Goal: Task Accomplishment & Management: Manage account settings

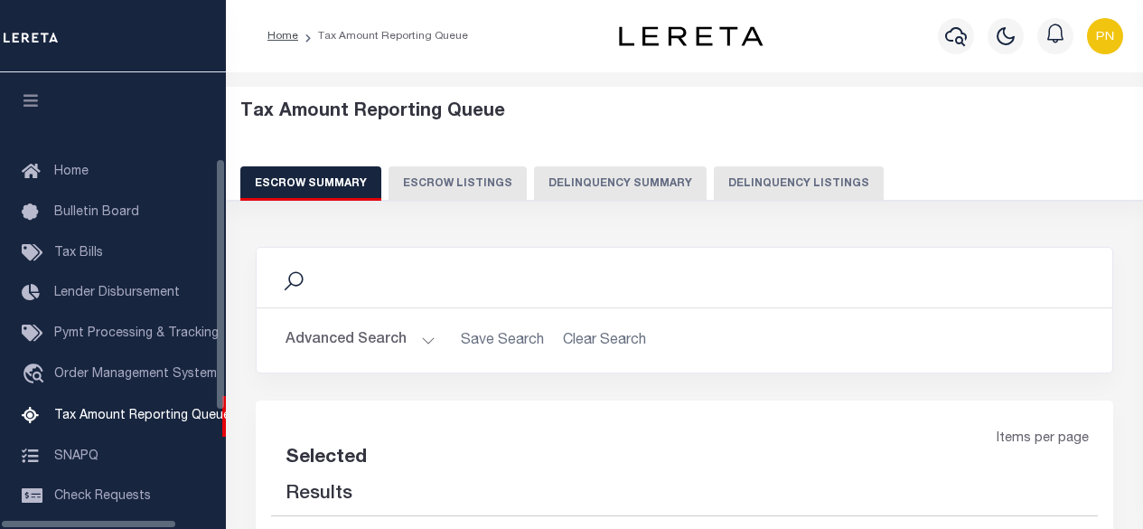
select select "100"
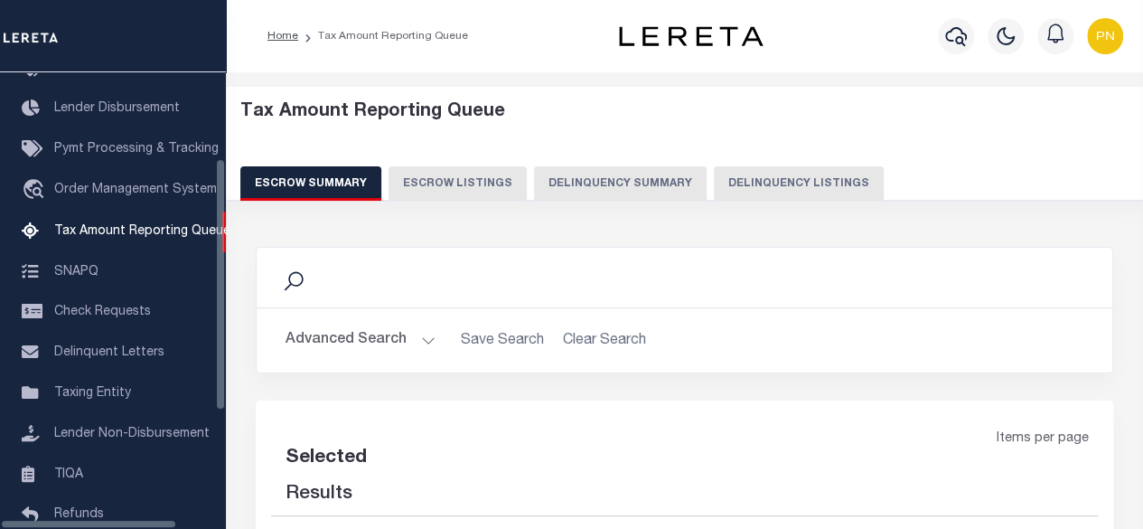
select select "100"
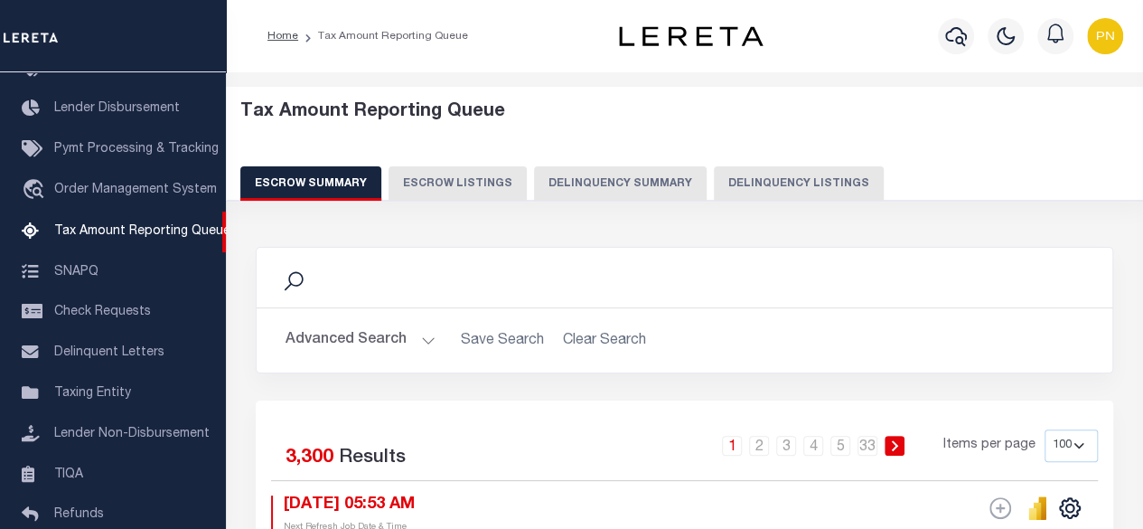
click at [824, 174] on button "Delinquency Listings" at bounding box center [799, 183] width 170 height 34
select select
select select "100"
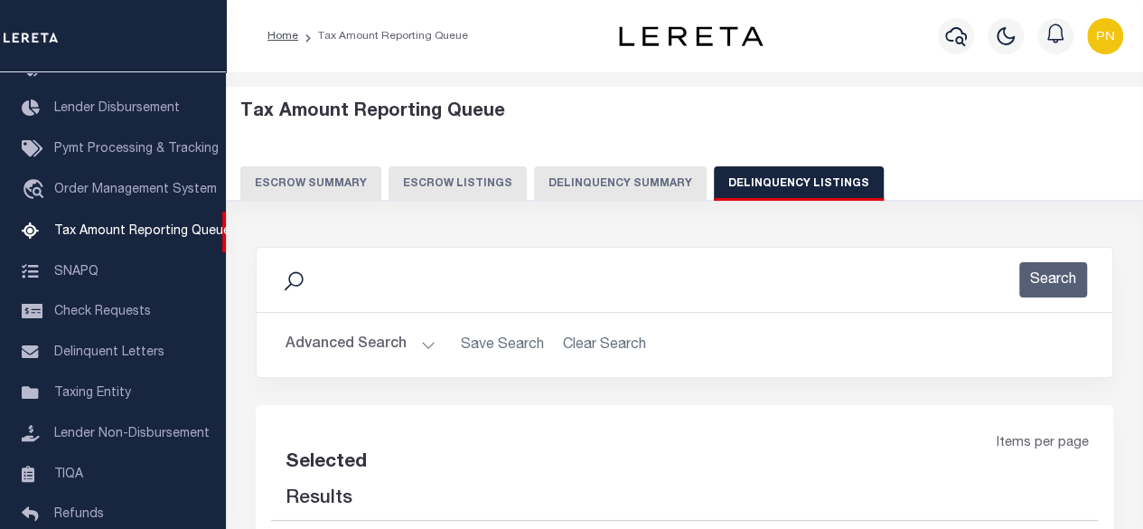
select select "100"
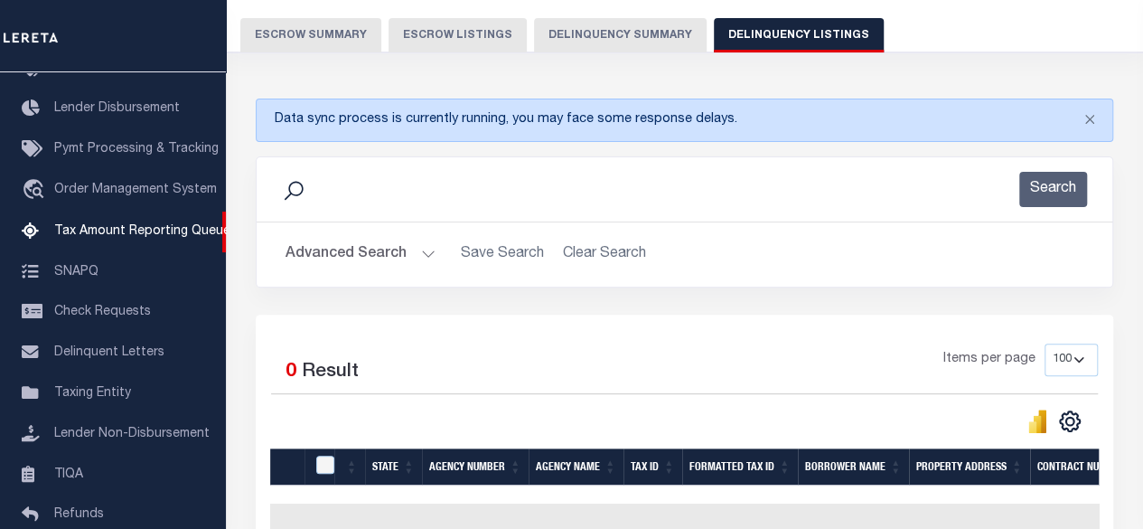
scroll to position [271, 0]
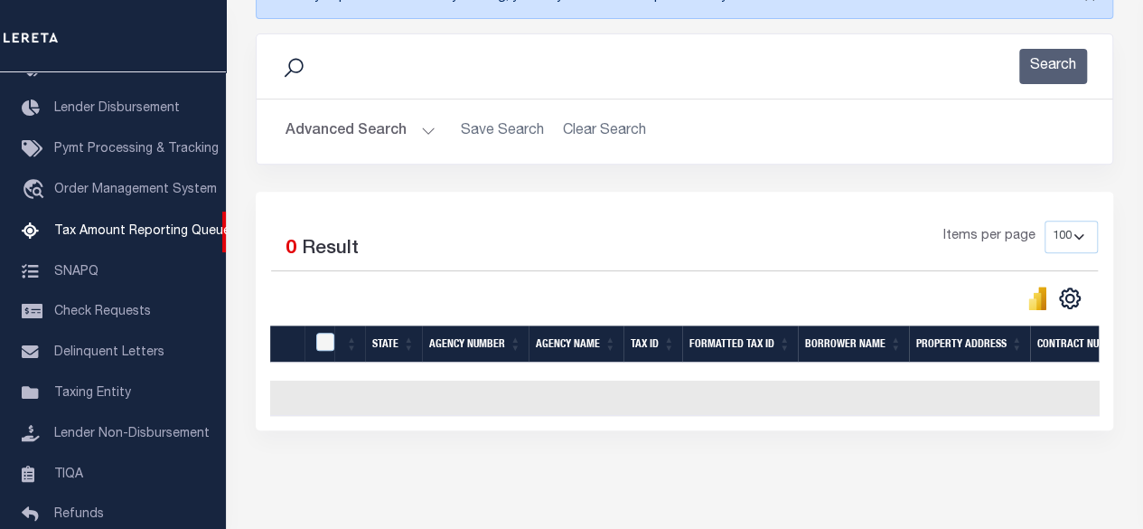
click at [394, 129] on button "Advanced Search" at bounding box center [361, 131] width 150 height 35
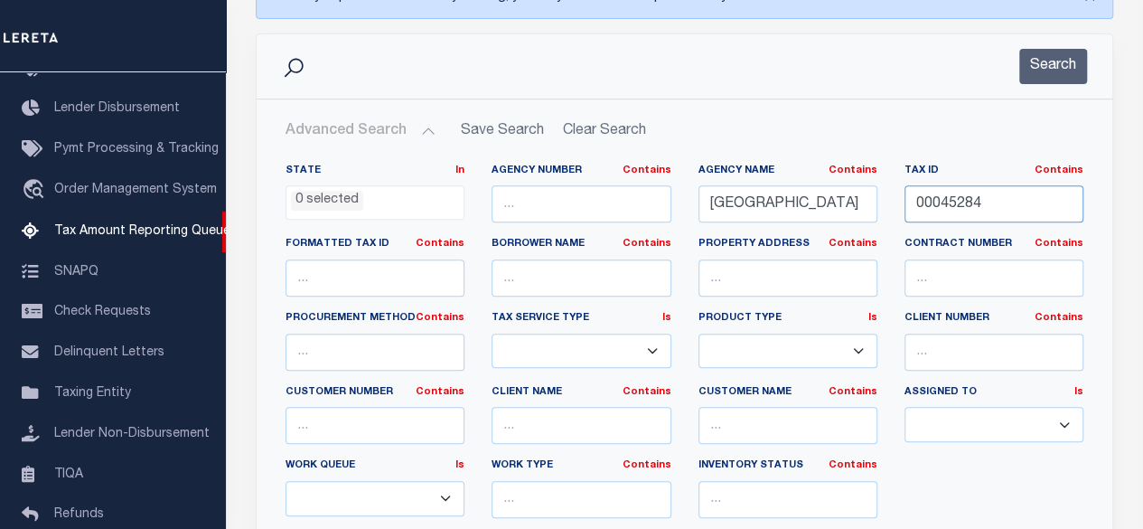
drag, startPoint x: 984, startPoint y: 203, endPoint x: 899, endPoint y: 197, distance: 85.2
click at [899, 197] on div "Tax ID Contains Contains Is 00045284" at bounding box center [994, 201] width 206 height 74
paste input "605"
type input "00045605"
click at [1059, 62] on button "Search" at bounding box center [1054, 66] width 68 height 35
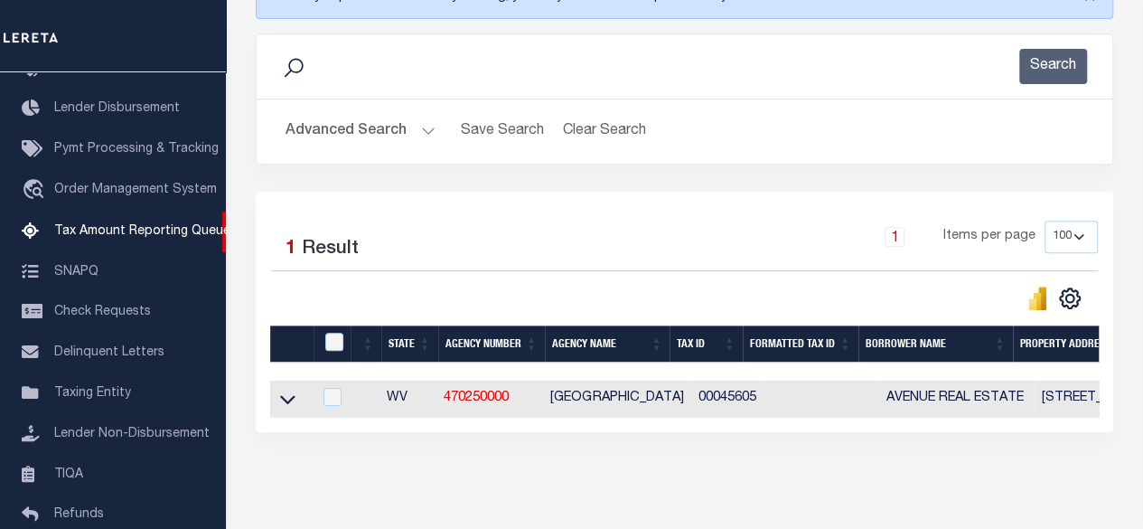
click at [293, 400] on icon at bounding box center [287, 399] width 15 height 19
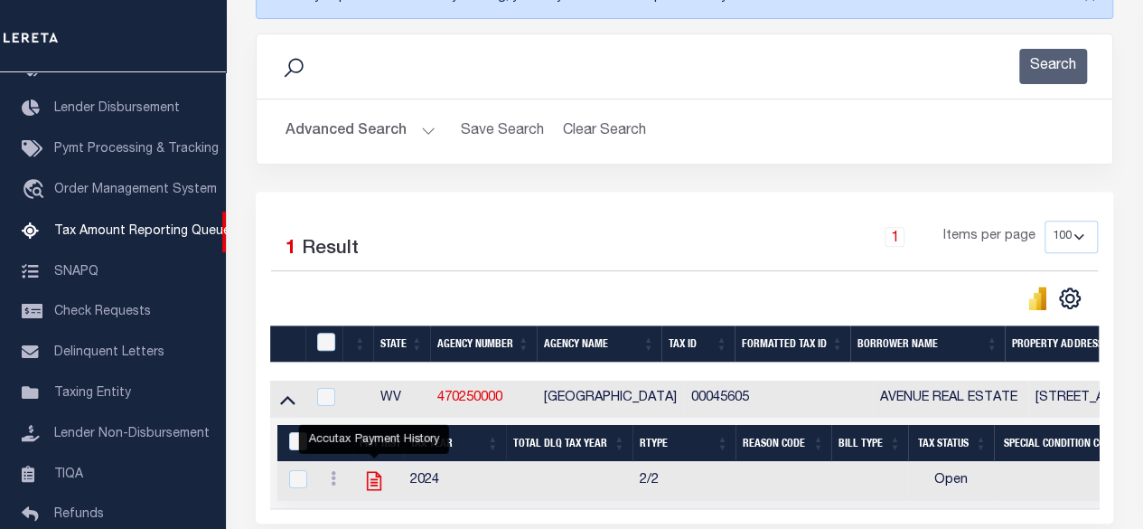
click at [372, 482] on icon "" at bounding box center [374, 481] width 24 height 24
checkbox input "true"
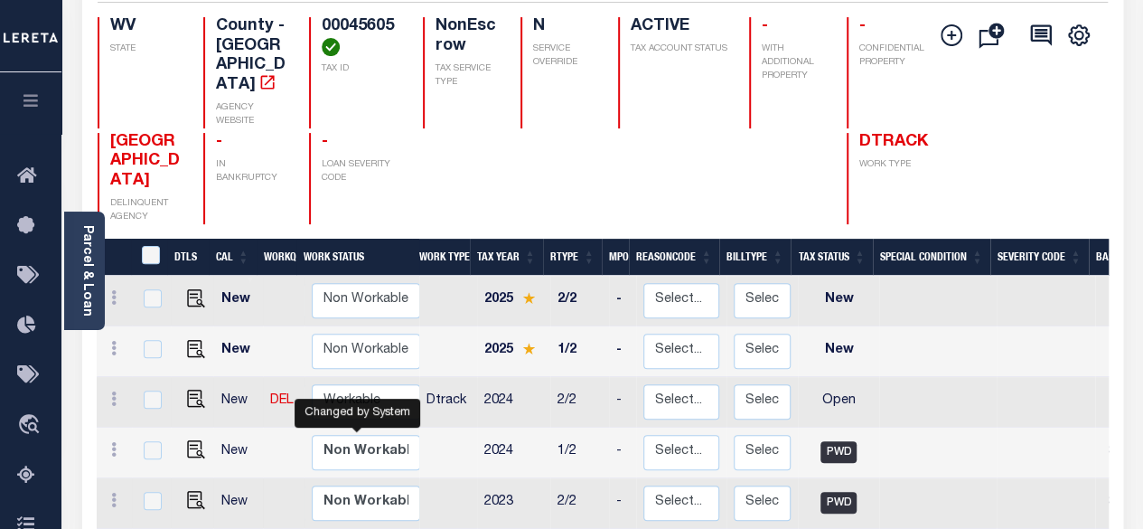
scroll to position [181, 0]
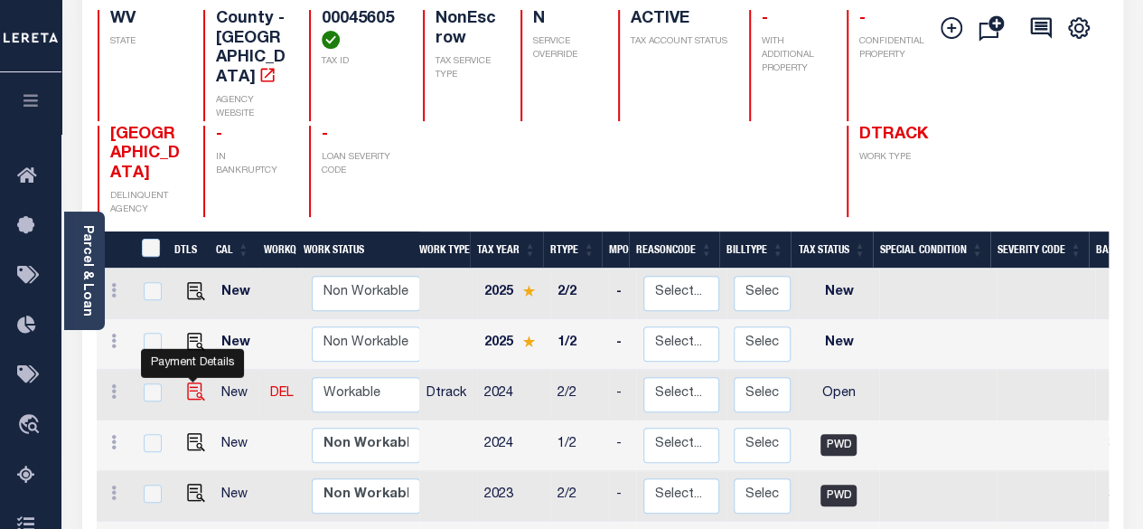
click at [187, 382] on img "" at bounding box center [196, 391] width 18 height 18
checkbox input "true"
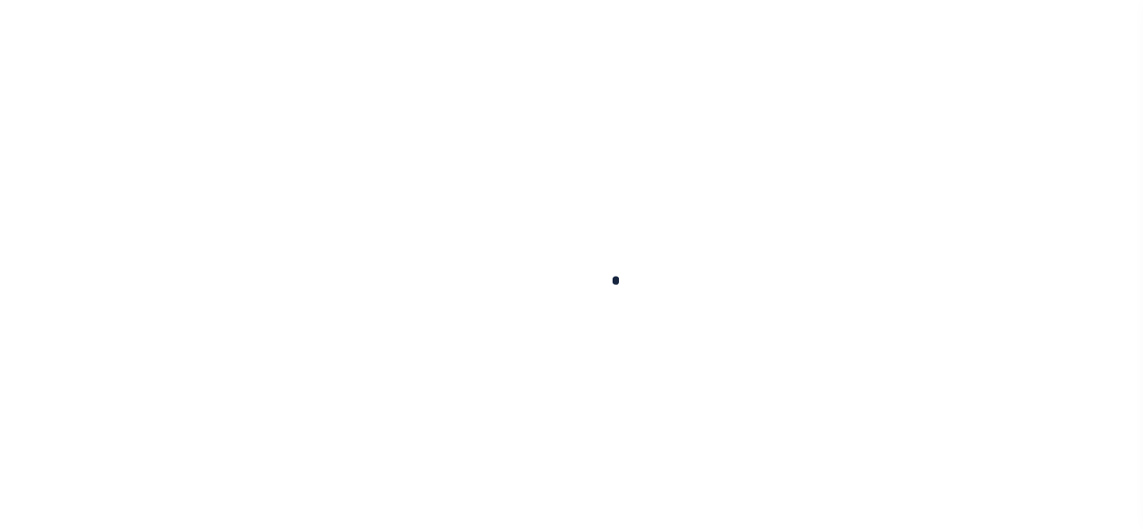
checkbox input "false"
type input "Semi Annual"
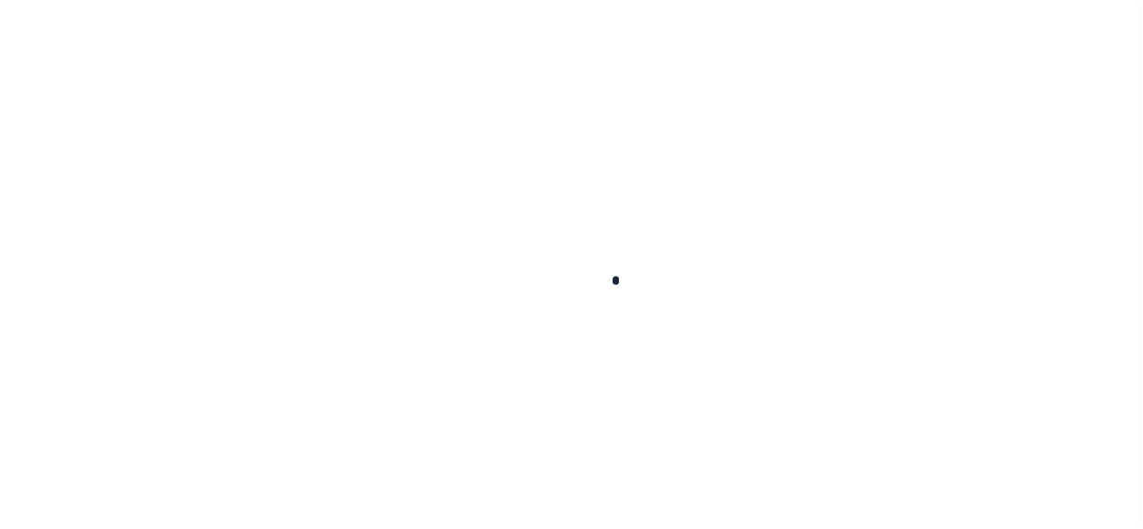
type input "04/01/2025"
select select "OP2"
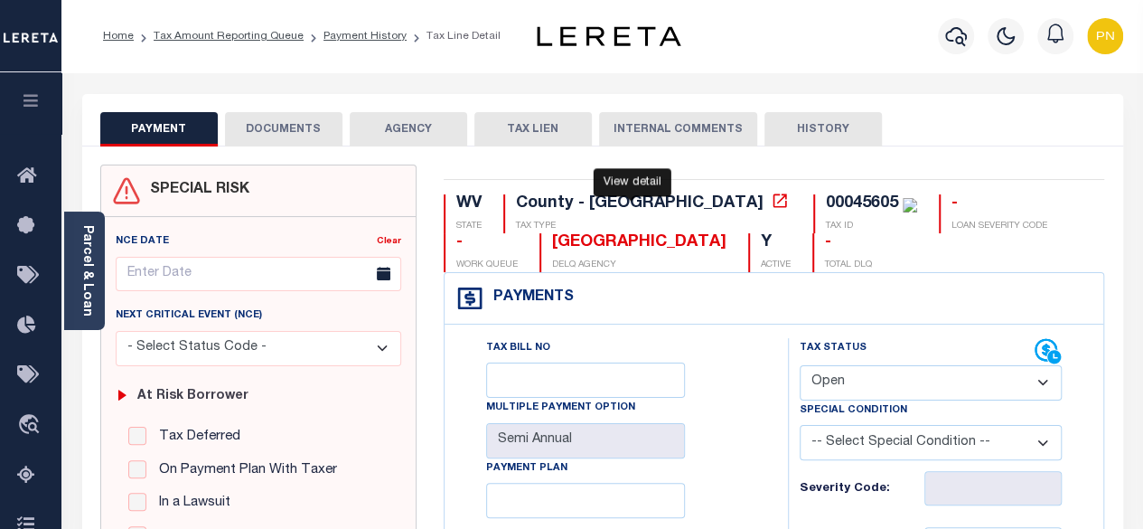
click at [774, 205] on icon at bounding box center [781, 200] width 14 height 14
click at [307, 124] on button "DOCUMENTS" at bounding box center [284, 129] width 118 height 34
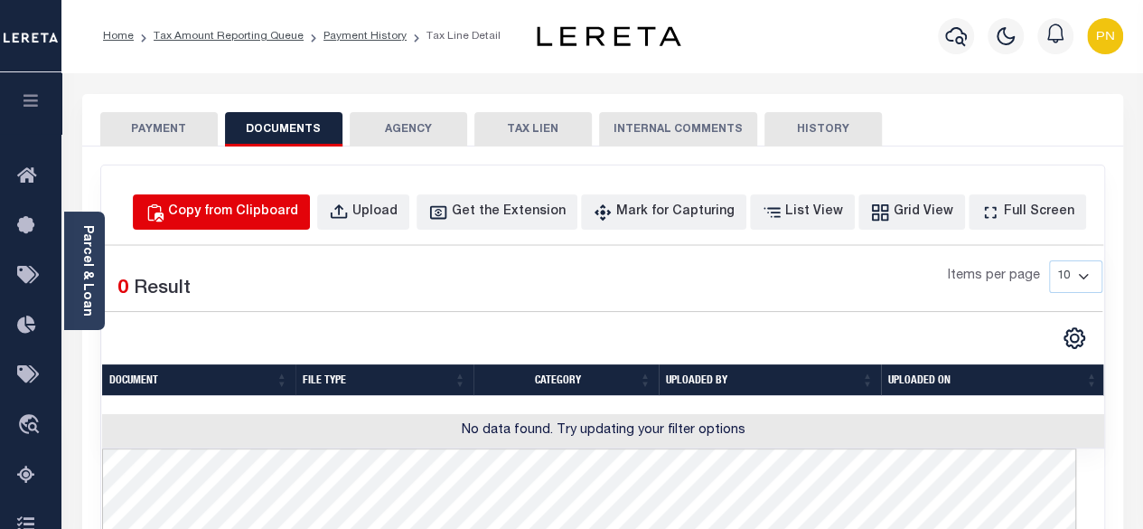
click at [269, 218] on div "Copy from Clipboard" at bounding box center [233, 212] width 130 height 20
select select "POP"
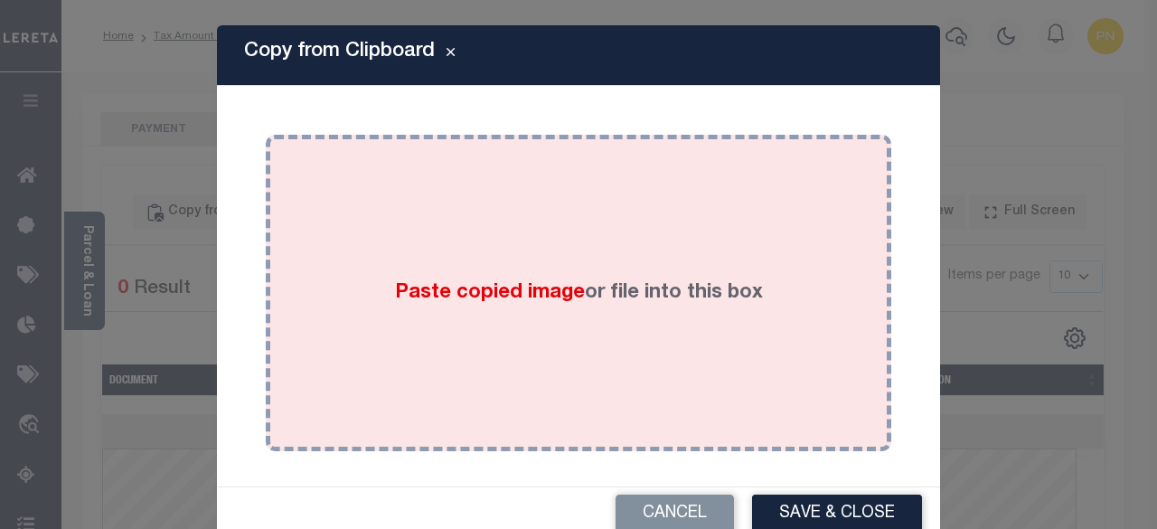
click at [415, 252] on div "Paste copied image or file into this box" at bounding box center [578, 292] width 598 height 289
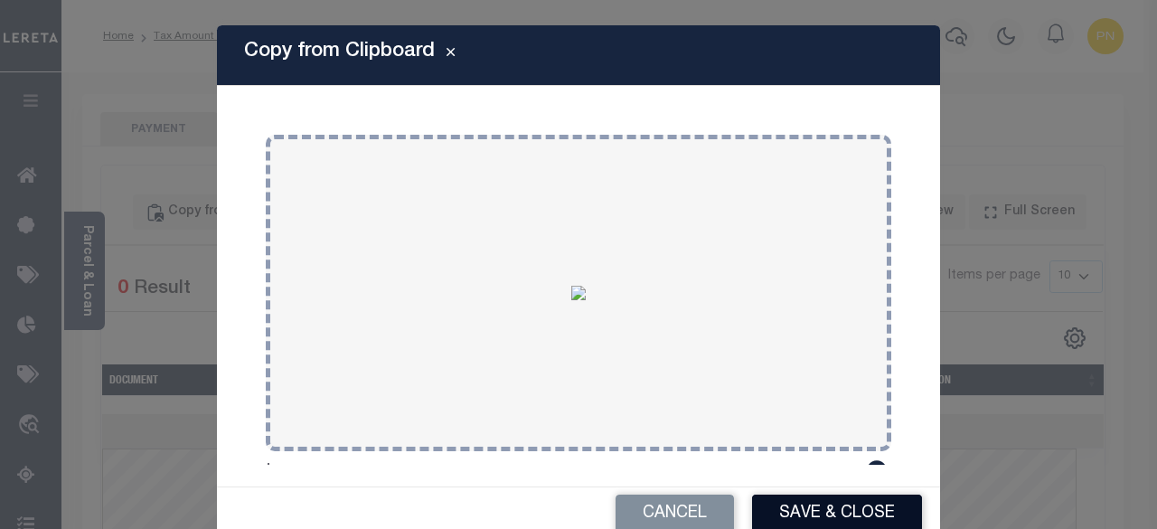
click at [790, 500] on button "Save & Close" at bounding box center [837, 513] width 170 height 39
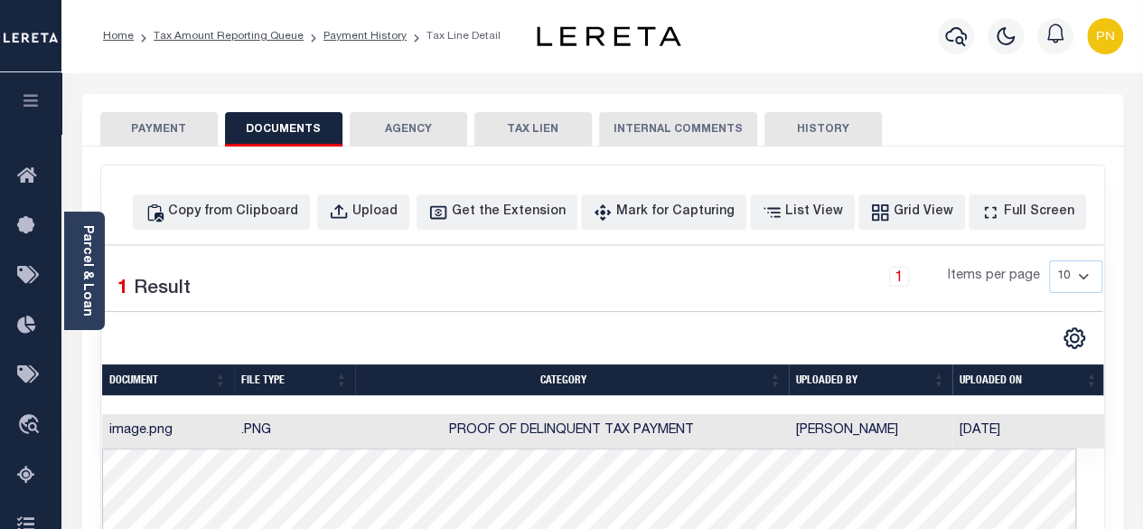
click at [149, 139] on button "PAYMENT" at bounding box center [159, 129] width 118 height 34
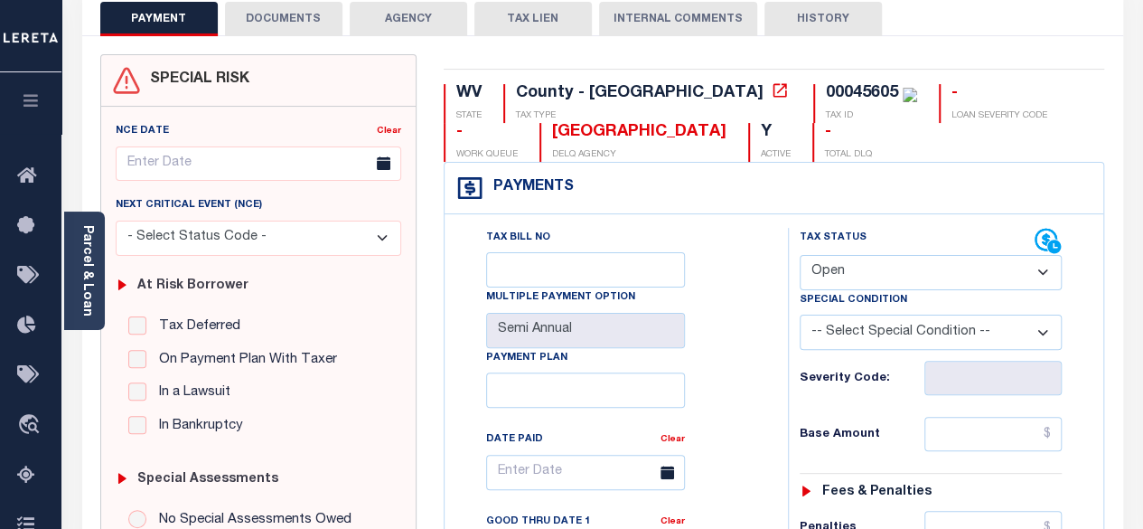
scroll to position [181, 0]
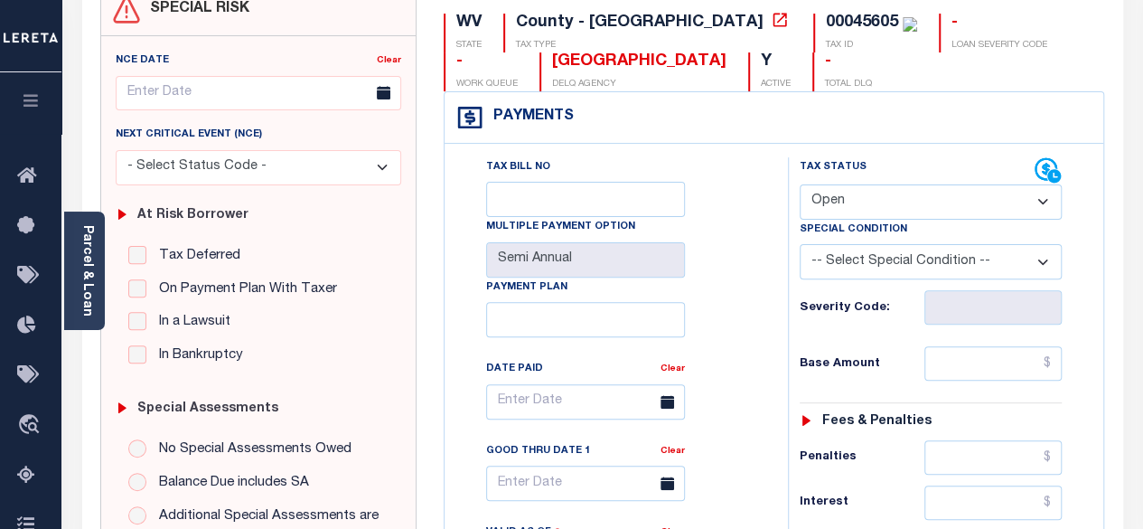
click at [1040, 207] on select "- Select Status Code - Open Due/Unpaid Paid Incomplete No Tax Due Internal Refu…" at bounding box center [931, 201] width 263 height 35
select select "PYD"
click at [800, 184] on select "- Select Status Code - Open Due/Unpaid Paid Incomplete No Tax Due Internal Refu…" at bounding box center [931, 201] width 263 height 35
type input "[DATE]"
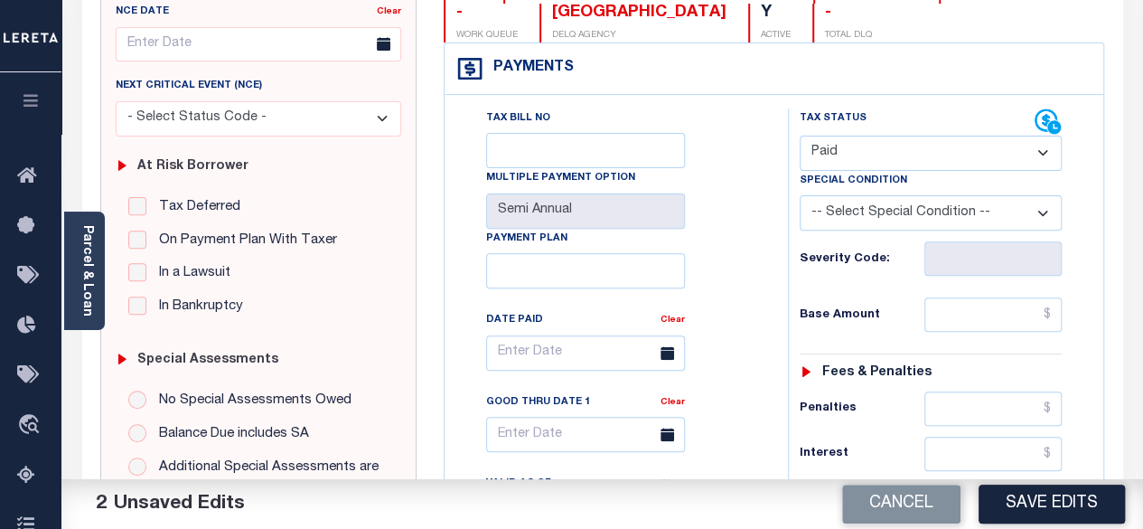
scroll to position [271, 0]
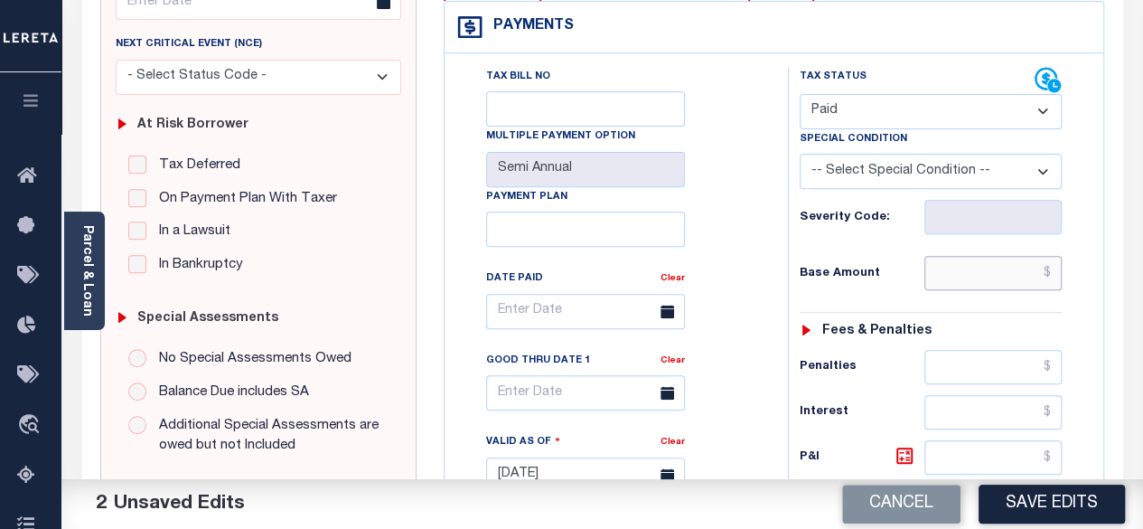
click at [1051, 272] on input "text" at bounding box center [993, 273] width 137 height 34
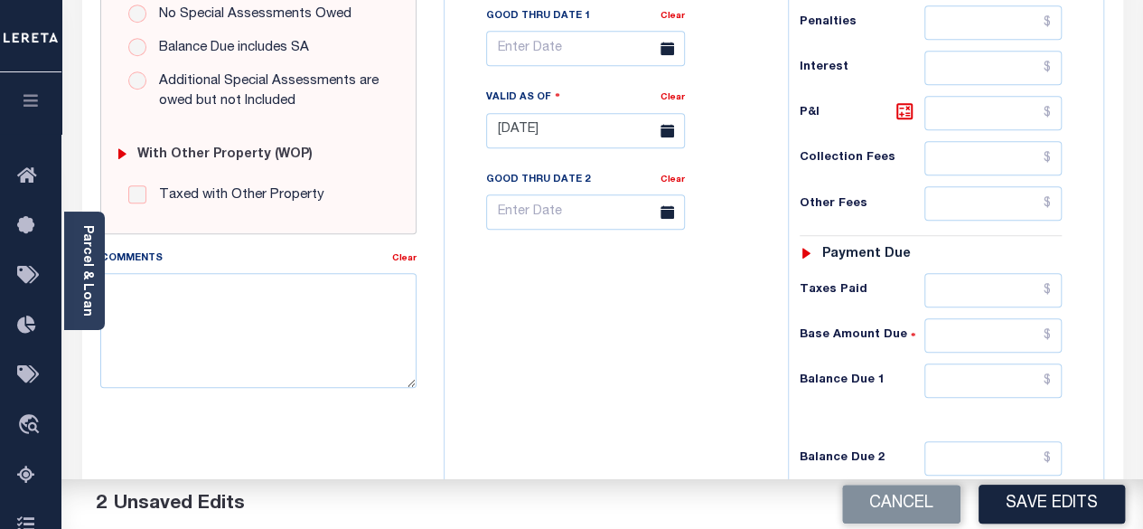
scroll to position [633, 0]
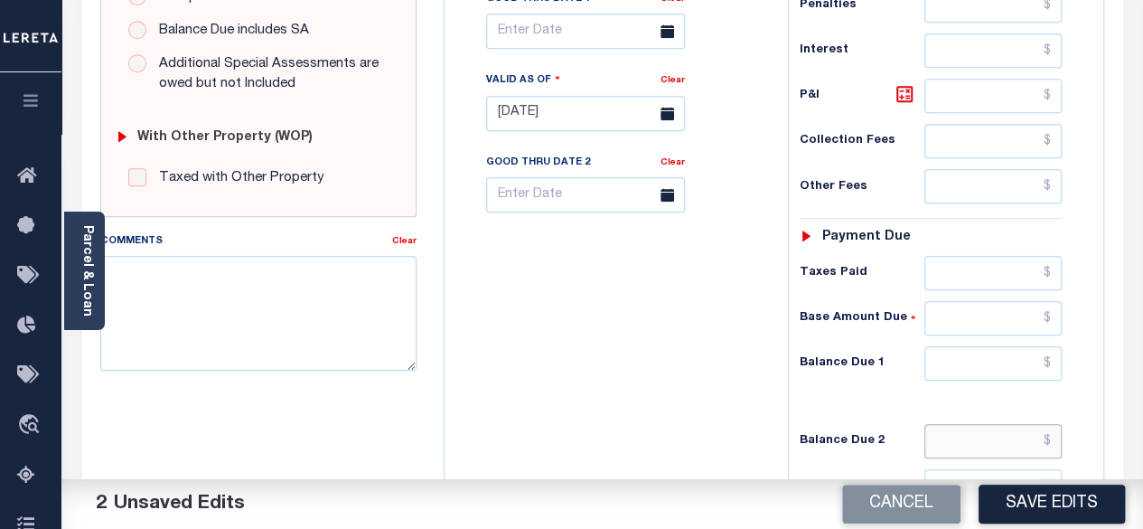
type input "$0.00"
click at [1056, 428] on input "text" at bounding box center [993, 441] width 137 height 34
click at [902, 93] on icon at bounding box center [904, 94] width 11 height 11
click at [1087, 504] on button "Save Edits" at bounding box center [1052, 504] width 146 height 39
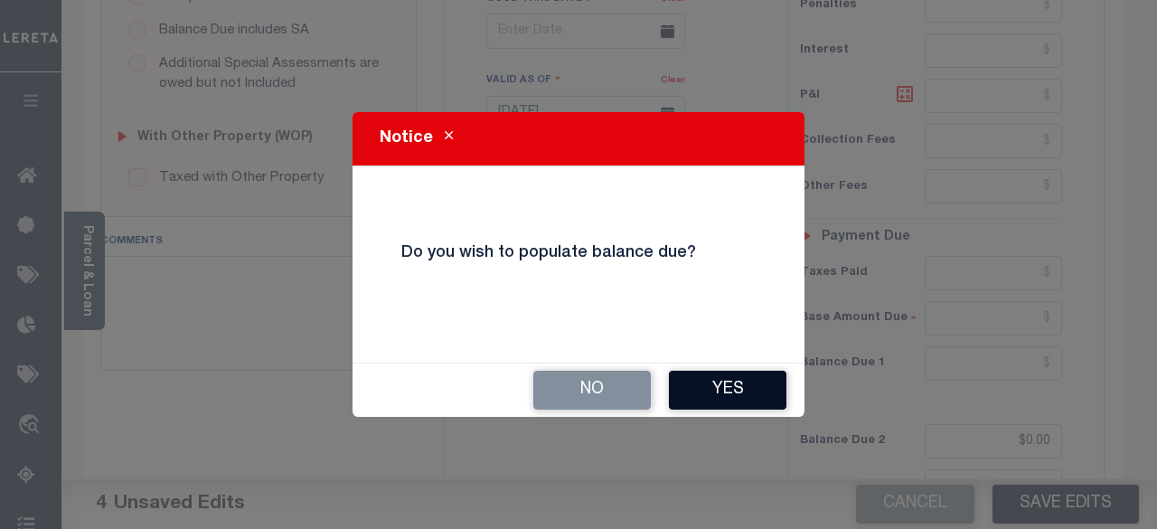
click at [727, 388] on button "Yes" at bounding box center [728, 390] width 118 height 39
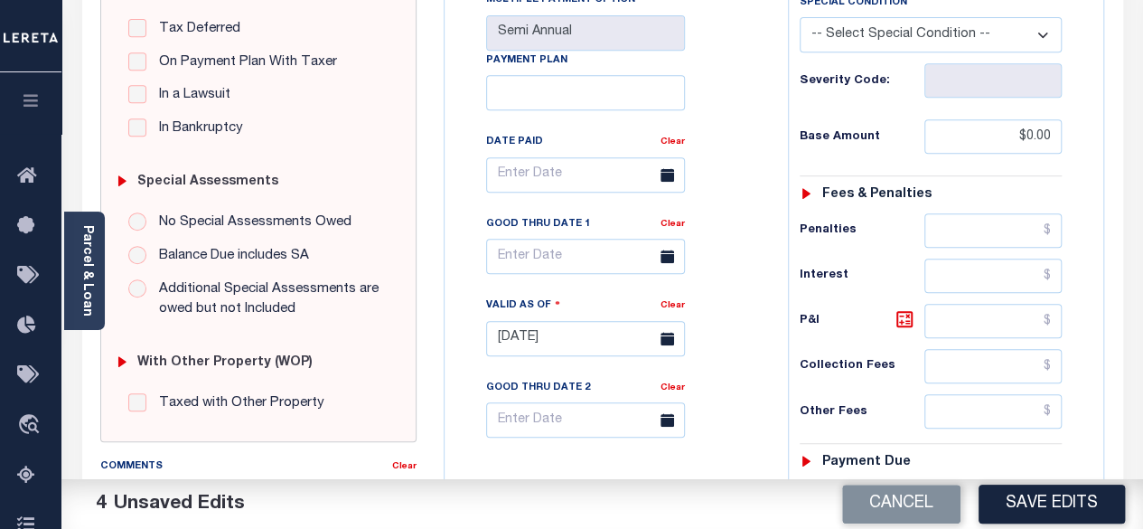
scroll to position [362, 0]
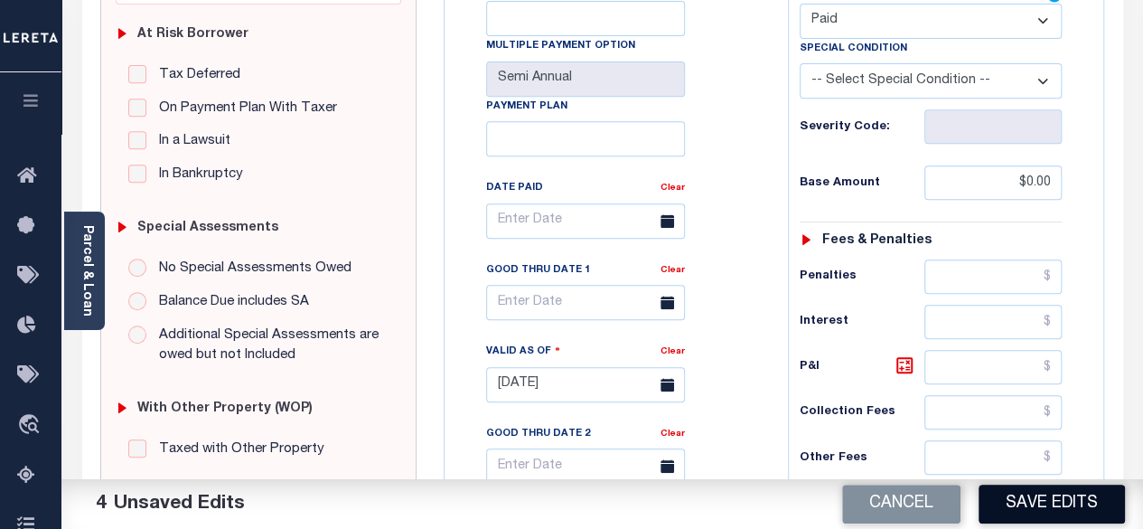
click at [1034, 499] on button "Save Edits" at bounding box center [1052, 504] width 146 height 39
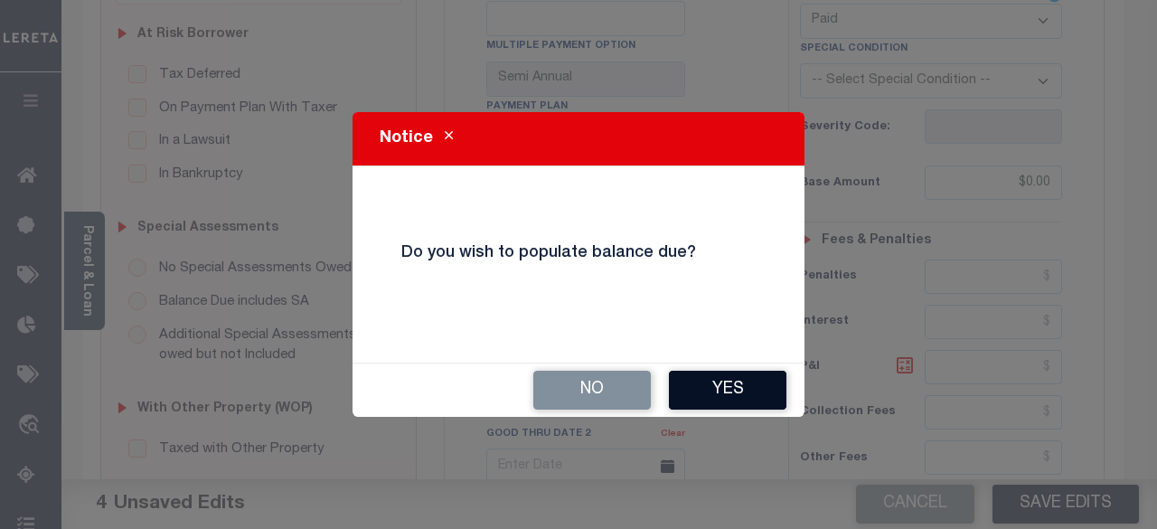
click at [747, 396] on button "Yes" at bounding box center [728, 390] width 118 height 39
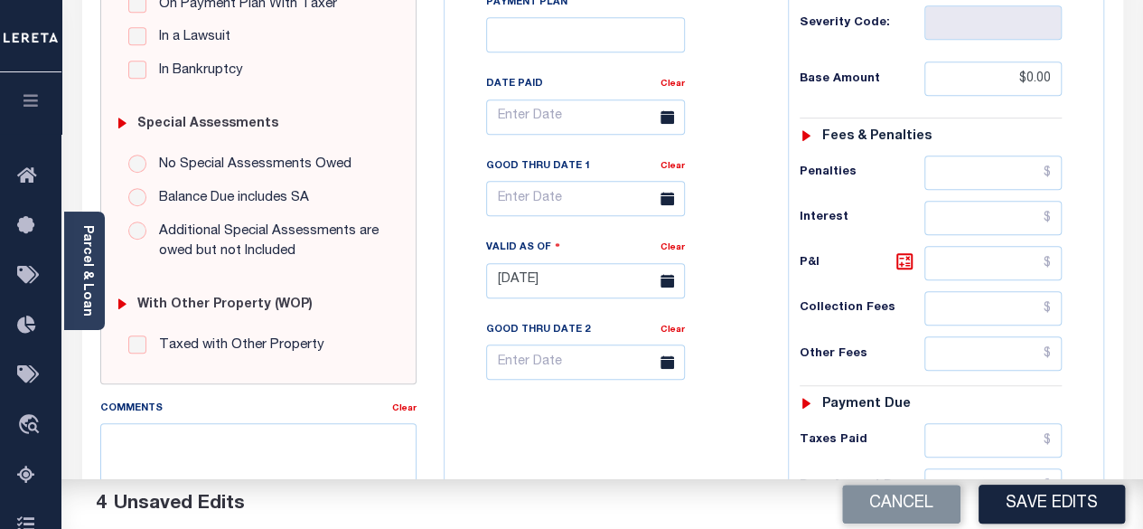
scroll to position [463, 0]
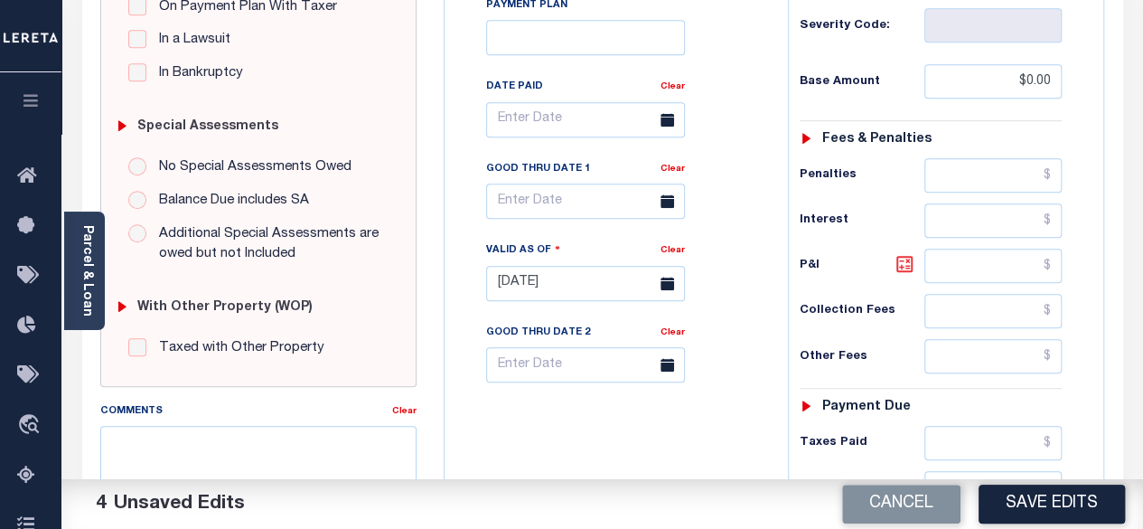
click at [909, 266] on icon at bounding box center [904, 264] width 11 height 11
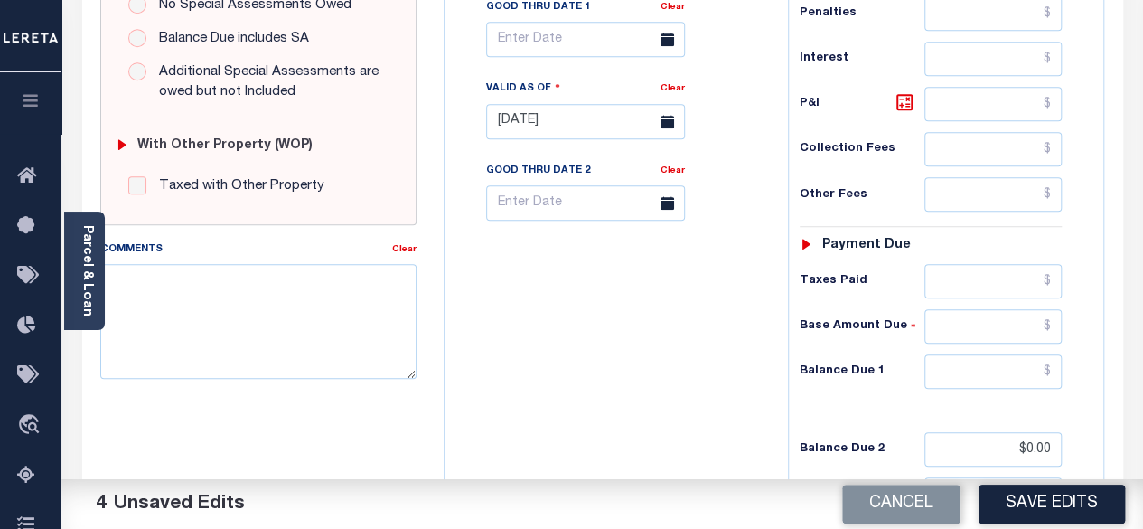
scroll to position [734, 0]
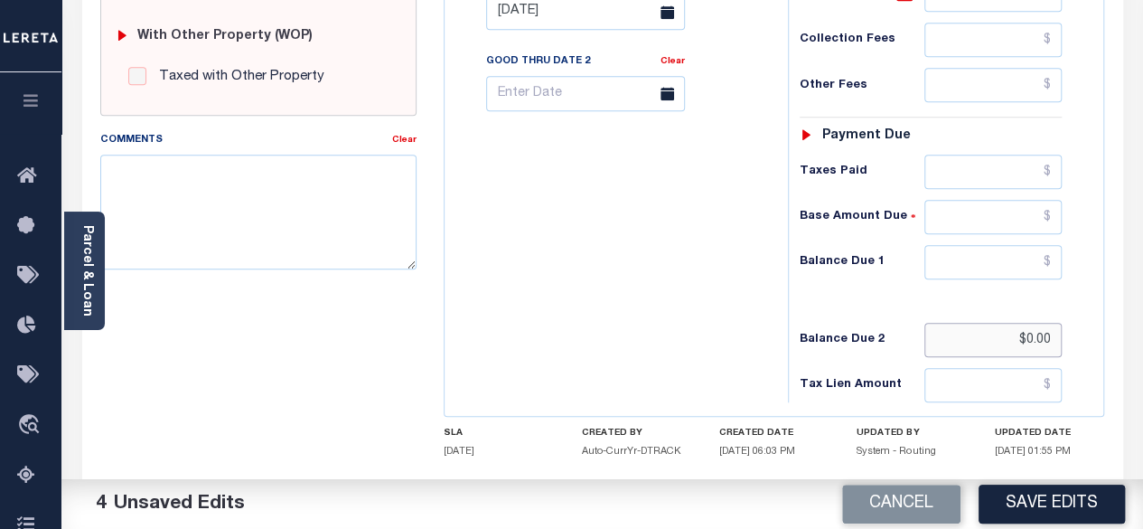
click at [1053, 326] on input "$0.00" at bounding box center [993, 340] width 137 height 34
type input "$0.00"
click at [1050, 258] on input "text" at bounding box center [993, 262] width 137 height 34
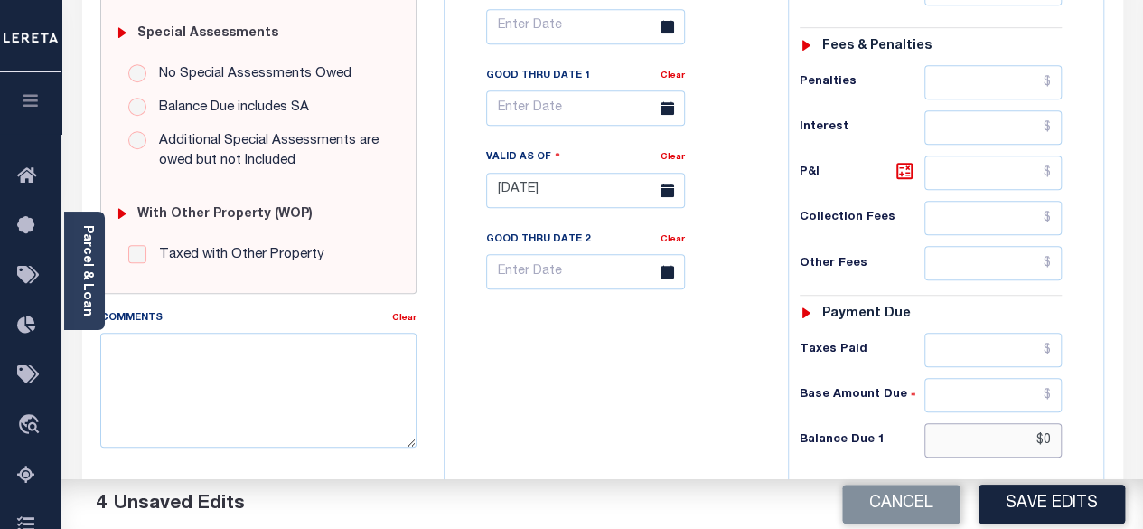
scroll to position [553, 0]
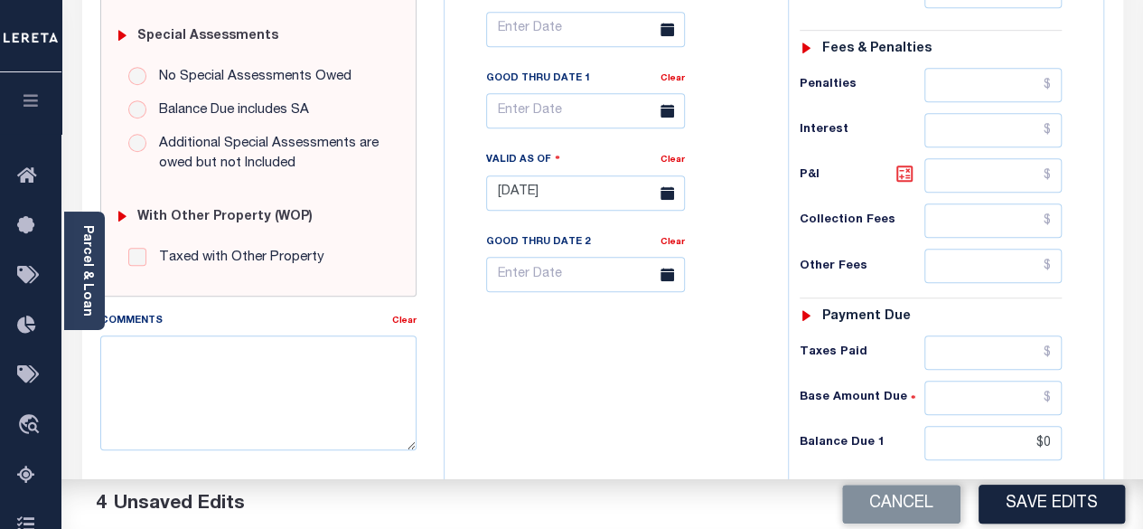
type input "$0.00"
click at [899, 165] on icon at bounding box center [905, 174] width 22 height 22
type input "$0.00"
click at [1040, 497] on button "Save Edits" at bounding box center [1052, 504] width 146 height 39
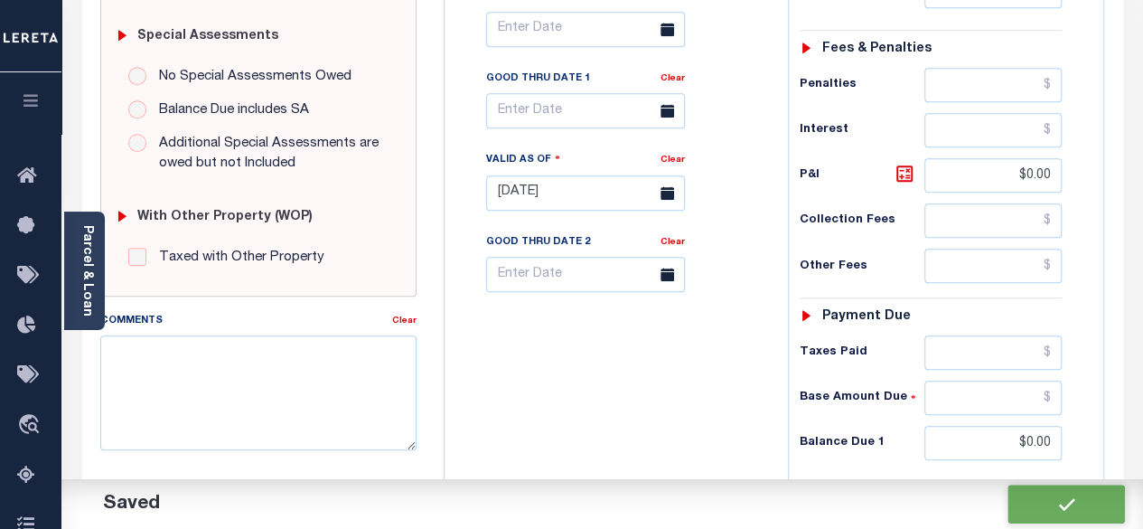
checkbox input "false"
type input "$0"
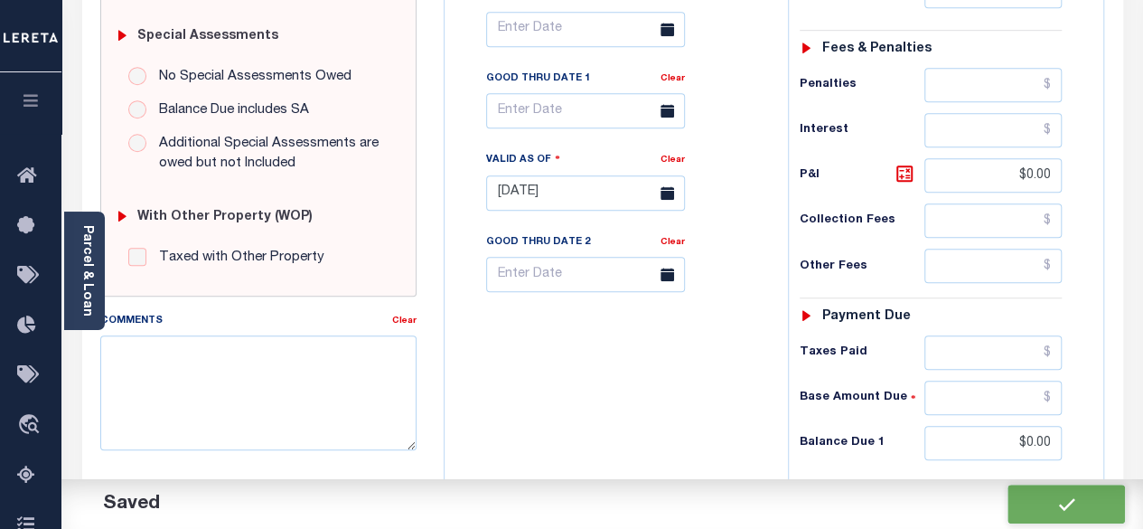
type input "$0"
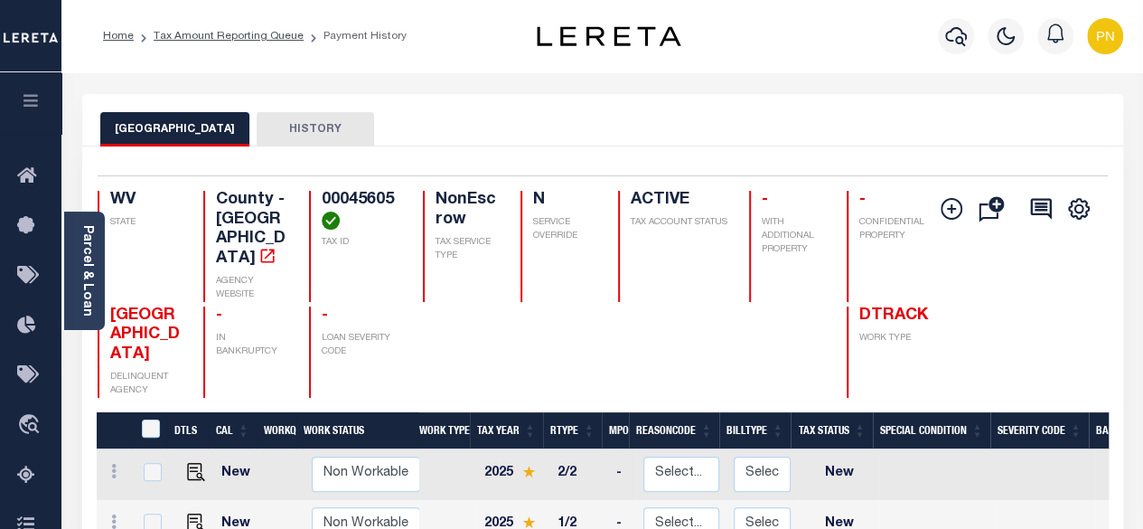
scroll to position [181, 0]
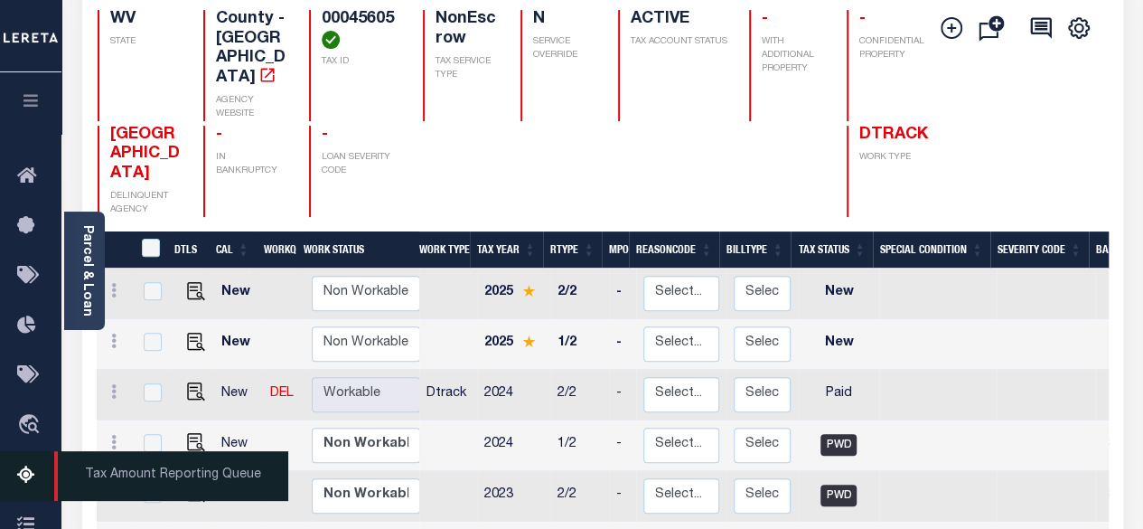
click at [24, 486] on icon at bounding box center [31, 476] width 29 height 23
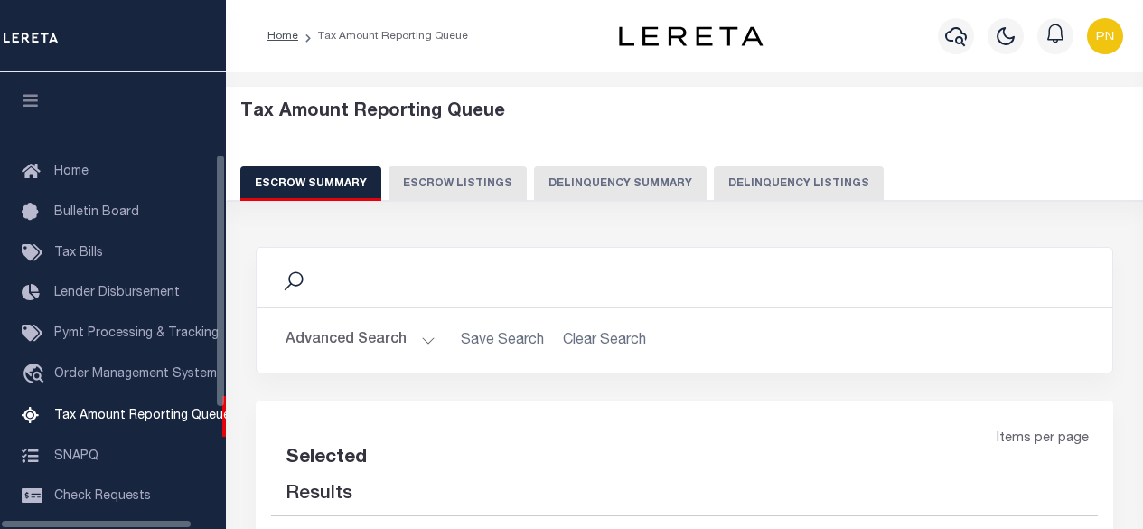
select select "100"
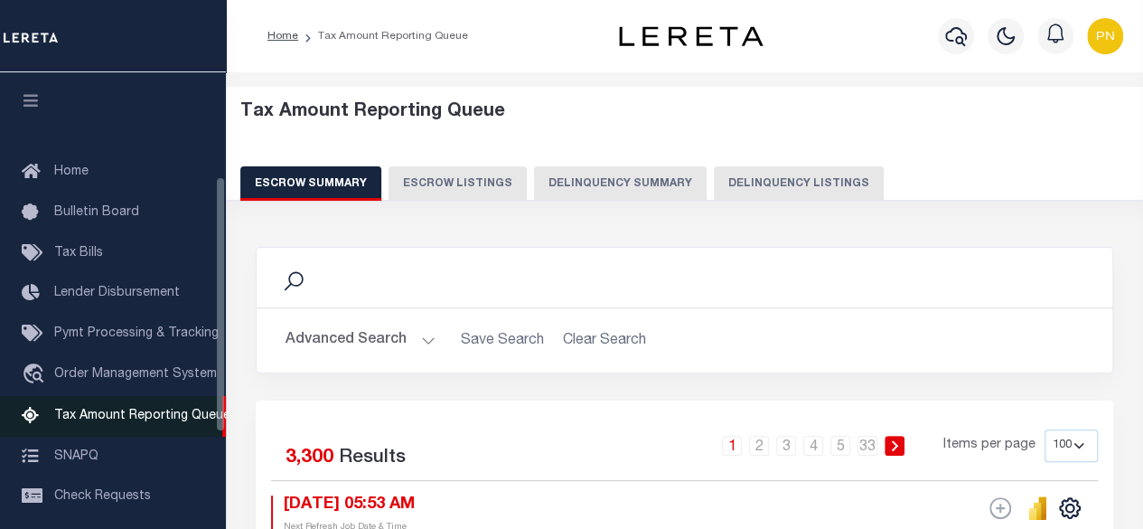
scroll to position [184, 0]
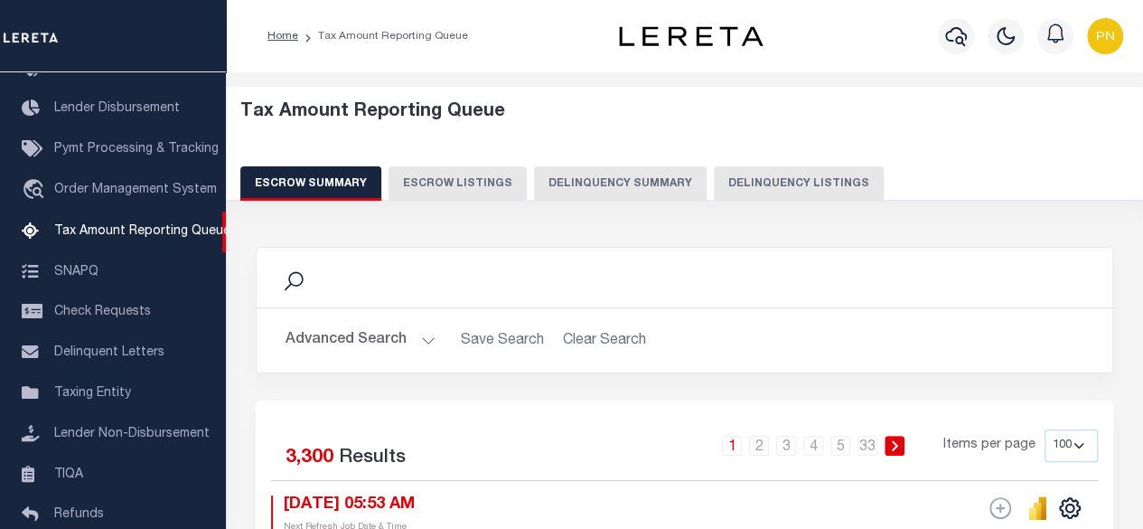
click at [790, 193] on button "Delinquency Listings" at bounding box center [799, 183] width 170 height 34
select select "100"
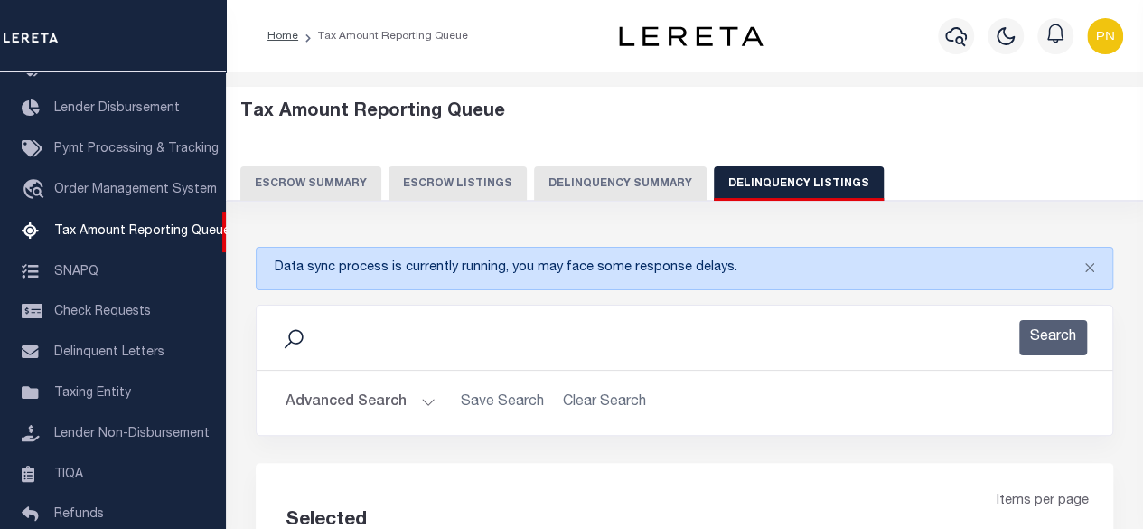
select select "100"
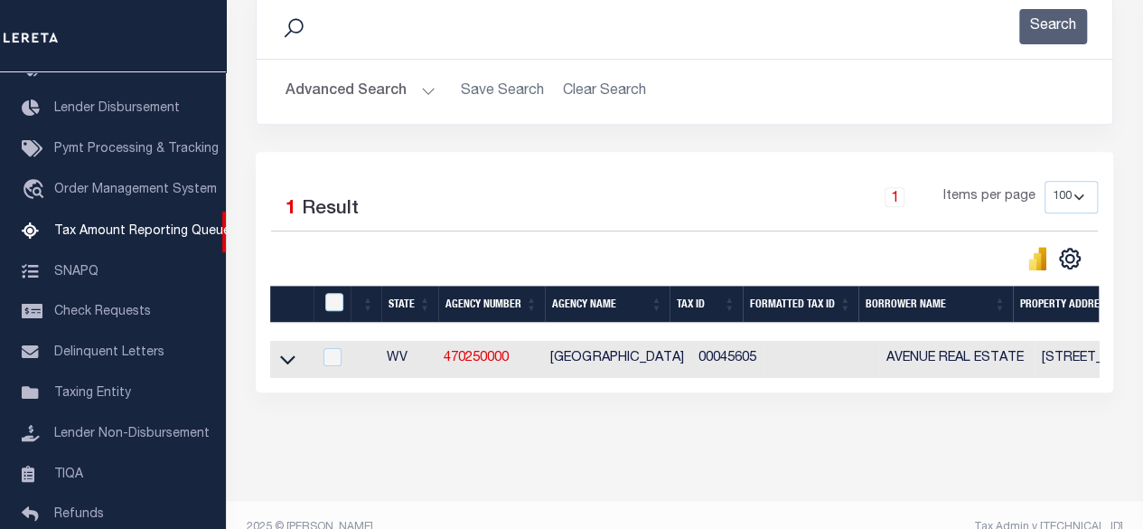
scroll to position [348, 0]
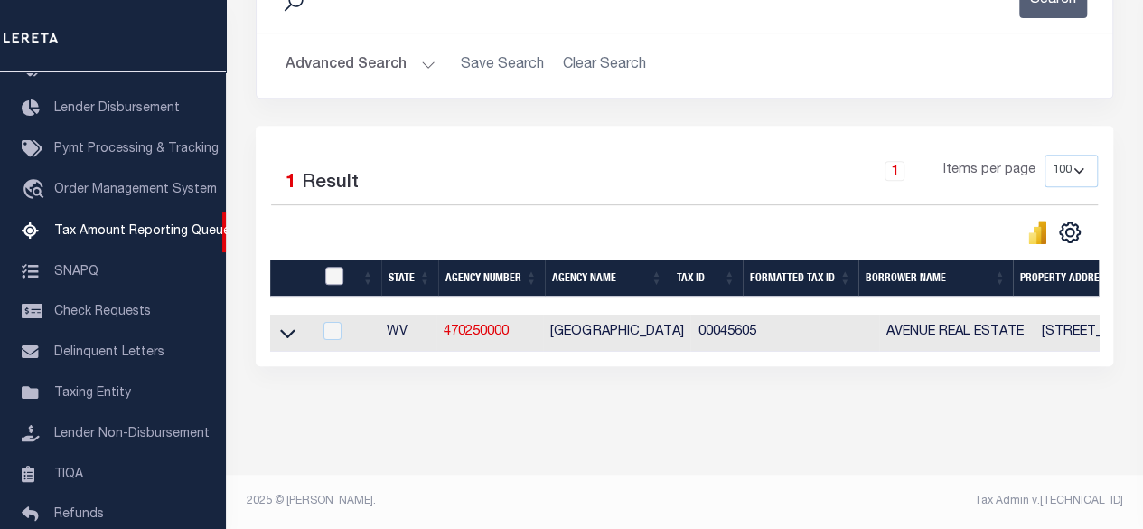
click at [340, 268] on input "checkbox" at bounding box center [334, 276] width 18 height 18
checkbox input "true"
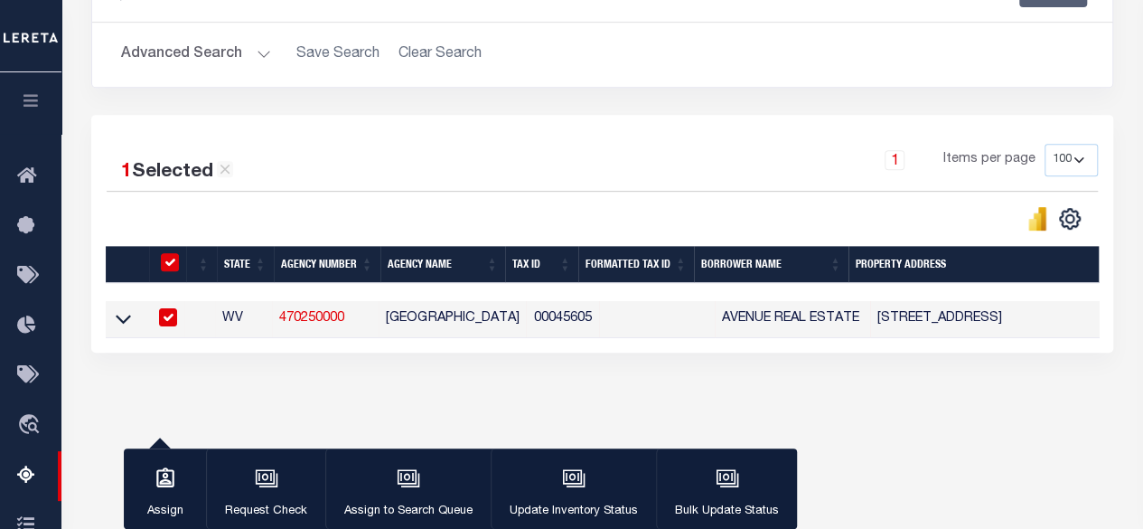
scroll to position [345, 0]
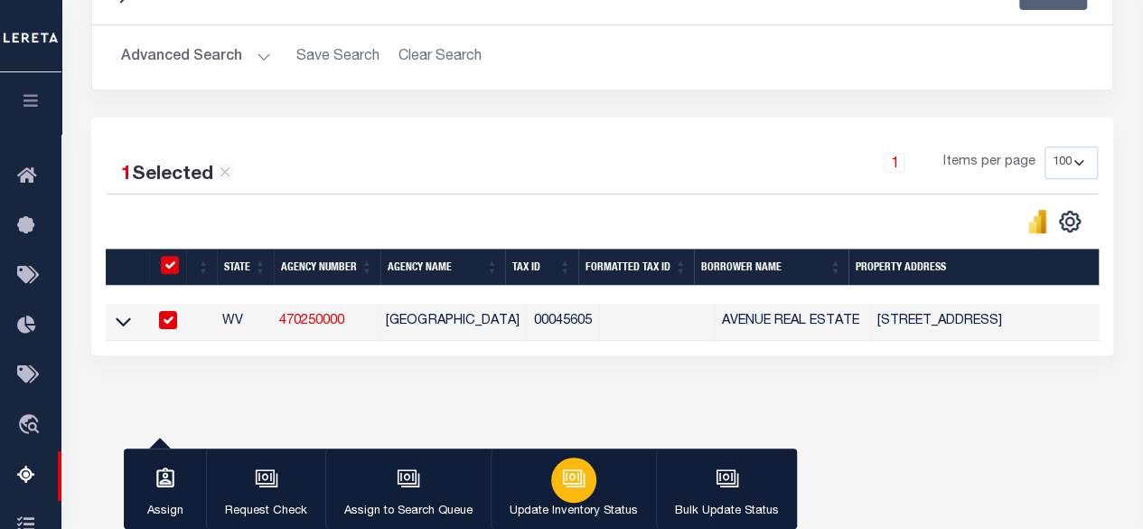
click at [578, 494] on div "button" at bounding box center [573, 479] width 45 height 45
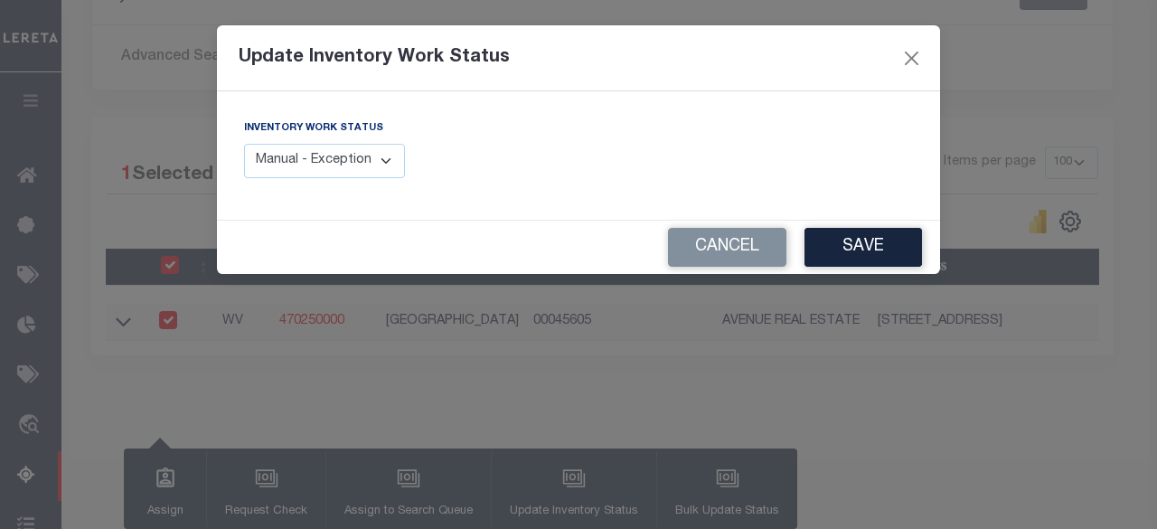
click at [344, 155] on select "Manual - Exception Pended - Awaiting Search Late Add Exception Completed" at bounding box center [324, 161] width 161 height 35
select select "4"
click at [244, 144] on select "Manual - Exception Pended - Awaiting Search Late Add Exception Completed" at bounding box center [324, 161] width 161 height 35
click at [847, 247] on button "Save" at bounding box center [864, 247] width 118 height 39
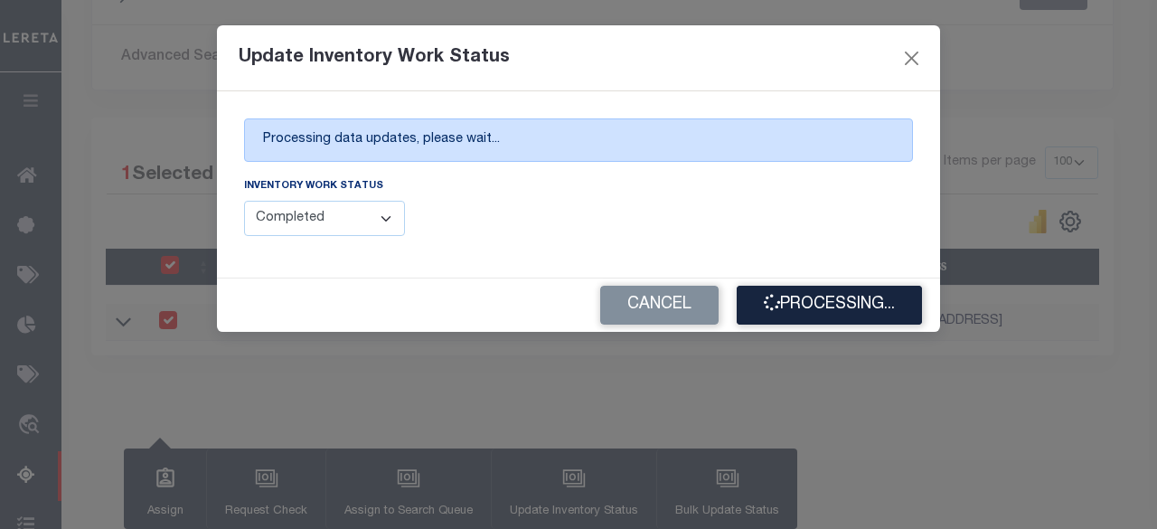
click at [507, 219] on div "Inventory Work Status Manual - Exception Pended - Awaiting Search Late Add Exce…" at bounding box center [404, 206] width 321 height 60
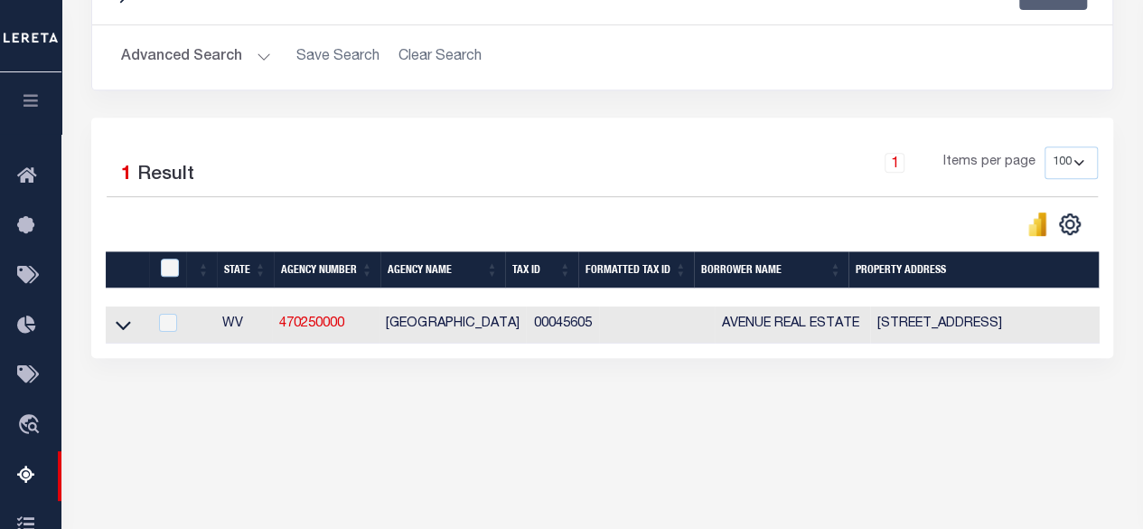
click at [231, 49] on button "Advanced Search" at bounding box center [196, 57] width 150 height 35
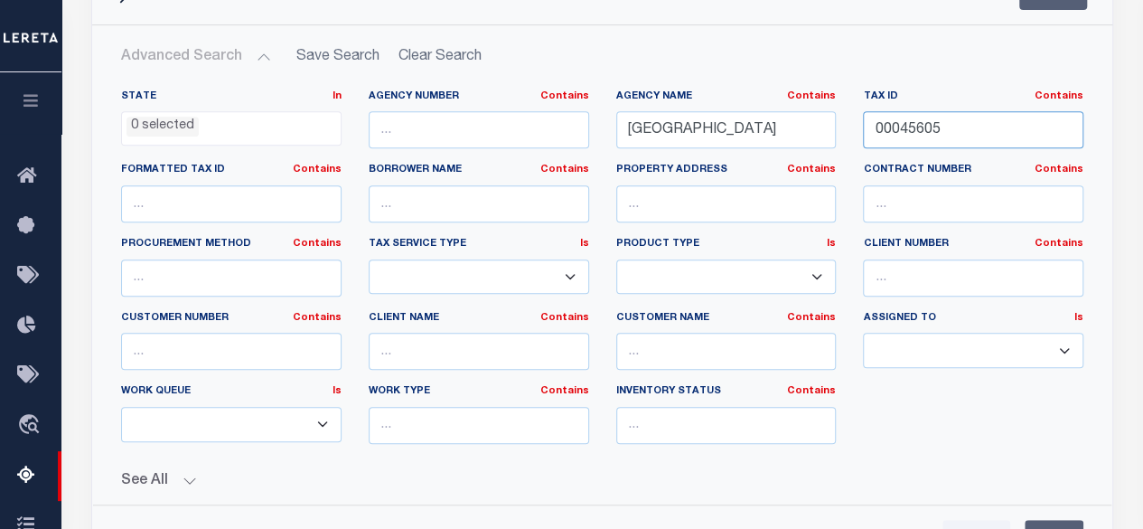
drag, startPoint x: 980, startPoint y: 118, endPoint x: 869, endPoint y: 127, distance: 111.6
click at [869, 127] on input "00045605" at bounding box center [973, 129] width 221 height 37
paste input "56914"
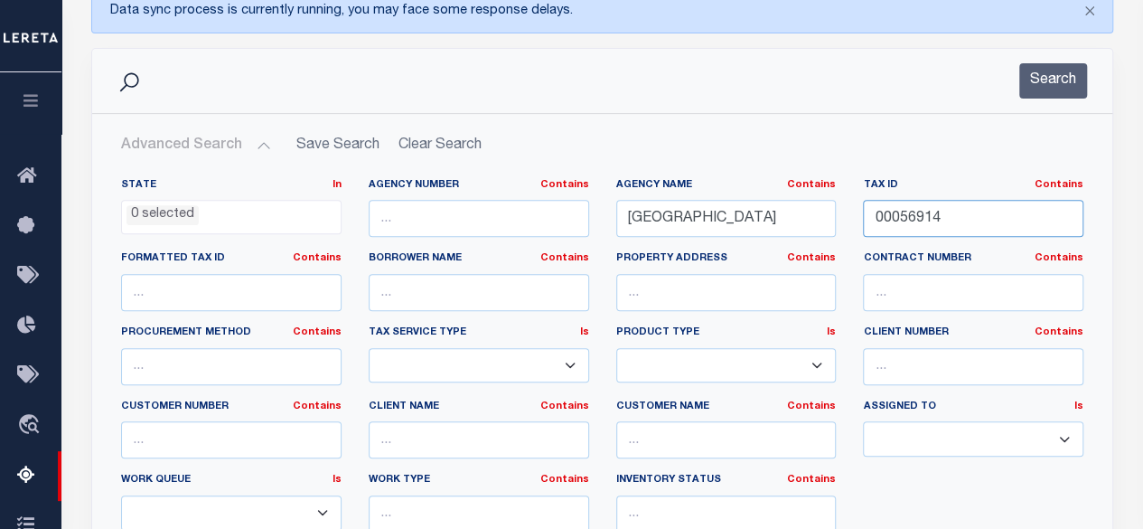
scroll to position [255, 0]
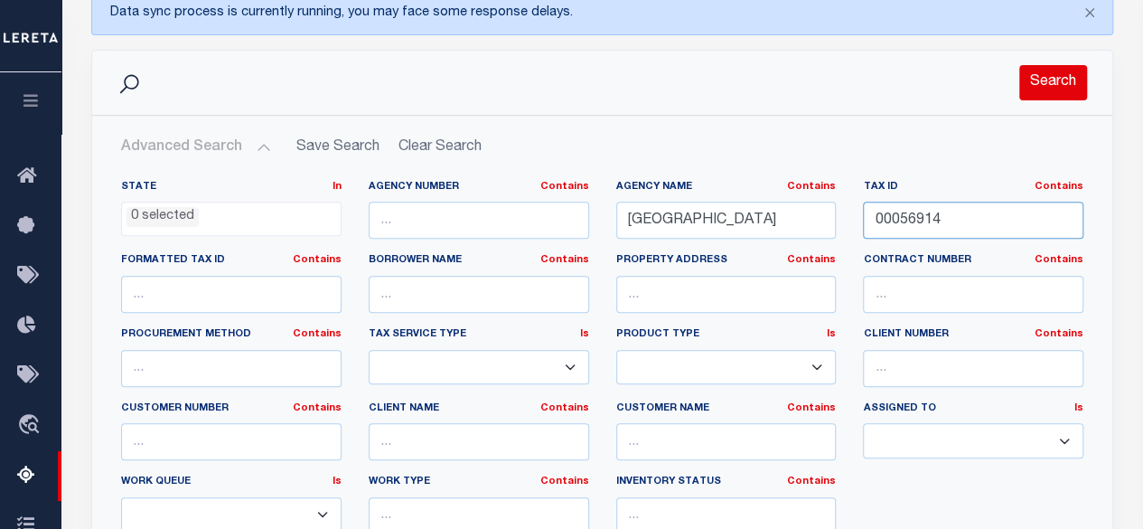
type input "00056914"
click at [1049, 87] on button "Search" at bounding box center [1054, 82] width 68 height 35
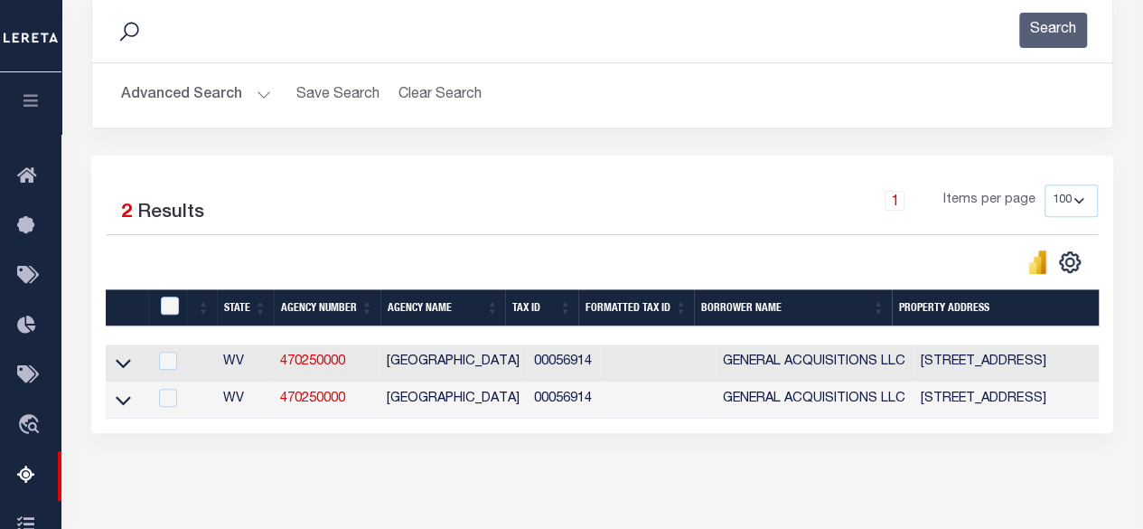
scroll to position [428, 0]
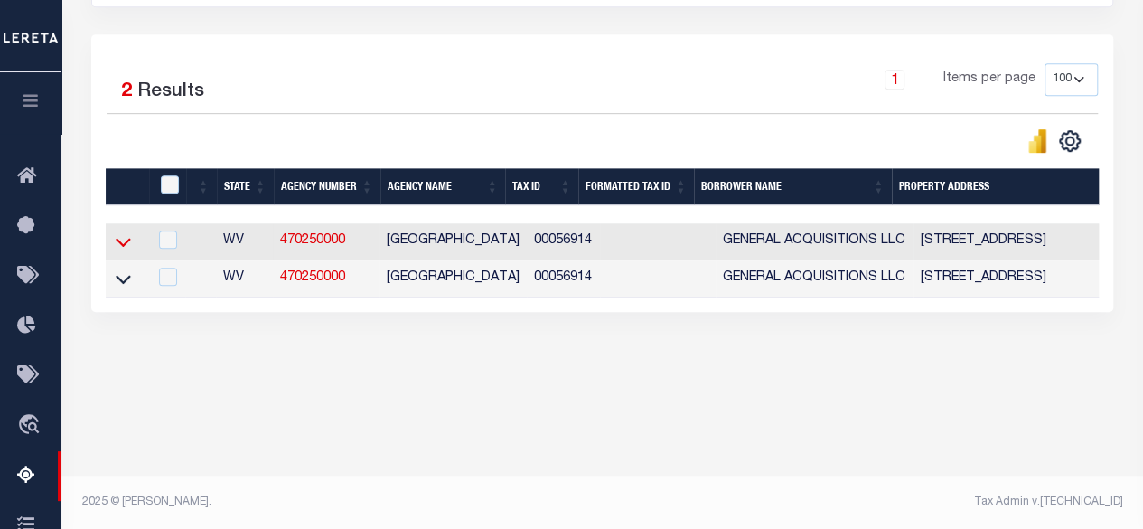
click at [124, 241] on icon at bounding box center [123, 241] width 15 height 19
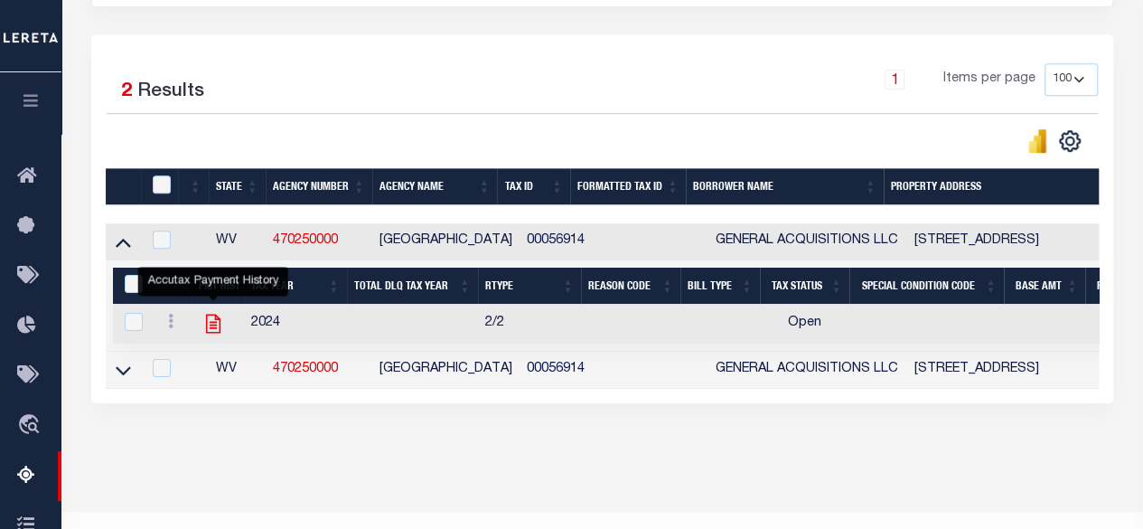
click at [215, 320] on icon "" at bounding box center [214, 324] width 24 height 24
checkbox input "true"
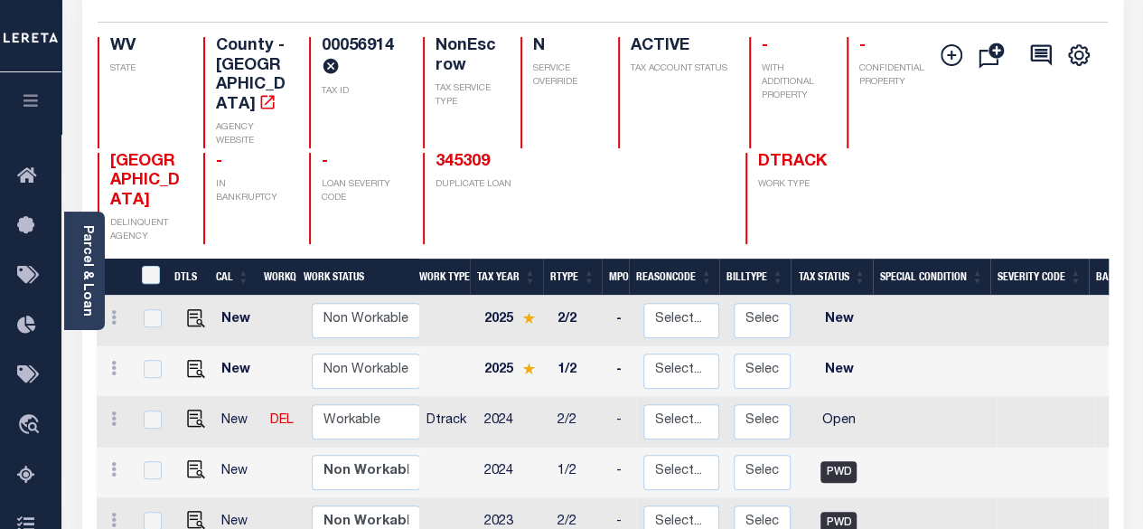
scroll to position [271, 0]
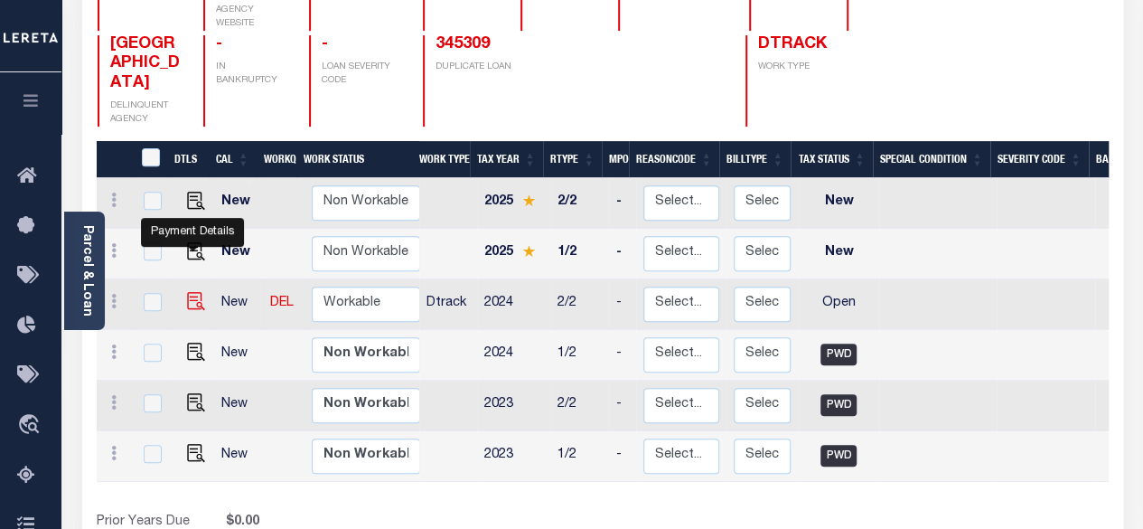
click at [190, 292] on img "" at bounding box center [196, 301] width 18 height 18
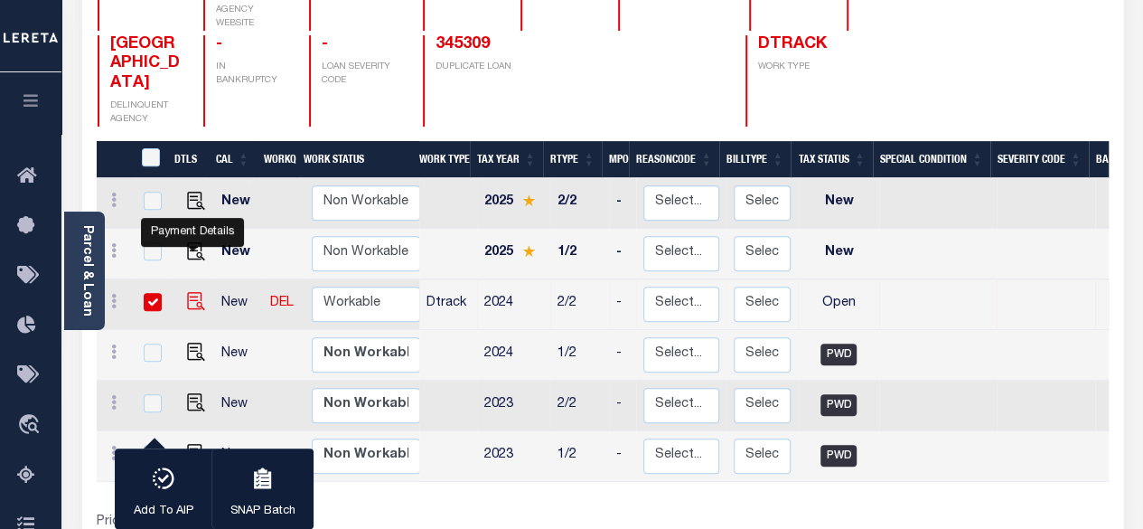
checkbox input "true"
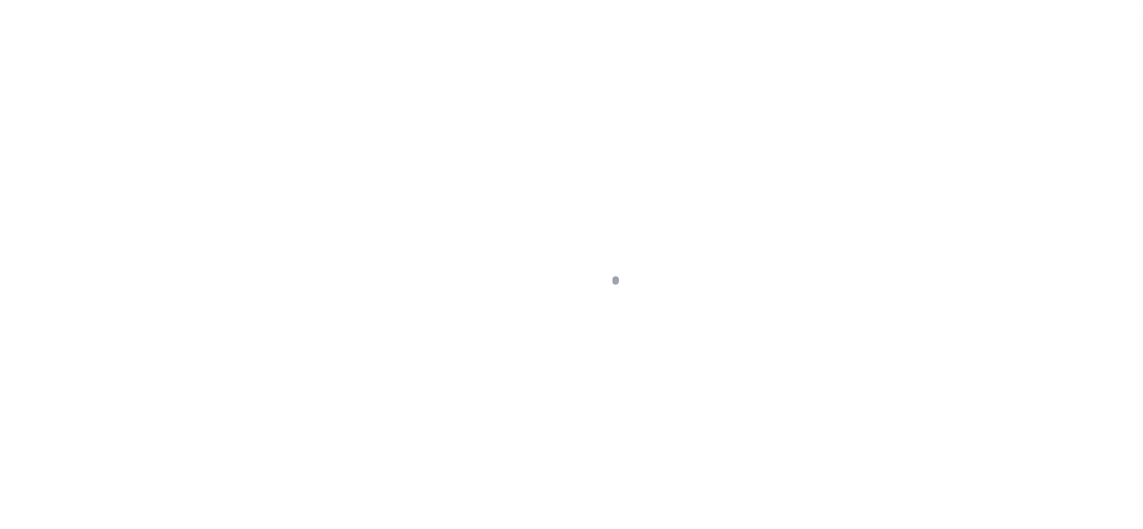
select select "OP2"
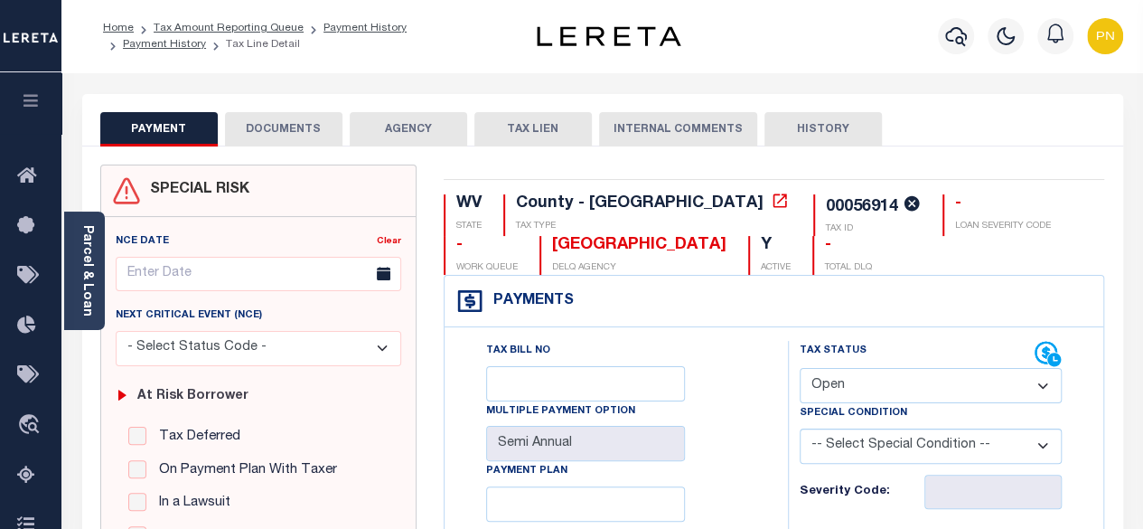
click at [275, 130] on button "DOCUMENTS" at bounding box center [284, 129] width 118 height 34
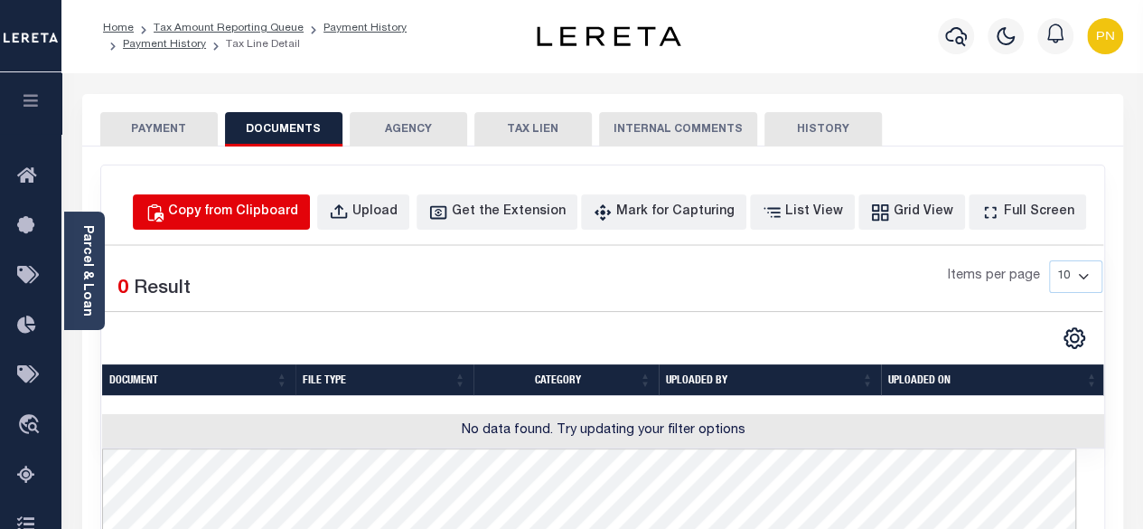
click at [298, 214] on div "Copy from Clipboard" at bounding box center [233, 212] width 130 height 20
select select "POP"
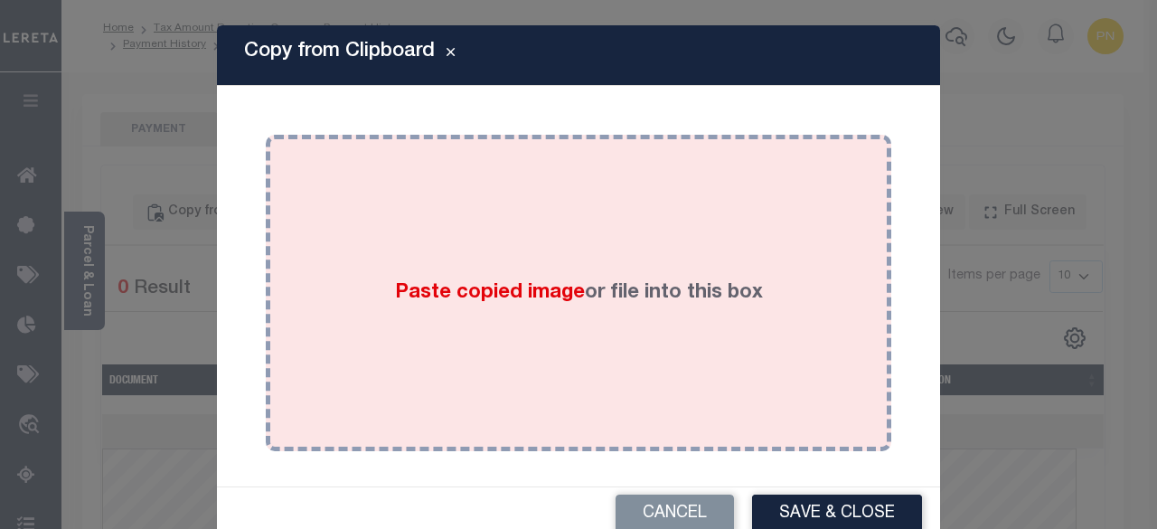
click at [452, 245] on div "Paste copied image or file into this box" at bounding box center [578, 292] width 598 height 289
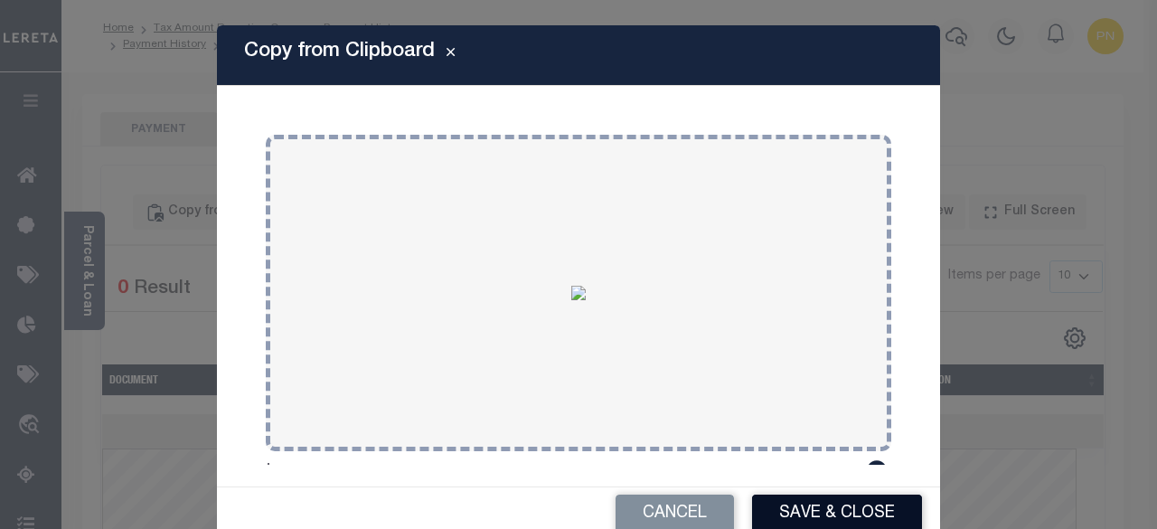
click at [824, 508] on button "Save & Close" at bounding box center [837, 513] width 170 height 39
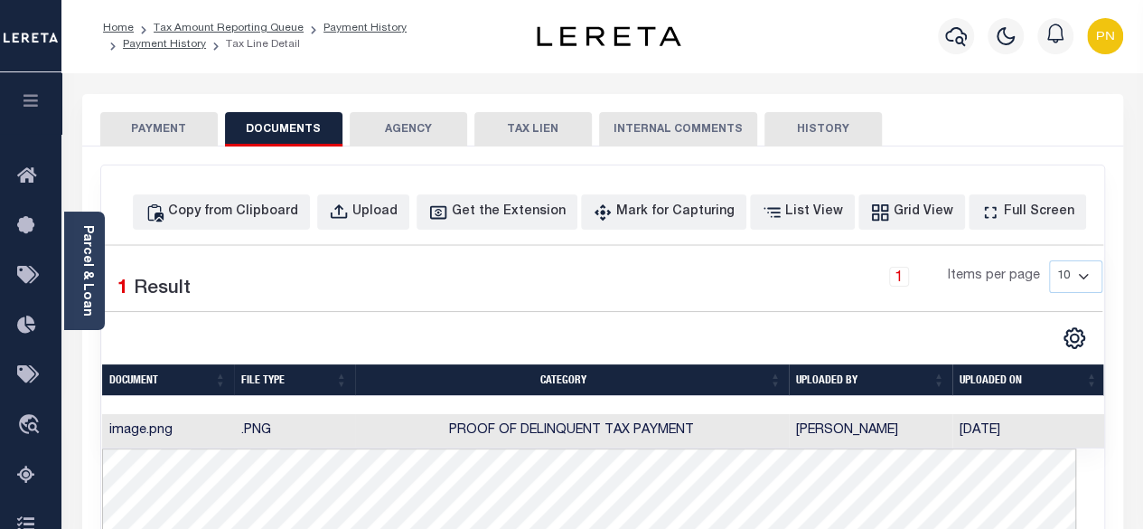
click at [146, 132] on button "PAYMENT" at bounding box center [159, 129] width 118 height 34
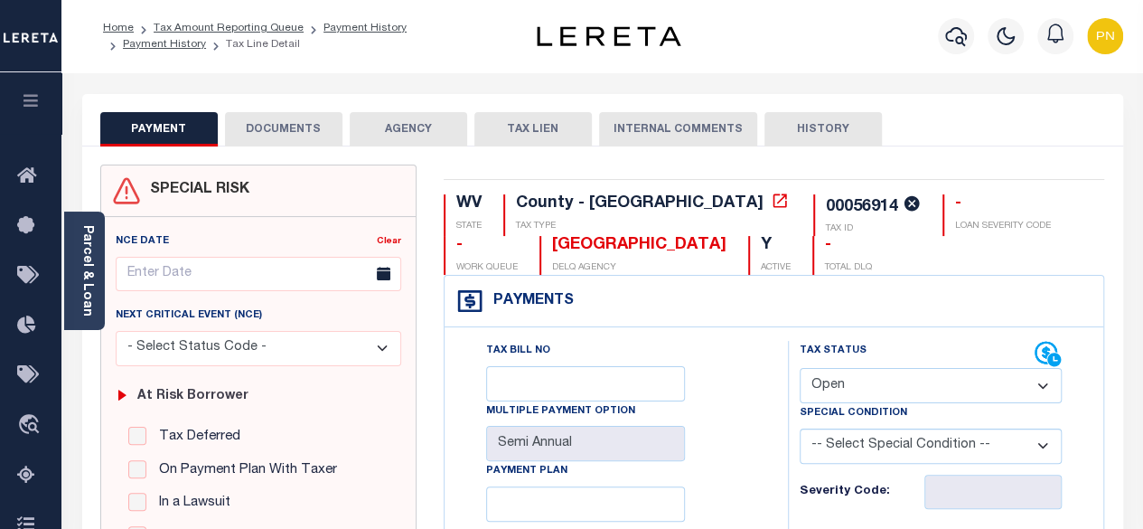
click at [1038, 384] on select "- Select Status Code - Open Due/Unpaid Paid Incomplete No Tax Due Internal Refu…" at bounding box center [931, 385] width 263 height 35
select select "PYD"
click at [800, 368] on select "- Select Status Code - Open Due/Unpaid Paid Incomplete No Tax Due Internal Refu…" at bounding box center [931, 385] width 263 height 35
type input "[DATE]"
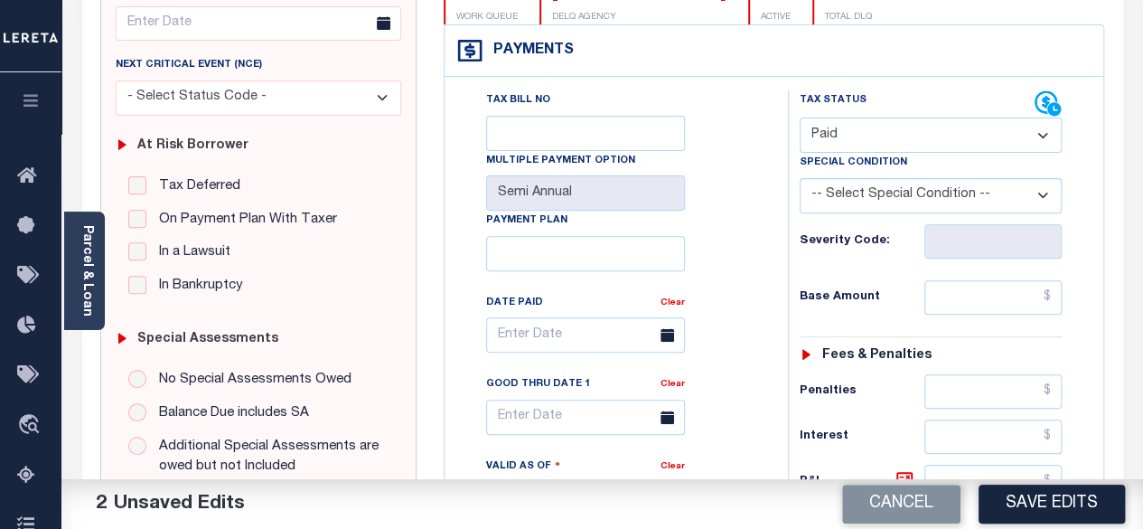
scroll to position [271, 0]
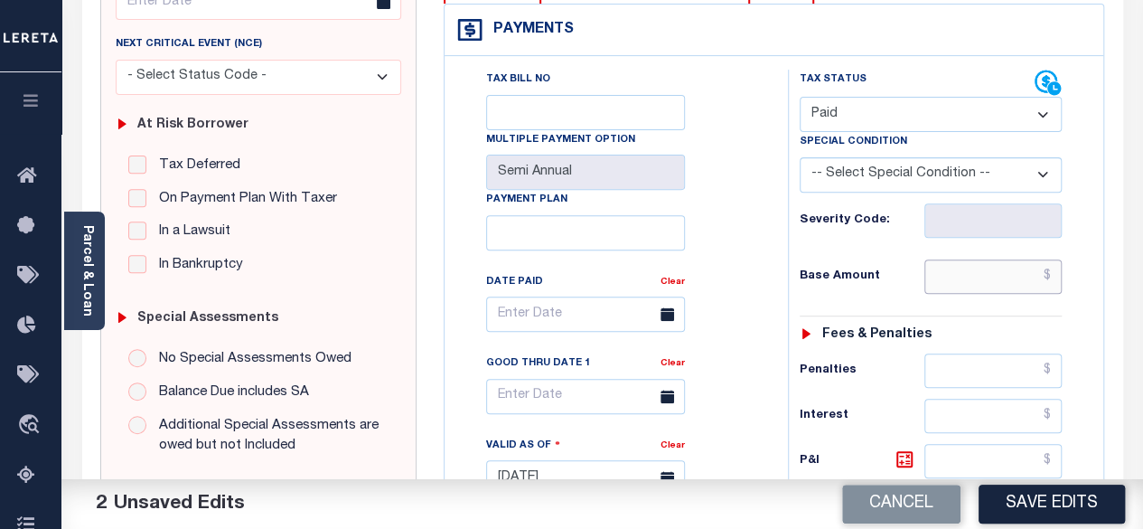
click at [1058, 271] on input "text" at bounding box center [993, 276] width 137 height 34
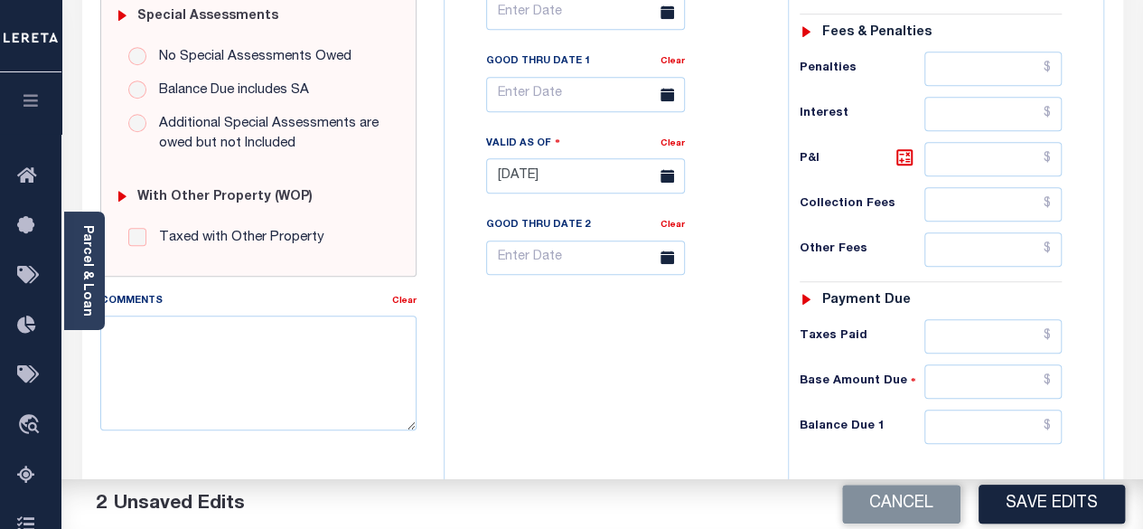
scroll to position [633, 0]
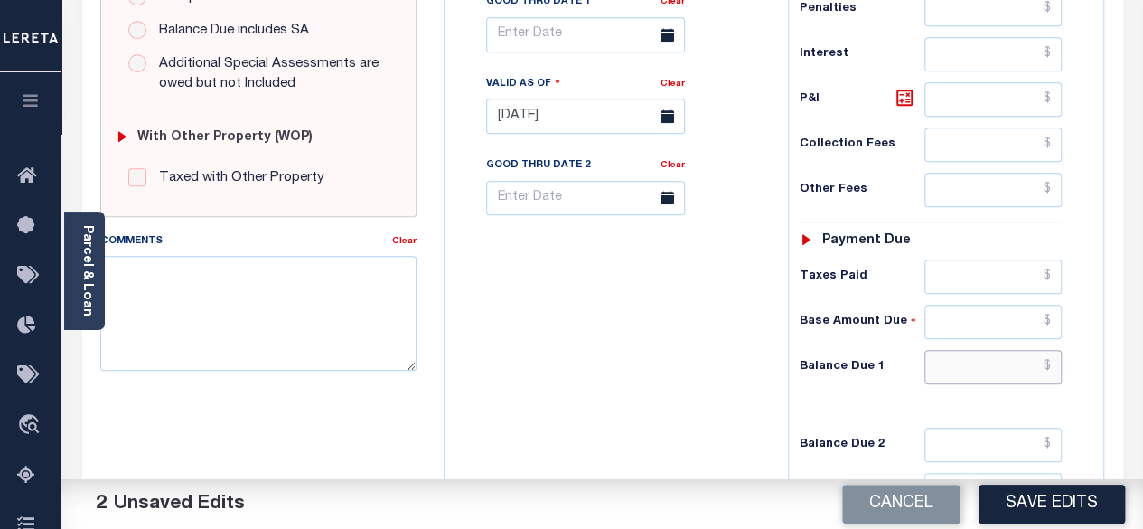
type input "$0.00"
click at [1053, 354] on input "text" at bounding box center [993, 367] width 137 height 34
type input "$0.00"
click at [900, 94] on icon at bounding box center [904, 97] width 11 height 11
type input "$0.00"
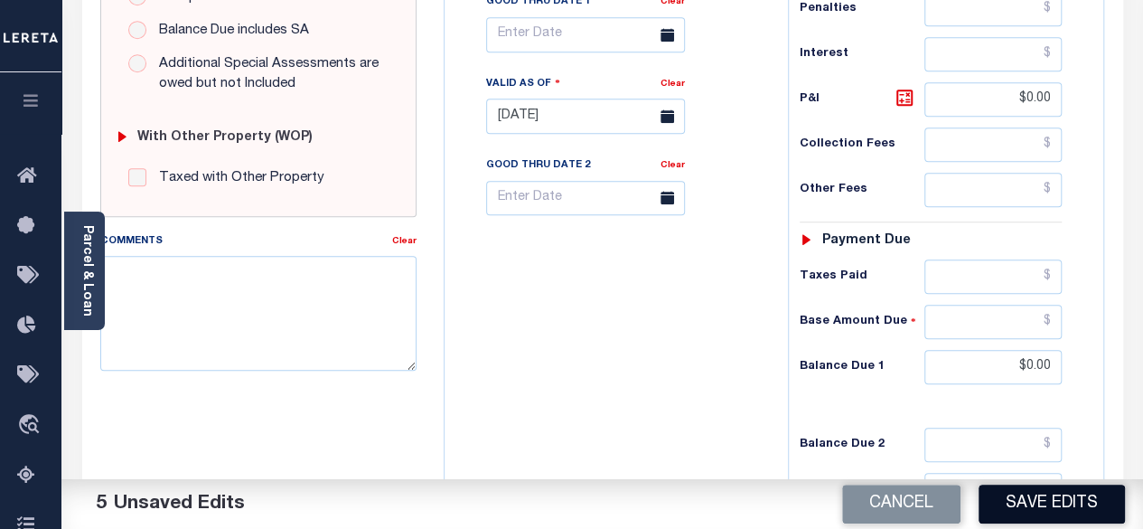
click at [1054, 500] on button "Save Edits" at bounding box center [1052, 504] width 146 height 39
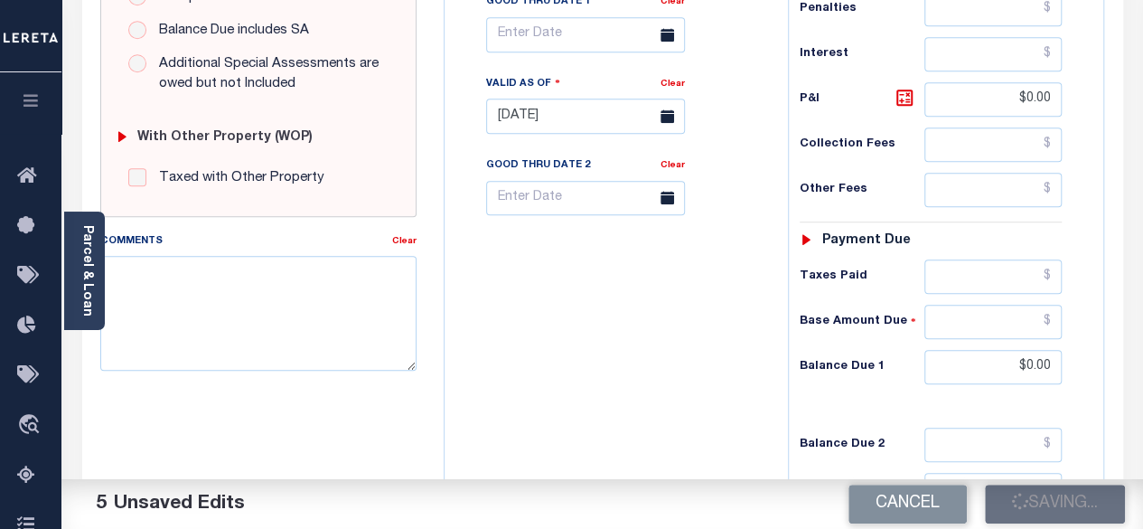
checkbox input "false"
type input "$0"
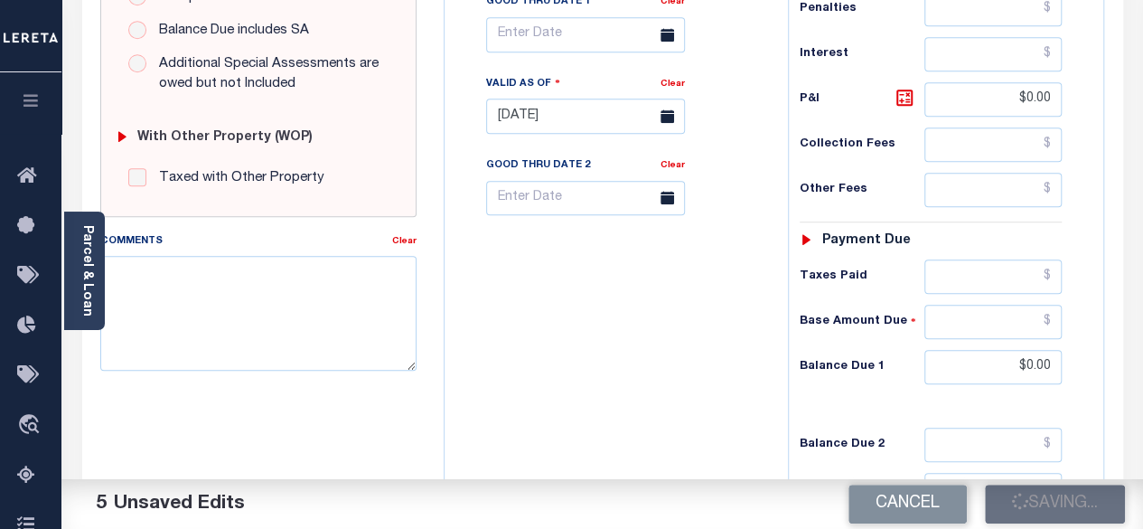
type input "$0"
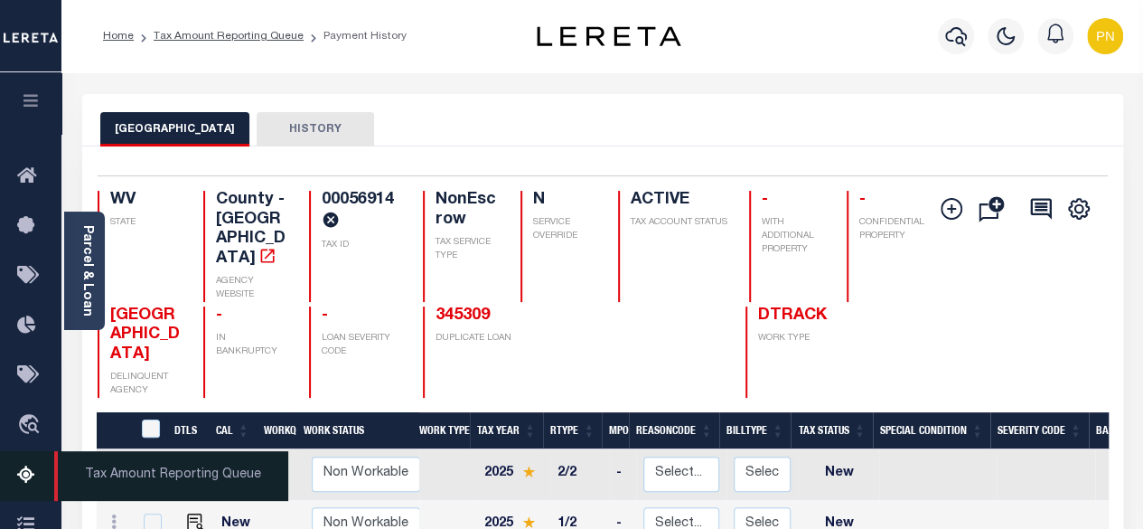
click at [29, 485] on icon at bounding box center [31, 476] width 29 height 23
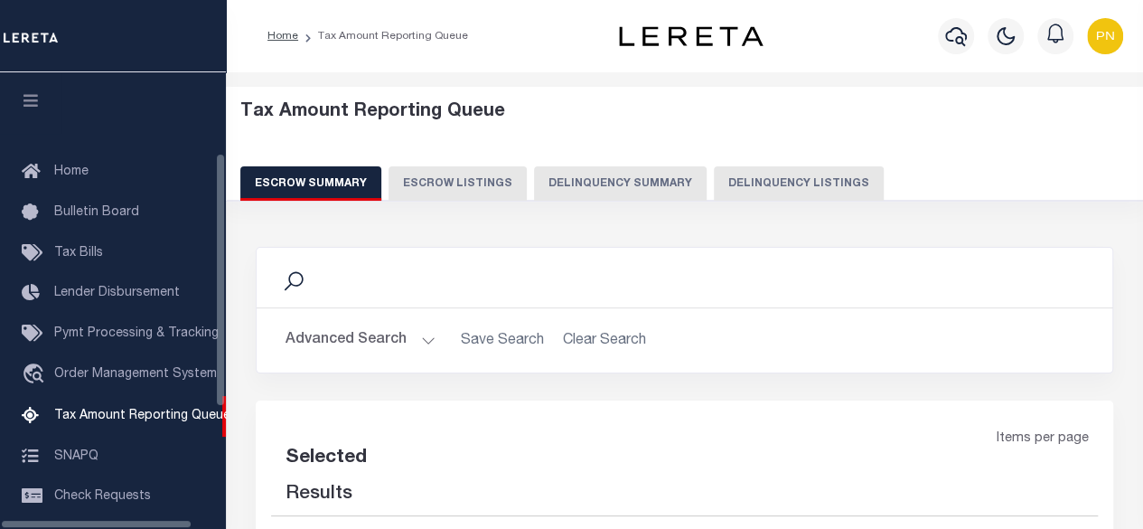
select select "100"
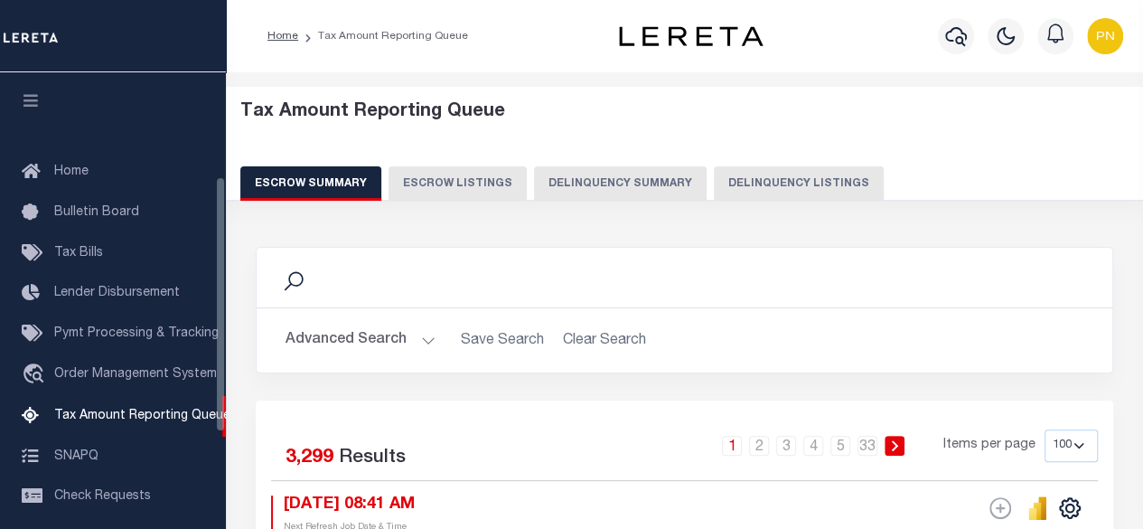
scroll to position [184, 0]
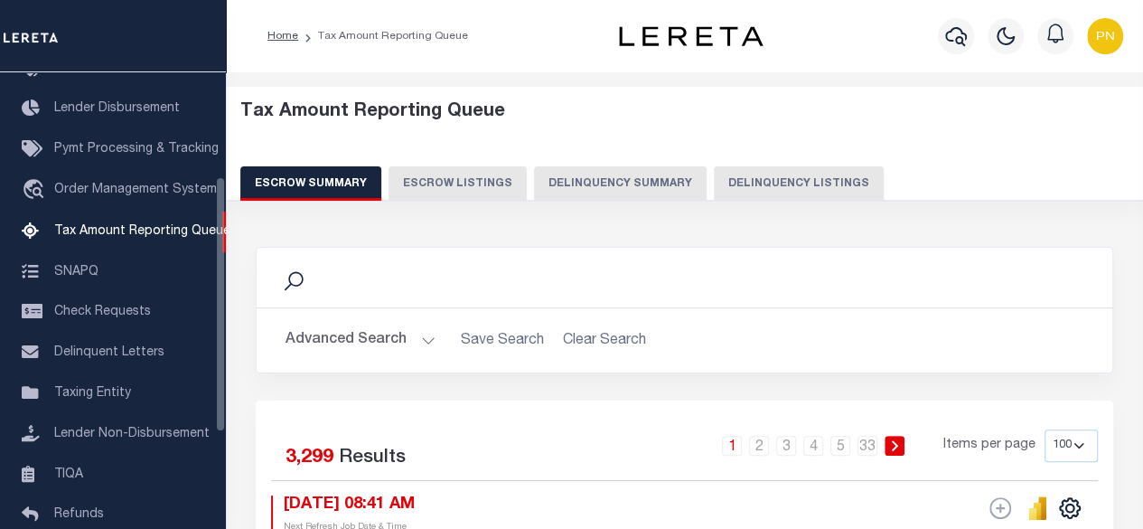
click at [764, 189] on button "Delinquency Listings" at bounding box center [799, 183] width 170 height 34
select select "100"
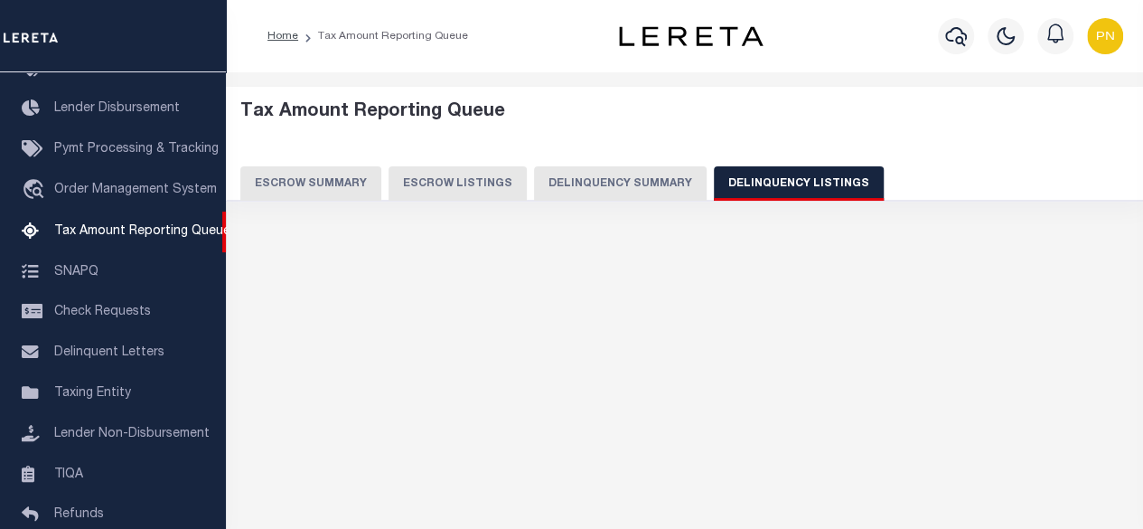
select select "100"
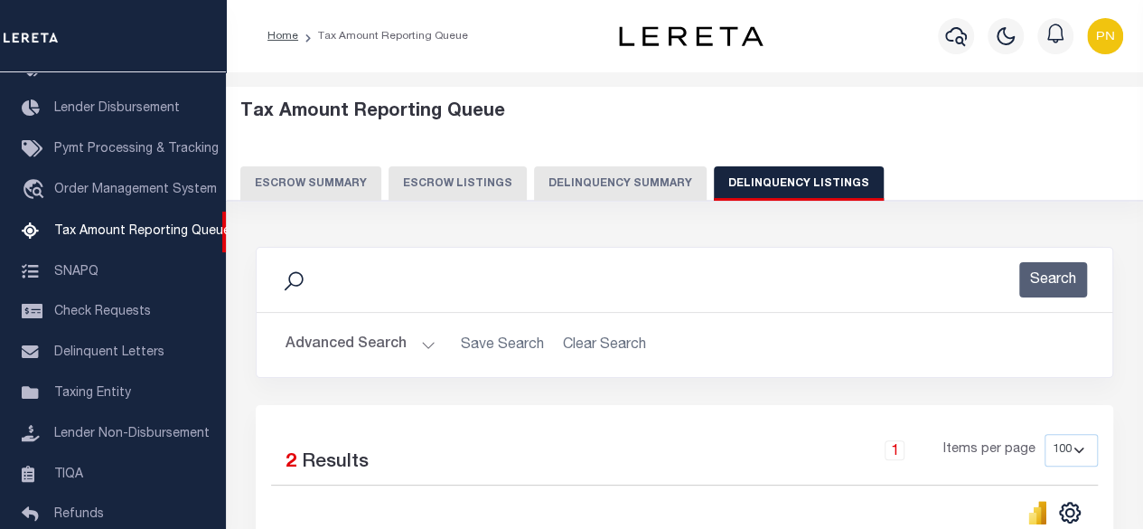
scroll to position [271, 0]
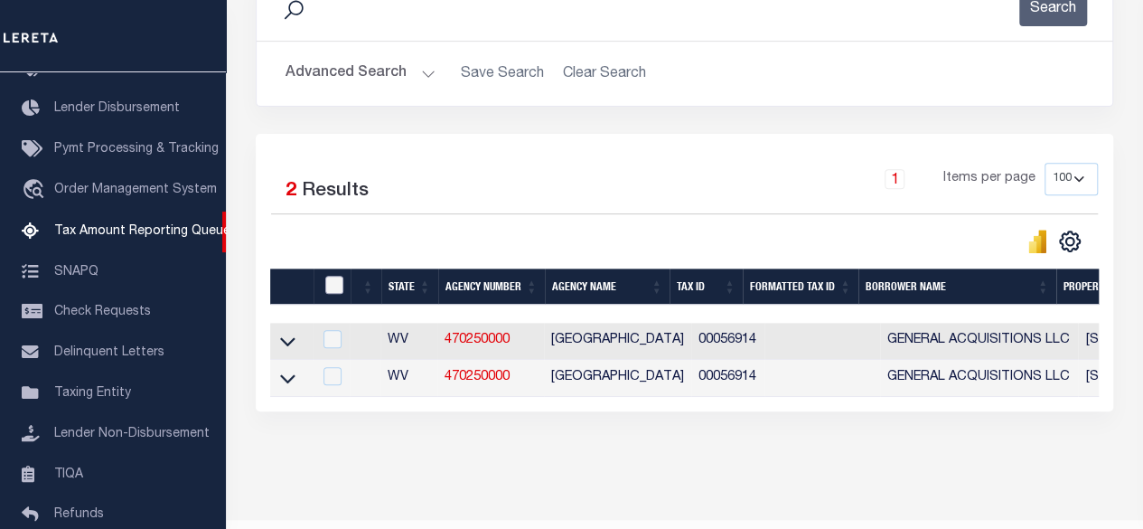
click at [328, 281] on input "checkbox" at bounding box center [334, 285] width 18 height 18
checkbox input "true"
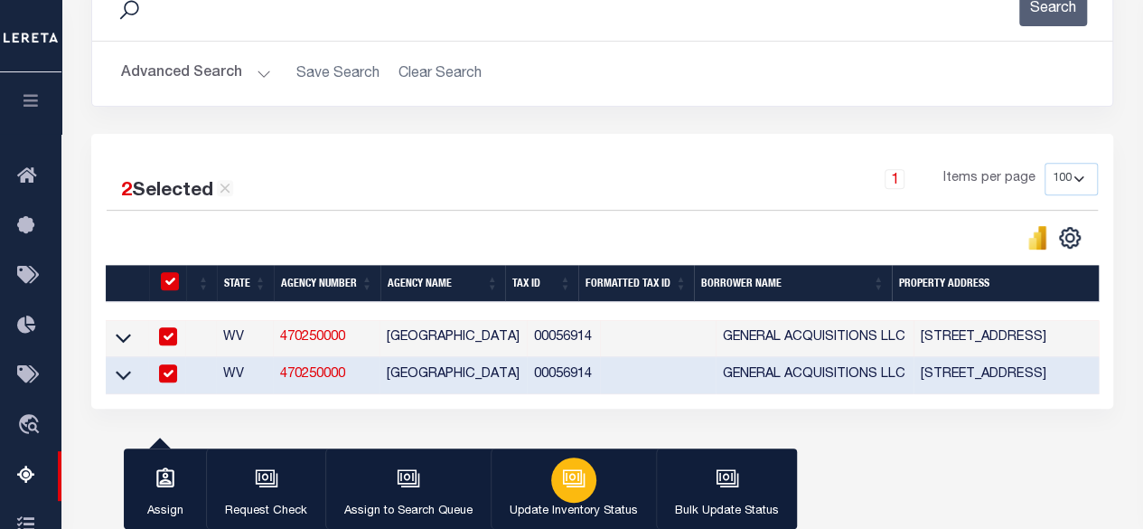
click at [593, 489] on button "Update Inventory Status" at bounding box center [573, 488] width 165 height 81
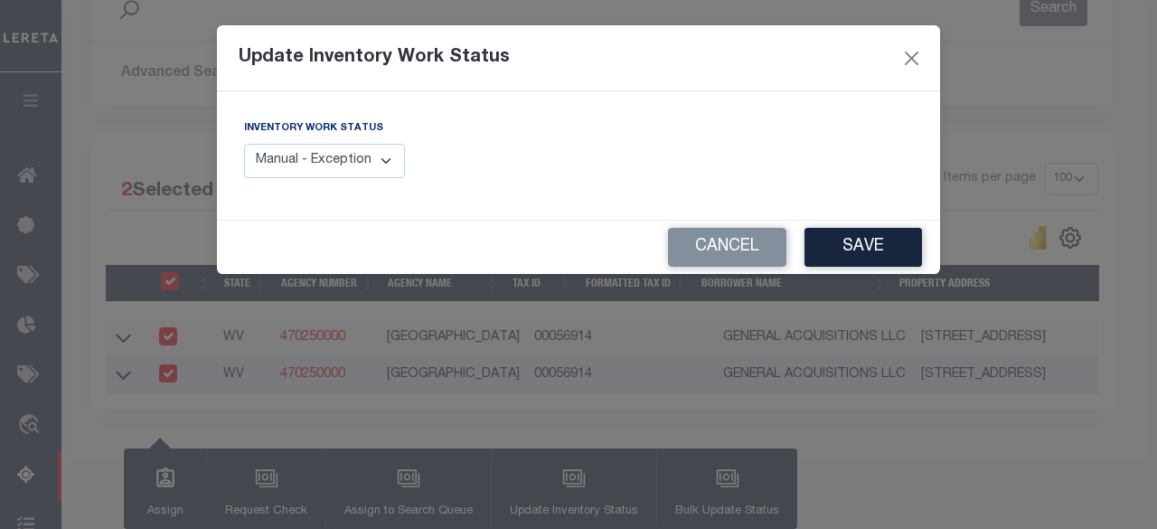
click at [334, 152] on select "Manual - Exception Pended - Awaiting Search Late Add Exception Completed" at bounding box center [324, 161] width 161 height 35
click at [244, 144] on select "Manual - Exception Pended - Awaiting Search Late Add Exception Completed" at bounding box center [324, 161] width 161 height 35
click at [850, 239] on button "Save" at bounding box center [864, 247] width 118 height 39
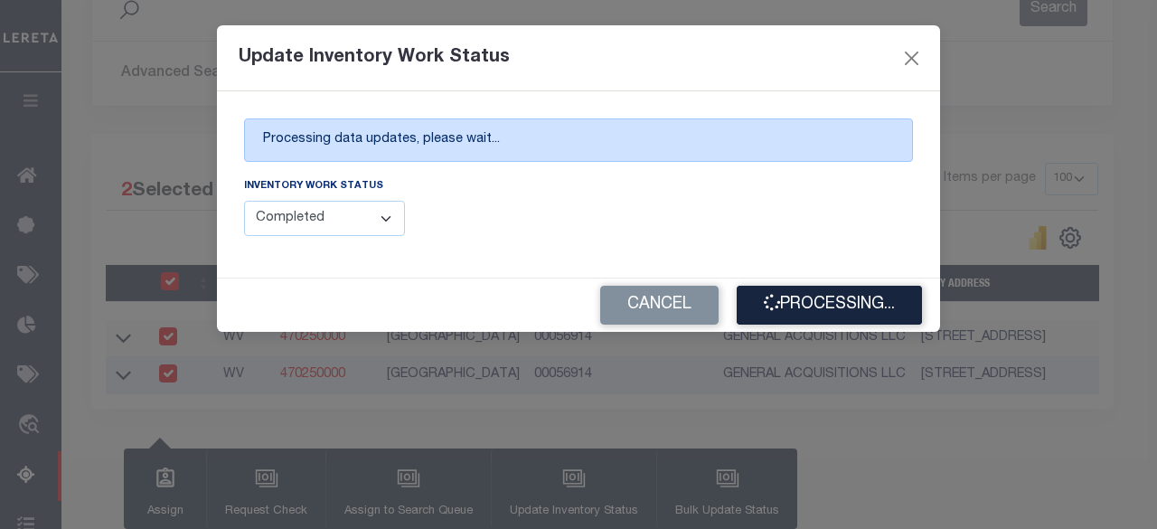
click at [1030, 383] on div "Update Inventory Work Status Processing data updates, please wait... Inventory …" at bounding box center [578, 264] width 1157 height 529
click at [544, 207] on div "Inventory Work Status Manual - Exception Pended - Awaiting Search Late Add Exce…" at bounding box center [404, 206] width 321 height 60
click at [775, 195] on div "Inventory Work Status Manual - Exception Pended - Awaiting Search Late Add Exce…" at bounding box center [579, 213] width 696 height 74
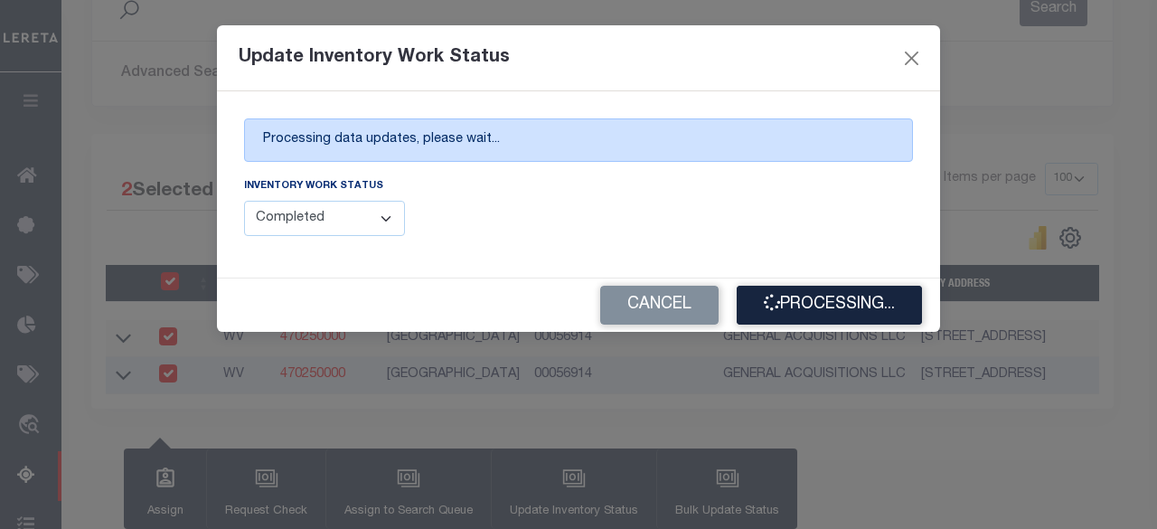
drag, startPoint x: 781, startPoint y: 198, endPoint x: 792, endPoint y: 199, distance: 10.9
click at [782, 198] on div "Inventory Work Status Manual - Exception Pended - Awaiting Search Late Add Exce…" at bounding box center [579, 213] width 696 height 74
click at [794, 200] on div "Inventory Work Status Manual - Exception Pended - Awaiting Search Late Add Exce…" at bounding box center [579, 213] width 696 height 74
click at [917, 56] on button "Close" at bounding box center [912, 58] width 24 height 24
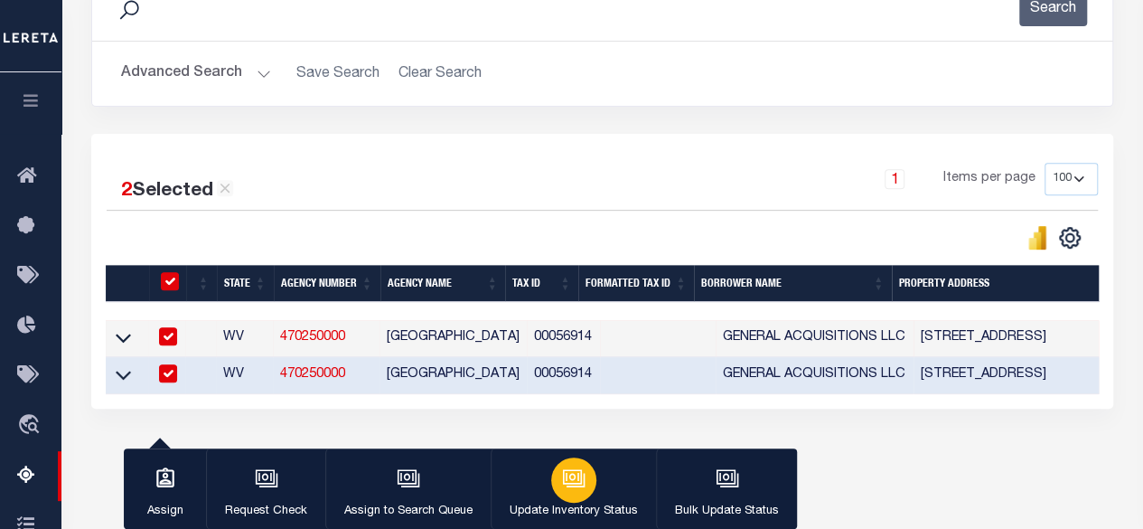
click at [569, 476] on icon "button" at bounding box center [573, 477] width 14 height 8
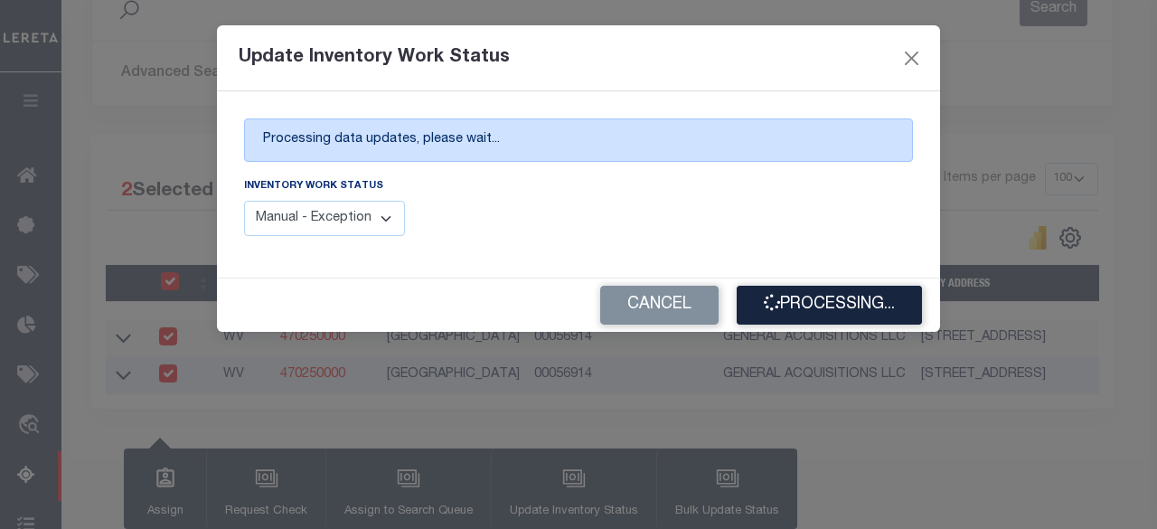
click at [371, 210] on select "Manual - Exception Pended - Awaiting Search Late Add Exception Completed" at bounding box center [324, 218] width 161 height 35
select select "4"
click at [244, 201] on select "Manual - Exception Pended - Awaiting Search Late Add Exception Completed" at bounding box center [324, 218] width 161 height 35
click at [568, 193] on div "Inventory Work Status Manual - Exception Pended - Awaiting Search Late Add Exce…" at bounding box center [405, 213] width 348 height 74
click at [802, 305] on button "Processing..." at bounding box center [829, 305] width 185 height 39
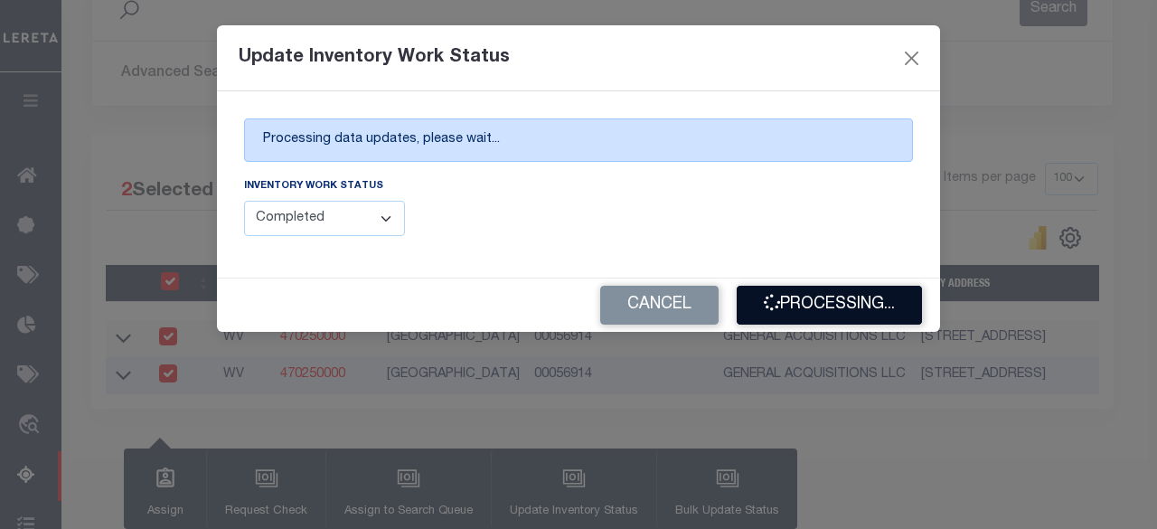
click at [826, 309] on button "Processing..." at bounding box center [829, 305] width 185 height 39
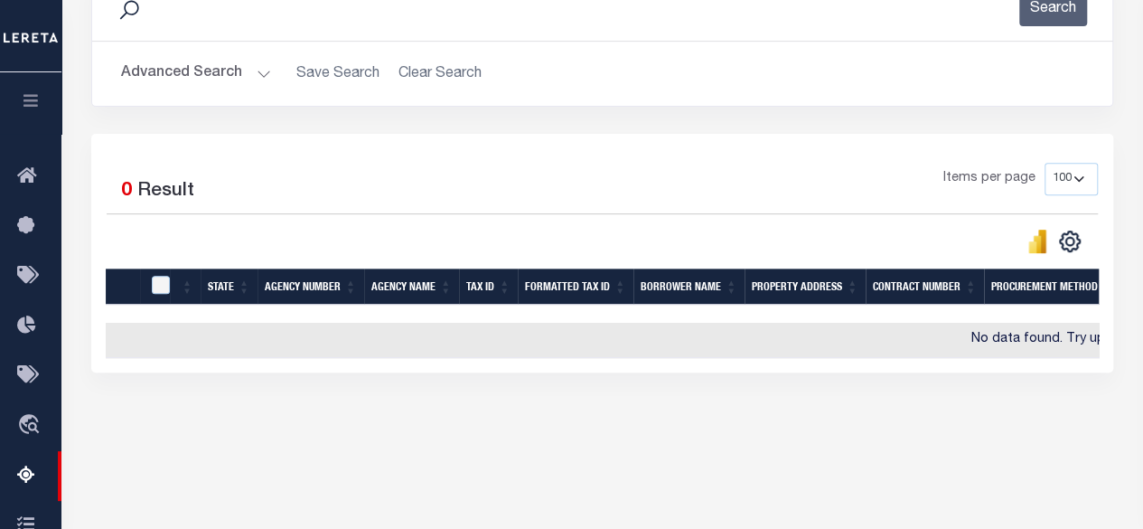
click at [230, 79] on button "Advanced Search" at bounding box center [196, 73] width 150 height 35
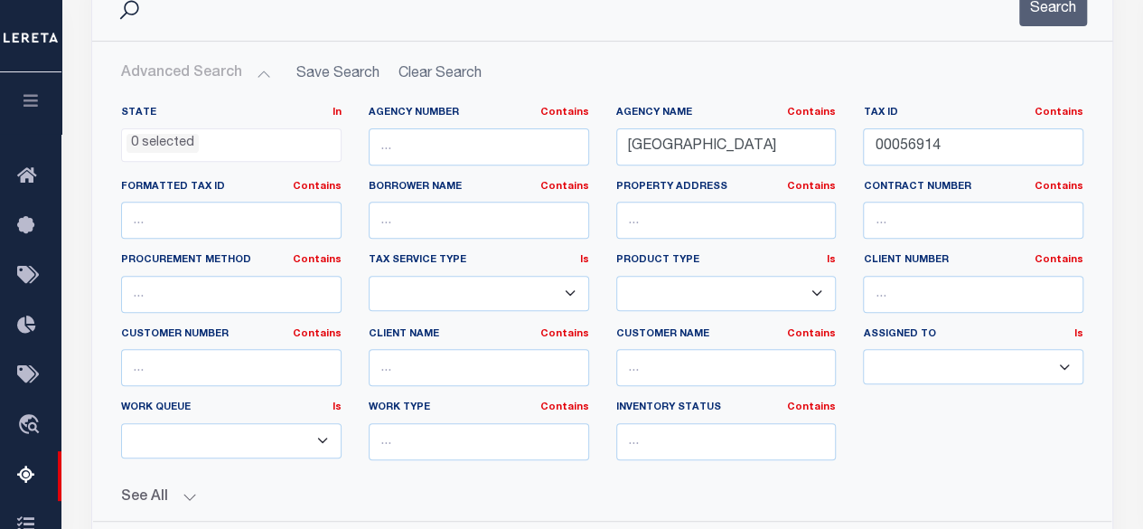
click at [232, 78] on button "Advanced Search" at bounding box center [196, 73] width 150 height 35
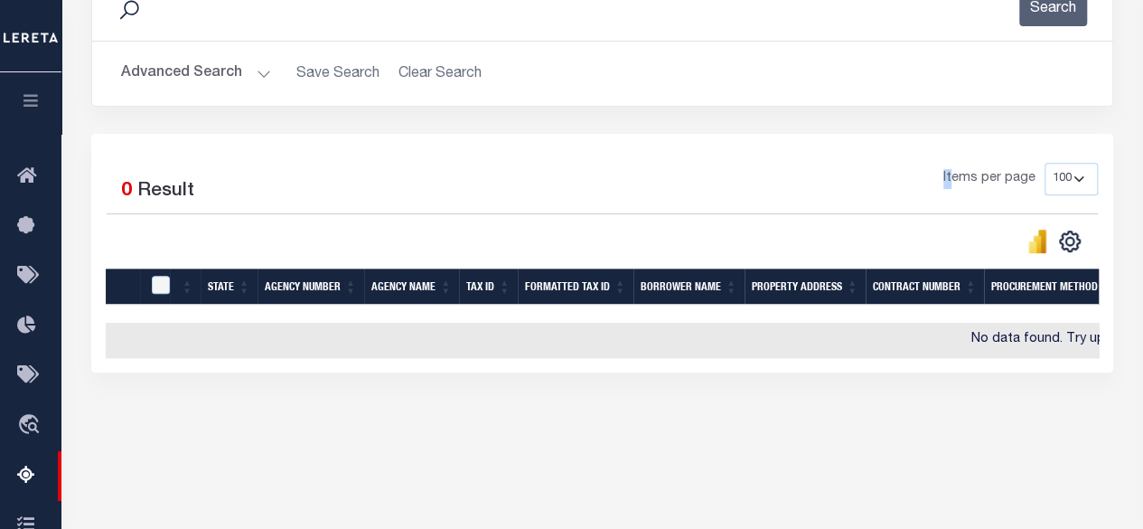
drag, startPoint x: 953, startPoint y: 148, endPoint x: 867, endPoint y: 150, distance: 85.9
click at [867, 150] on div "2 Selected 0 Result Items per page 10 25 50 100 500" at bounding box center [602, 253] width 1022 height 239
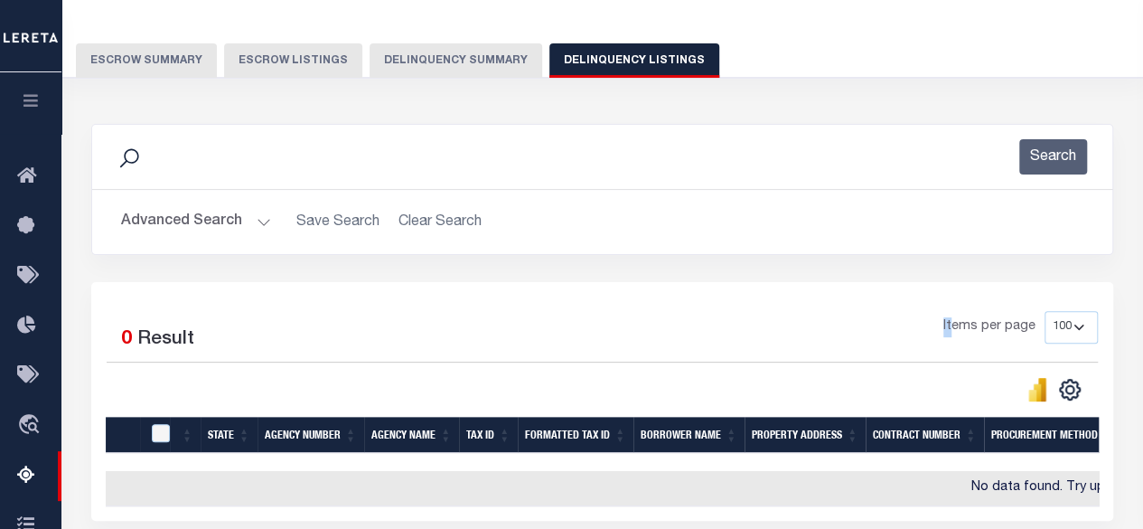
scroll to position [90, 0]
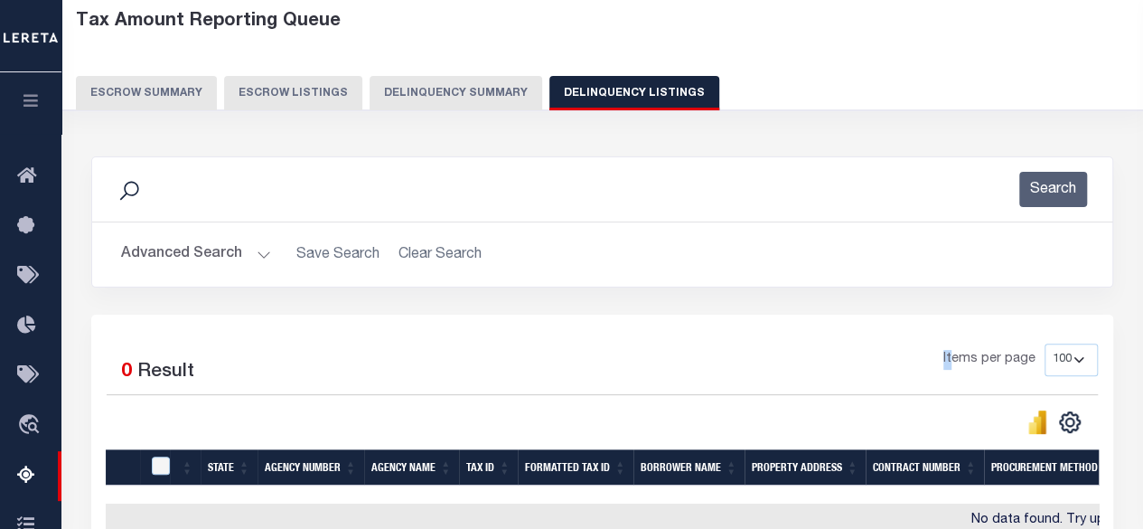
click at [248, 252] on button "Advanced Search" at bounding box center [196, 254] width 150 height 35
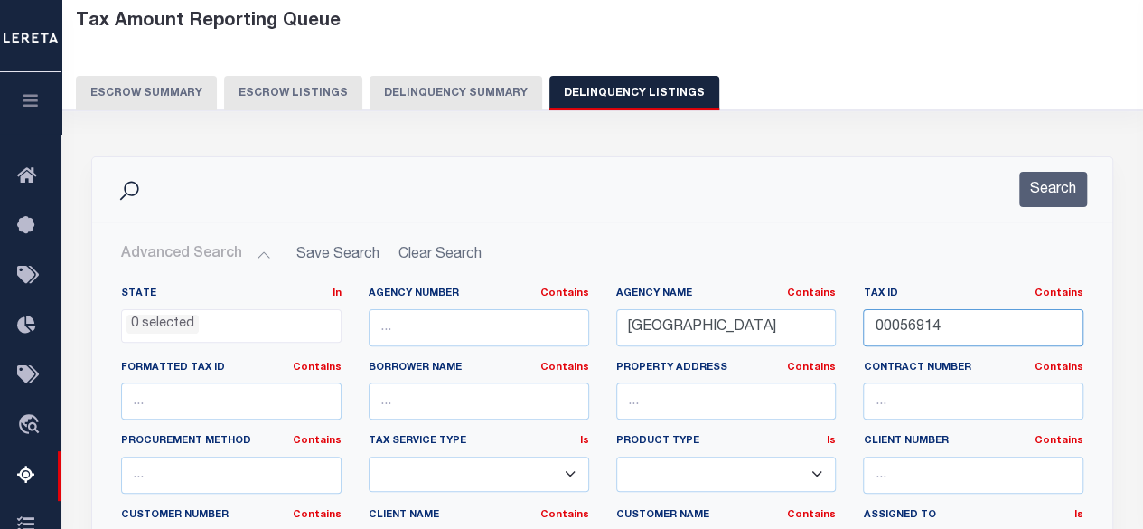
drag, startPoint x: 981, startPoint y: 332, endPoint x: 933, endPoint y: 333, distance: 47.9
click at [874, 337] on input "00056914" at bounding box center [973, 327] width 221 height 37
paste input "5"
type input "00056915"
click at [1070, 178] on button "Search" at bounding box center [1054, 189] width 68 height 35
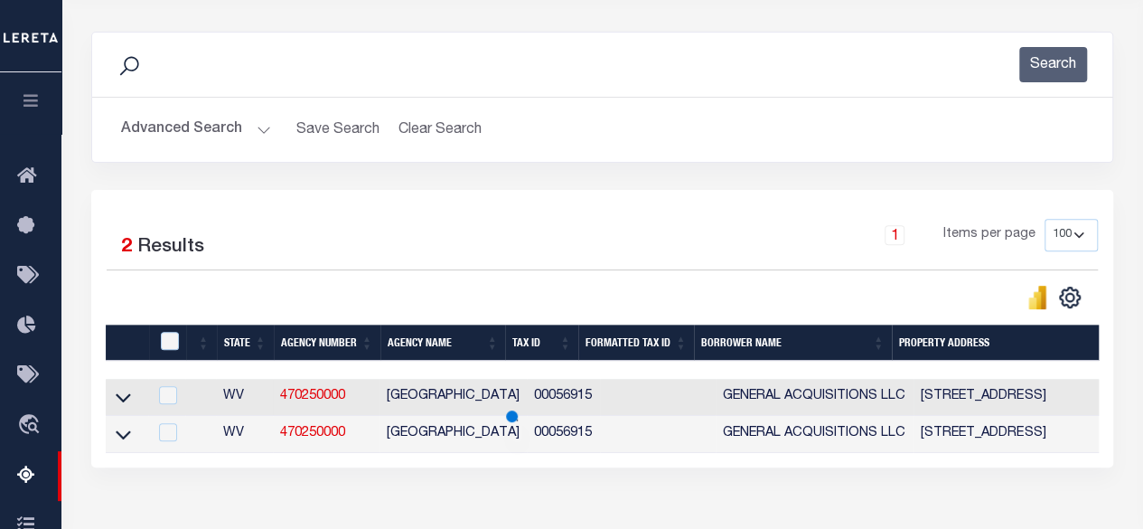
scroll to position [271, 0]
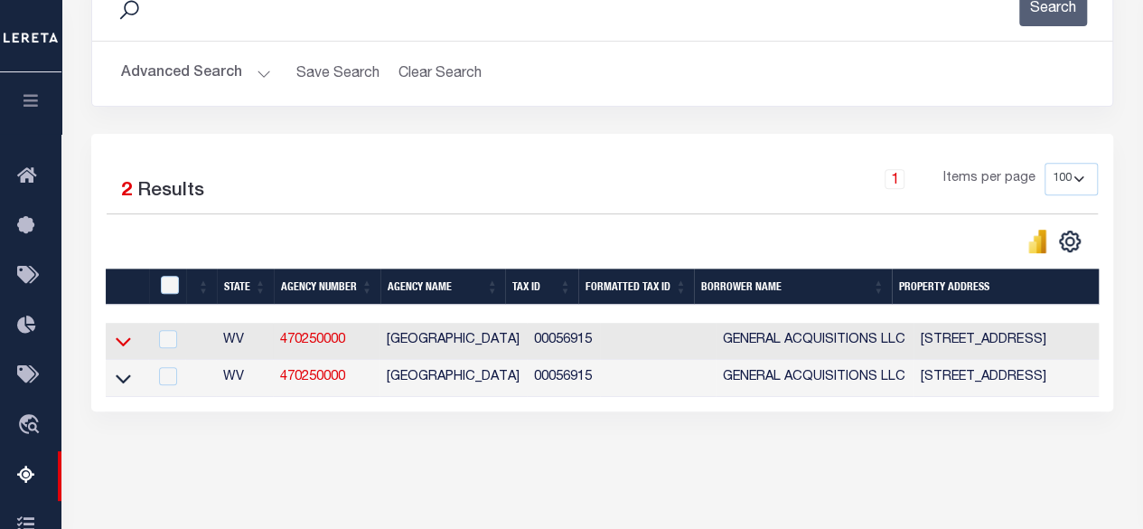
click at [130, 342] on icon at bounding box center [123, 341] width 15 height 19
click at [124, 343] on icon at bounding box center [123, 341] width 15 height 19
click at [124, 340] on icon at bounding box center [123, 341] width 15 height 19
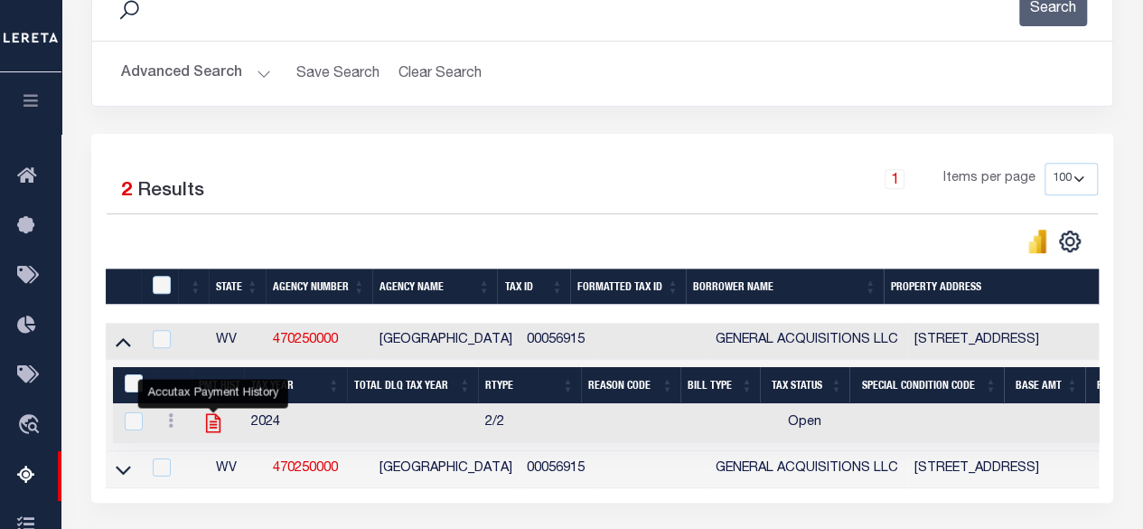
click at [215, 424] on icon "" at bounding box center [214, 423] width 24 height 24
checkbox input "true"
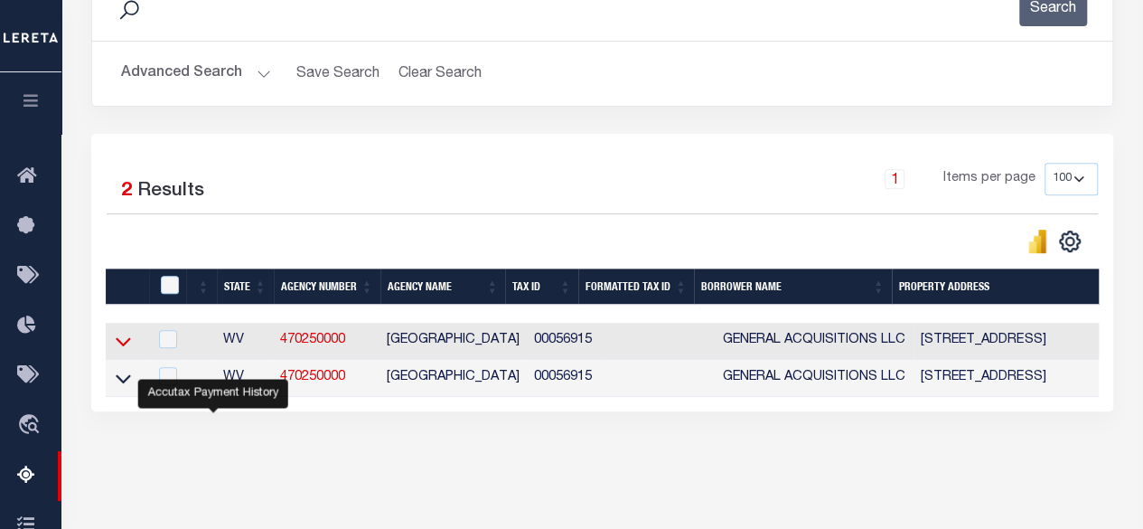
click at [116, 346] on icon at bounding box center [123, 341] width 15 height 19
click at [125, 343] on icon at bounding box center [123, 341] width 15 height 19
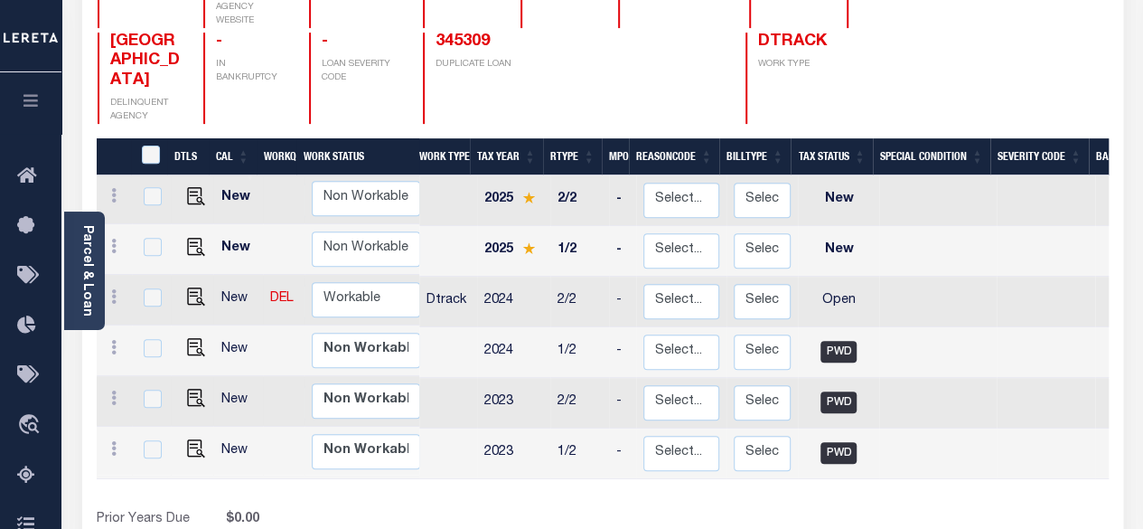
scroll to position [271, 0]
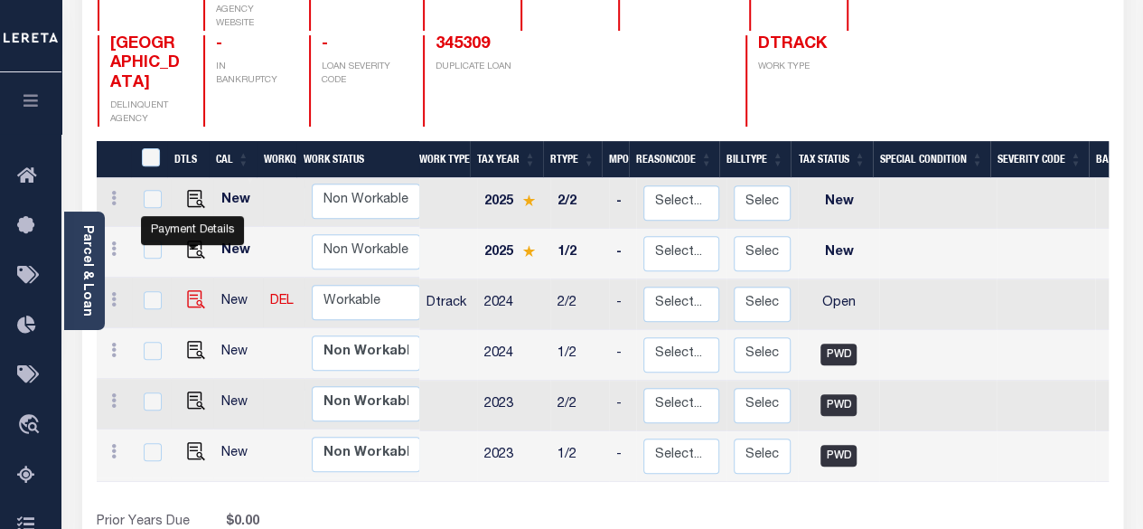
click at [193, 290] on img "" at bounding box center [196, 299] width 18 height 18
checkbox input "true"
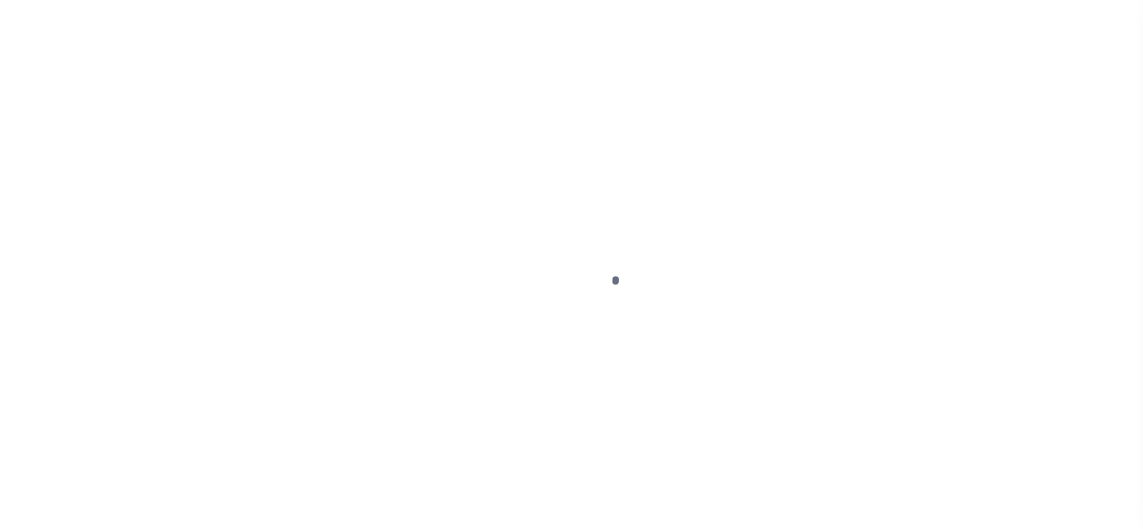
select select "OP2"
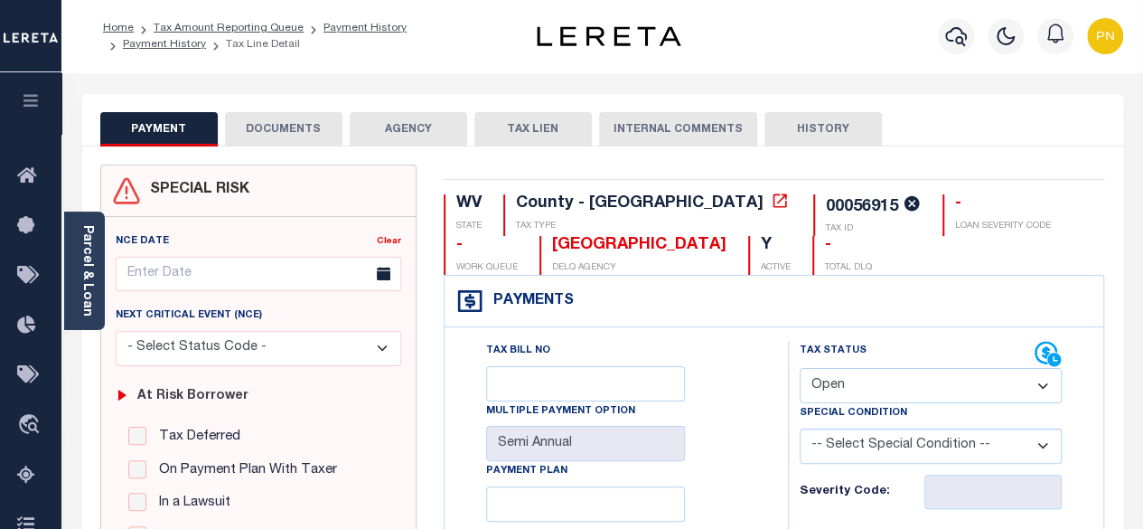
click at [304, 133] on button "DOCUMENTS" at bounding box center [284, 129] width 118 height 34
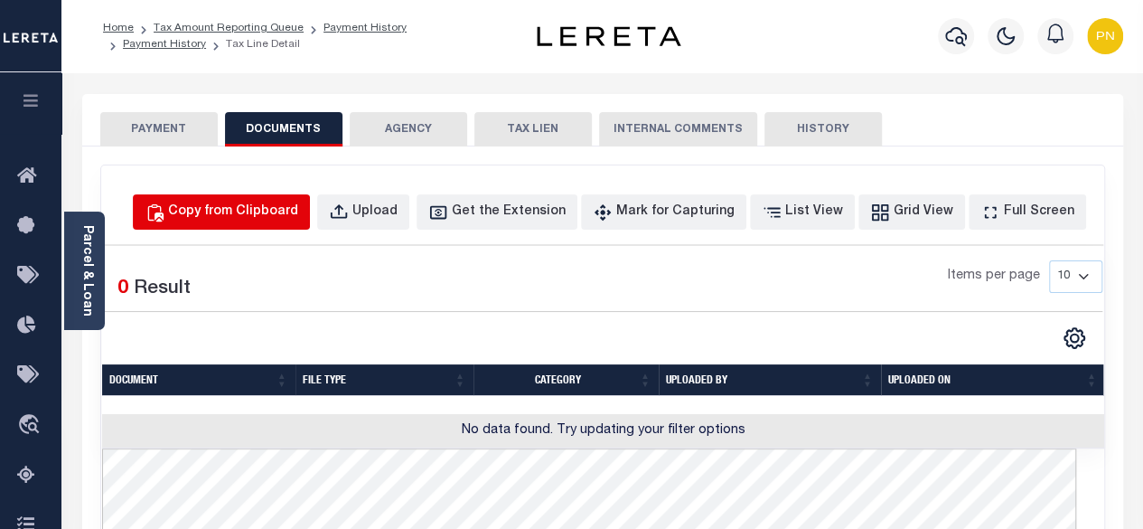
click at [298, 208] on div "Copy from Clipboard" at bounding box center [233, 212] width 130 height 20
select select "POP"
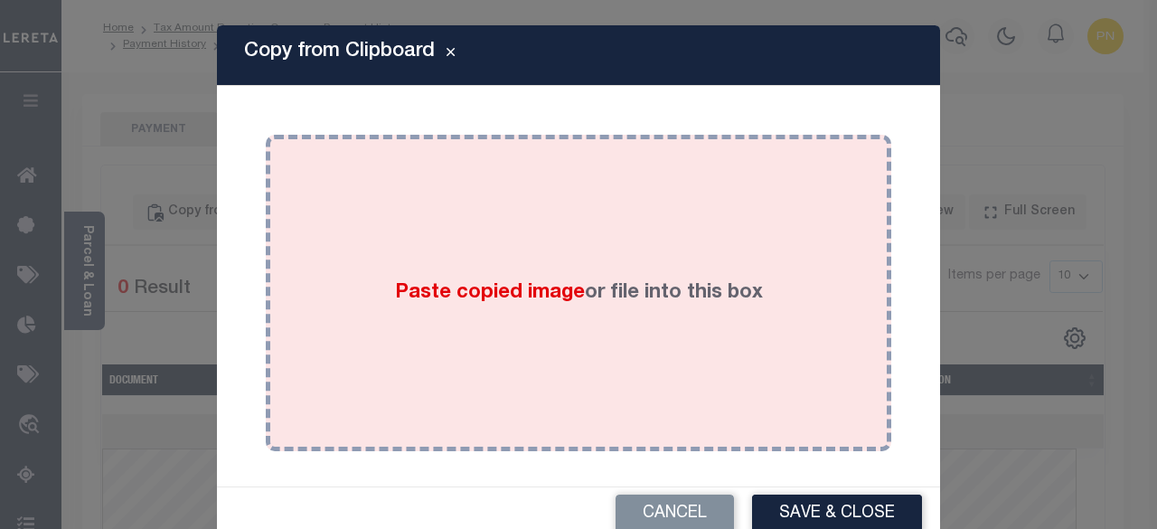
click at [427, 204] on div "Paste copied image or file into this box" at bounding box center [578, 292] width 598 height 289
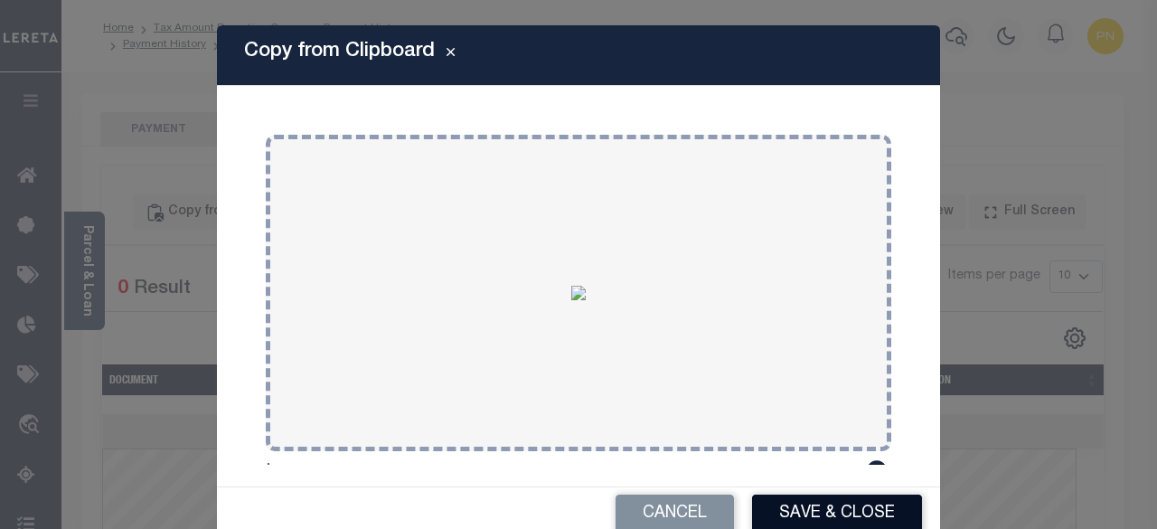
click at [853, 514] on button "Save & Close" at bounding box center [837, 513] width 170 height 39
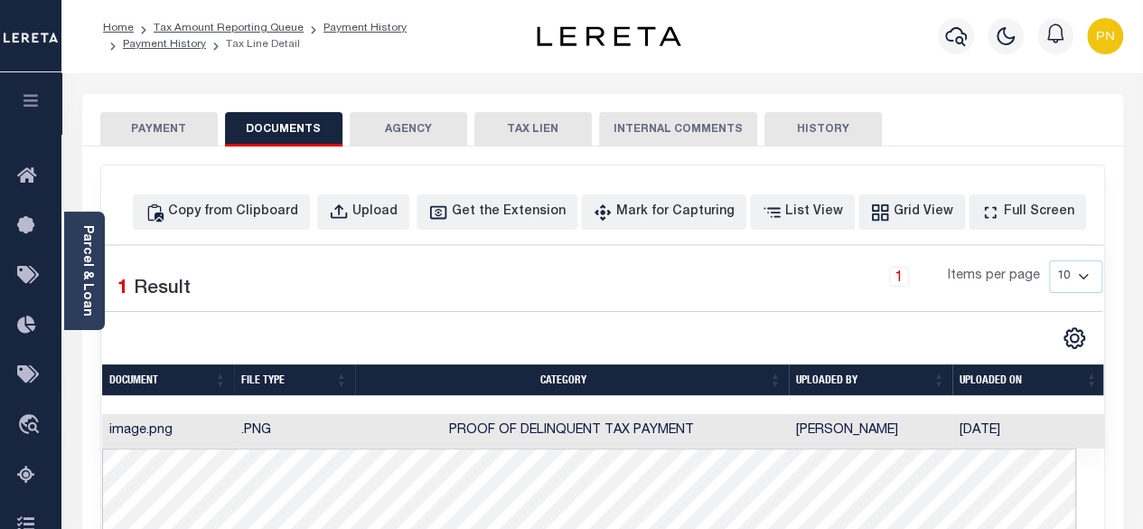
click at [257, 431] on td ".PNG" at bounding box center [294, 431] width 121 height 35
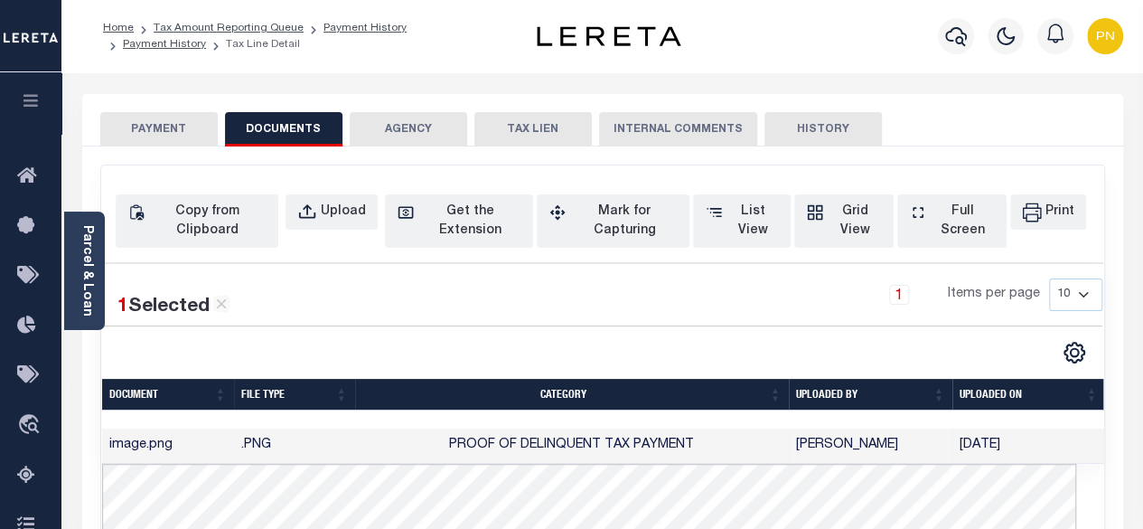
click at [141, 433] on td "image.png" at bounding box center [168, 445] width 132 height 35
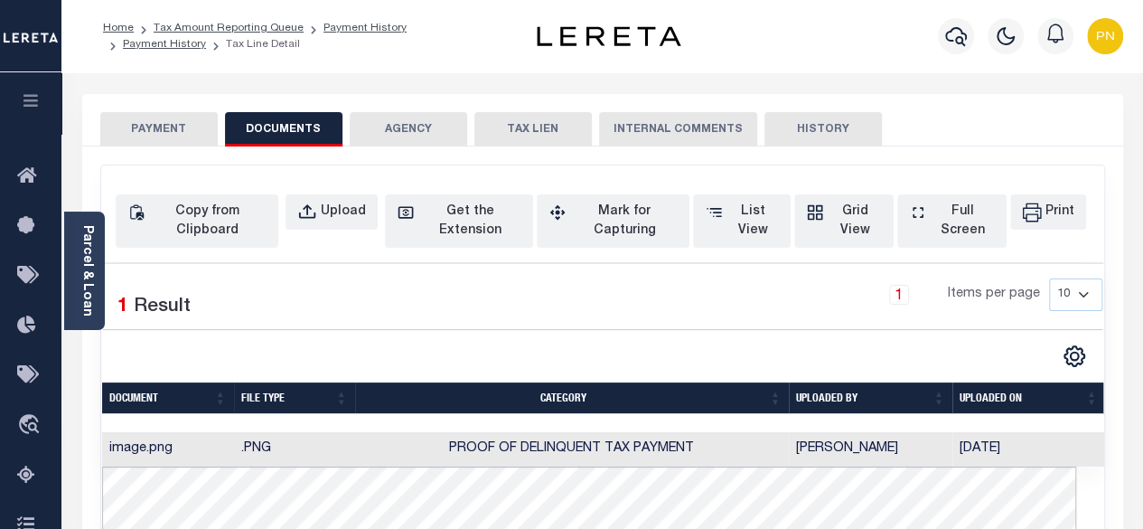
click at [175, 127] on button "PAYMENT" at bounding box center [159, 129] width 118 height 34
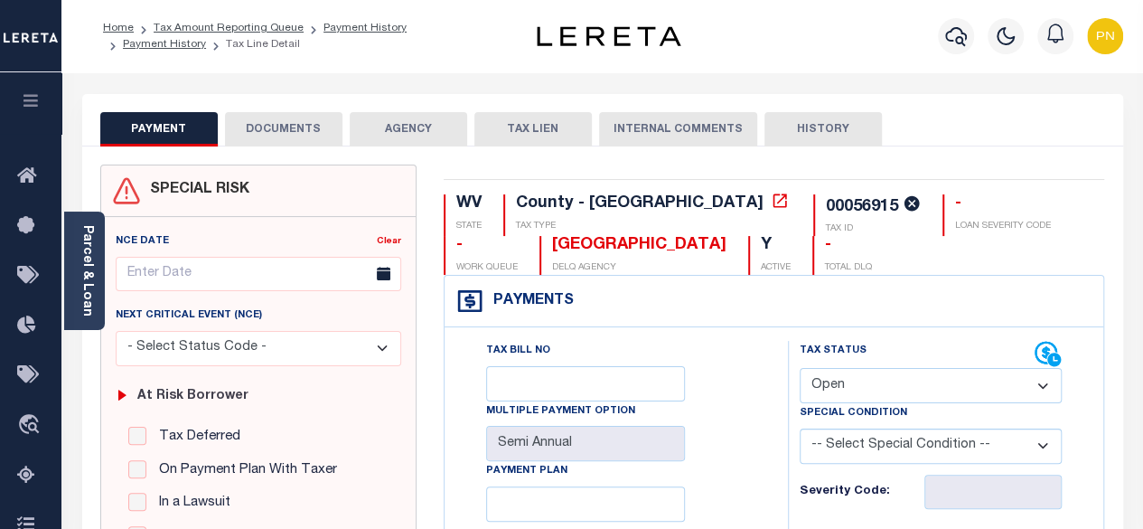
click at [1041, 392] on select "- Select Status Code - Open Due/Unpaid Paid Incomplete No Tax Due Internal Refu…" at bounding box center [931, 385] width 263 height 35
select select "PYD"
click at [800, 368] on select "- Select Status Code - Open Due/Unpaid Paid Incomplete No Tax Due Internal Refu…" at bounding box center [931, 385] width 263 height 35
type input "[DATE]"
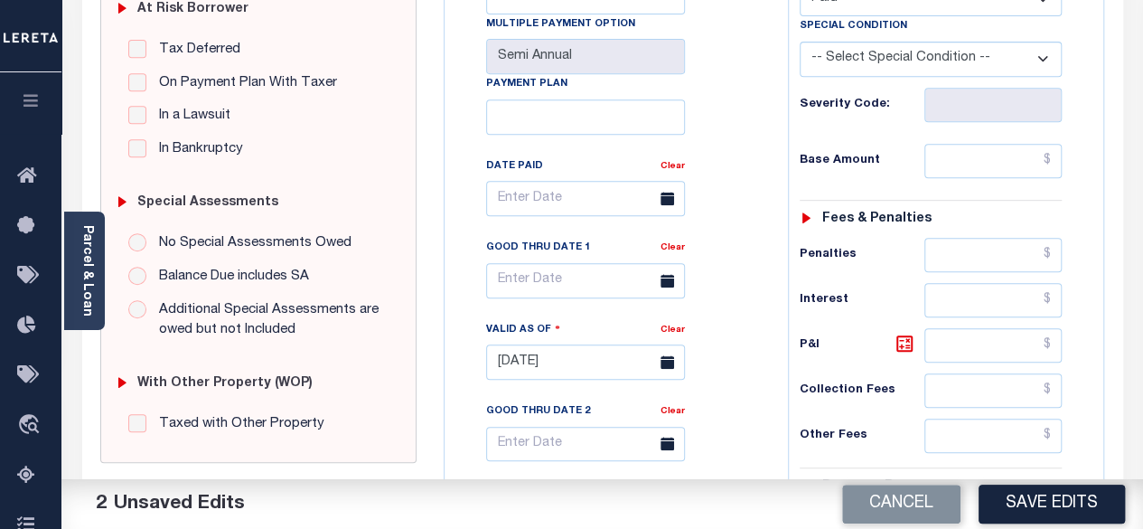
scroll to position [452, 0]
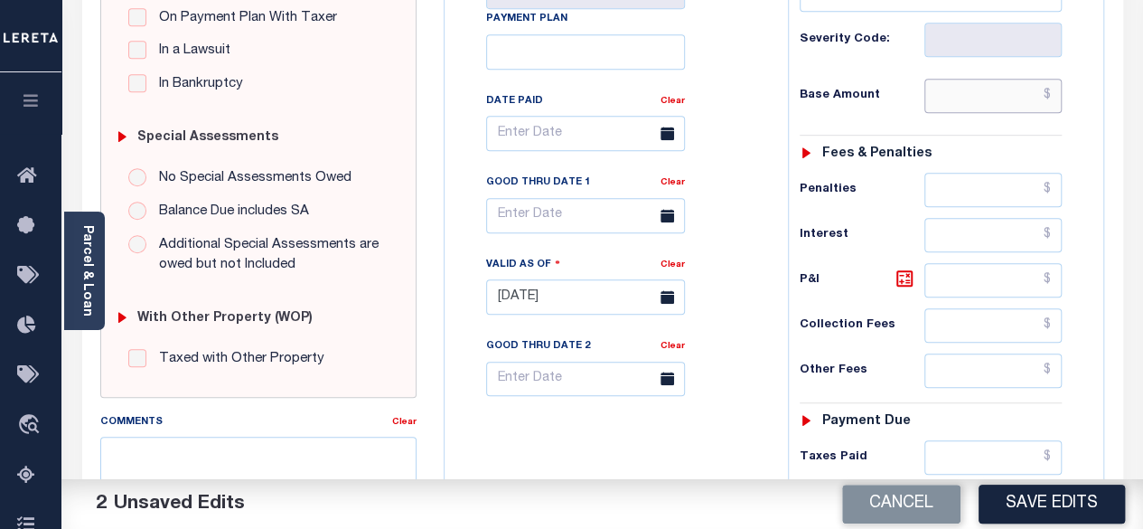
click at [1052, 88] on input "text" at bounding box center [993, 96] width 137 height 34
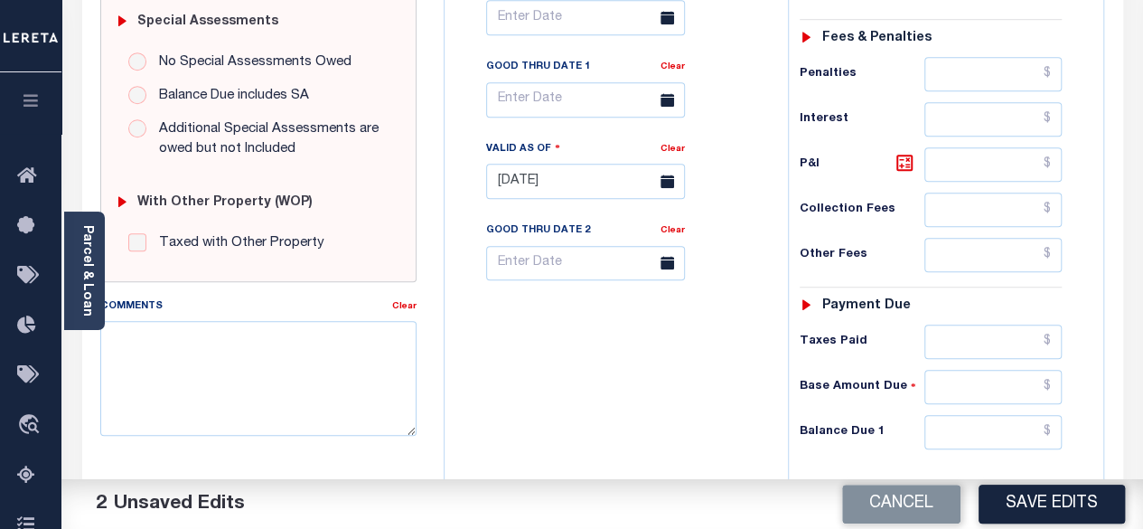
scroll to position [633, 0]
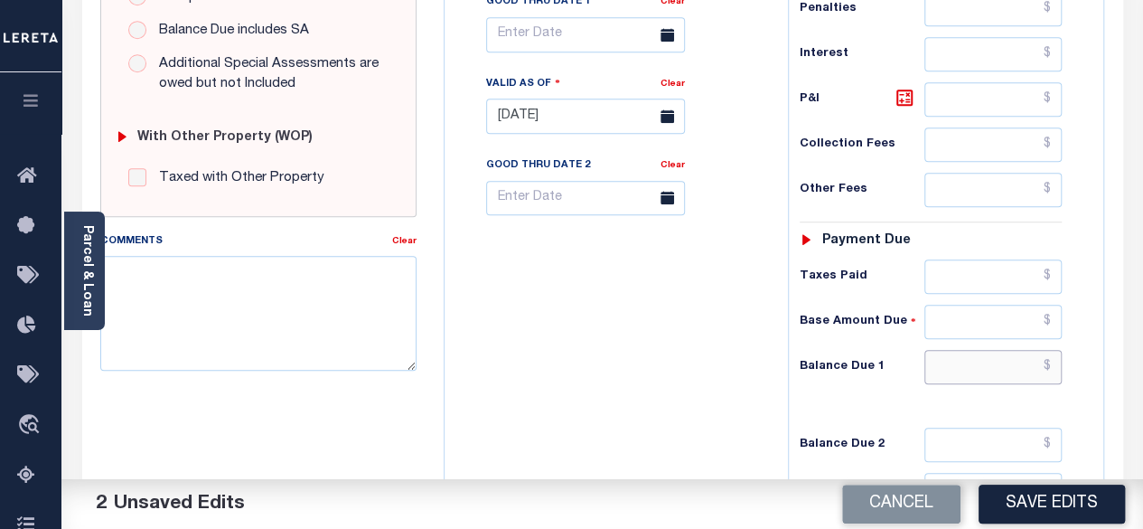
type input "$0.00"
click at [1053, 356] on input "text" at bounding box center [993, 367] width 137 height 34
click at [908, 92] on icon at bounding box center [904, 97] width 11 height 11
click at [1055, 357] on input "text" at bounding box center [993, 367] width 137 height 34
type input "$0"
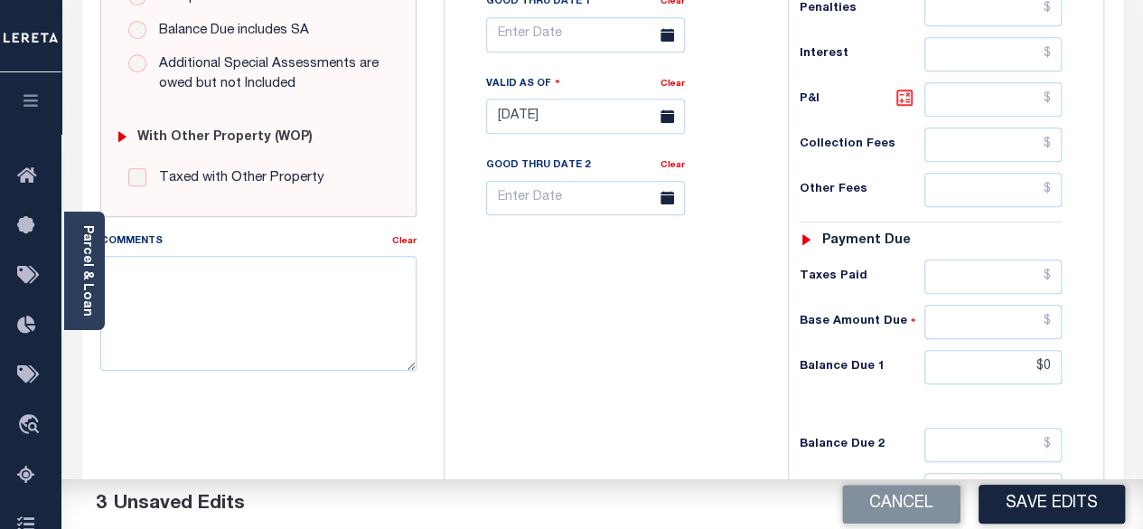
click at [904, 89] on icon at bounding box center [905, 98] width 22 height 22
type input "$0.00"
click at [1049, 507] on button "Save Edits" at bounding box center [1052, 504] width 146 height 39
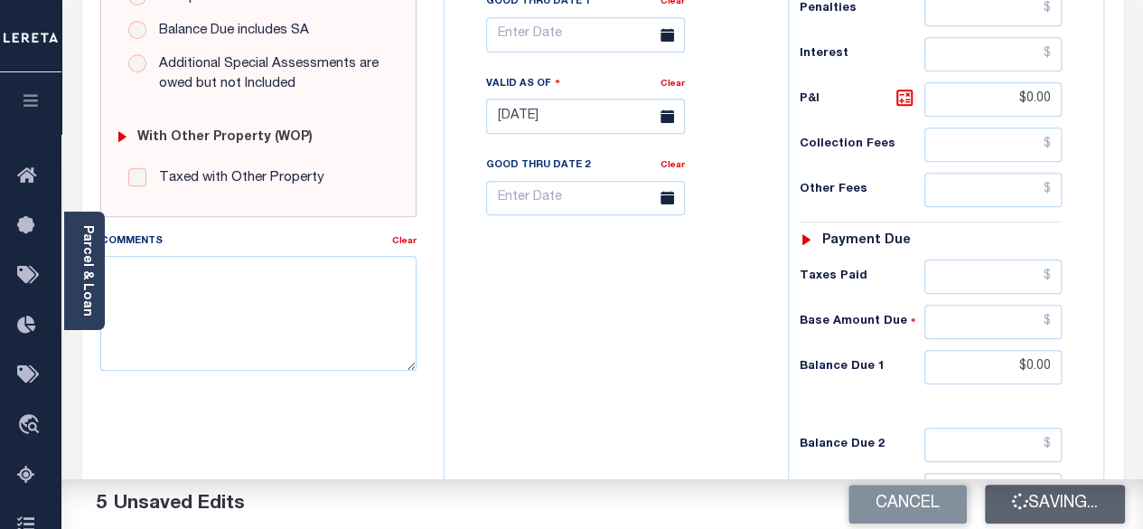
checkbox input "false"
type input "$0"
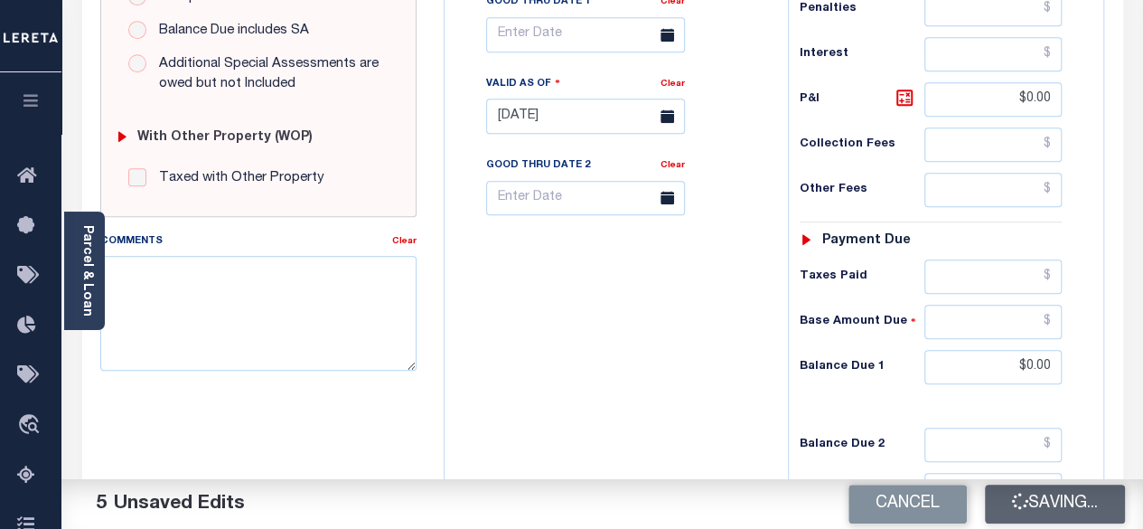
type input "$0"
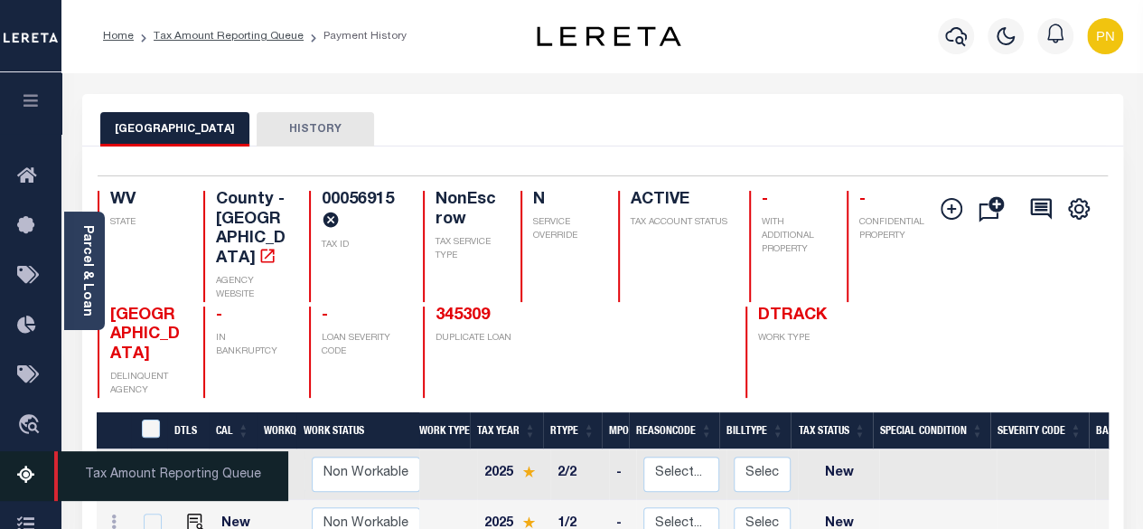
click at [24, 476] on icon at bounding box center [31, 476] width 29 height 23
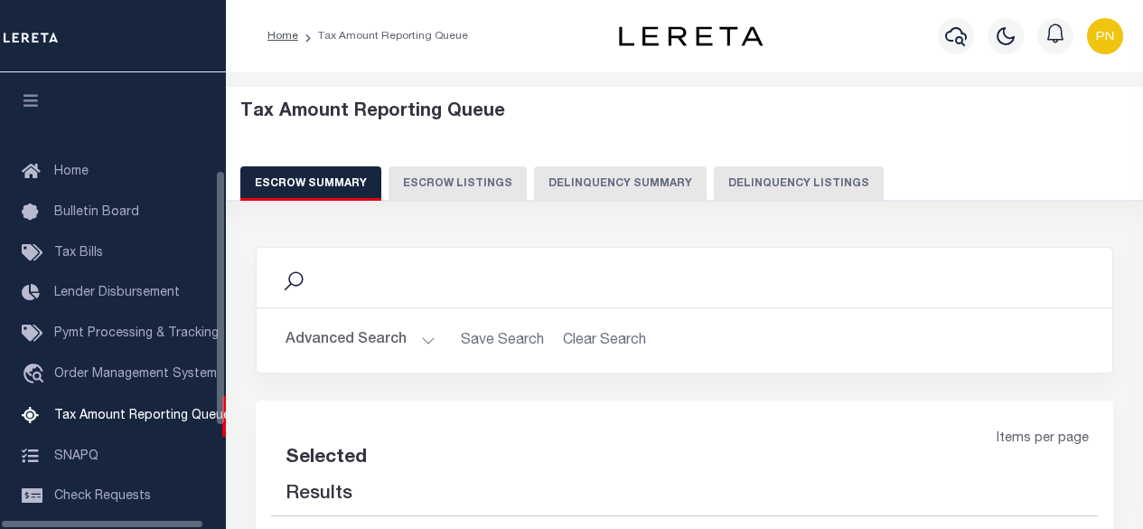
select select "100"
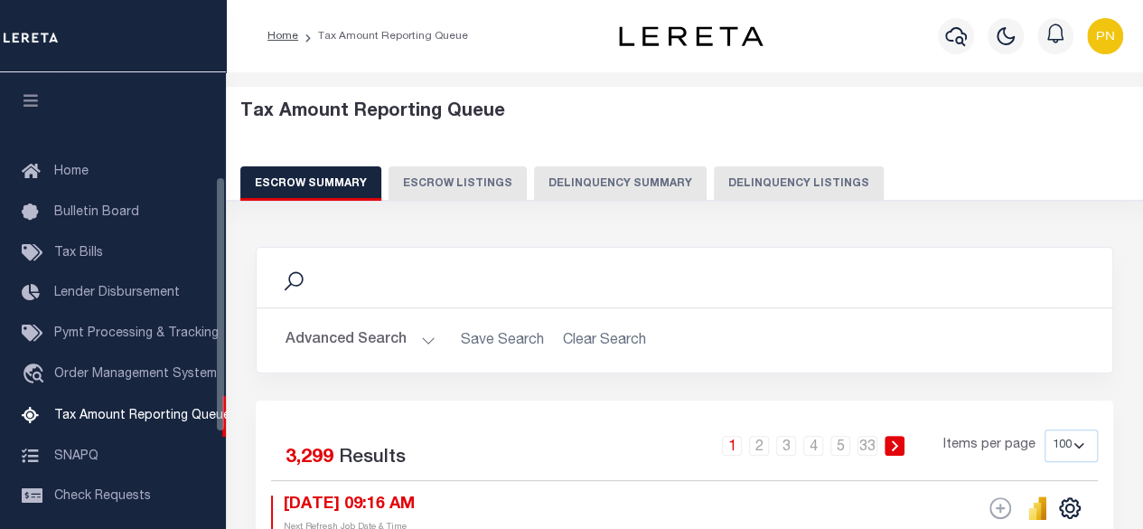
scroll to position [184, 0]
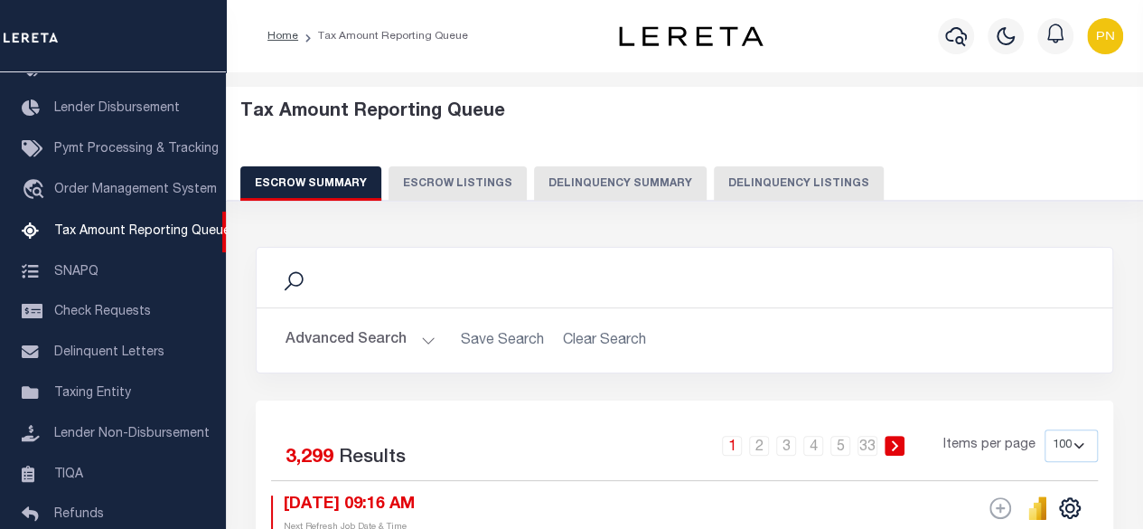
click at [758, 181] on button "Delinquency Listings" at bounding box center [799, 183] width 170 height 34
select select "100"
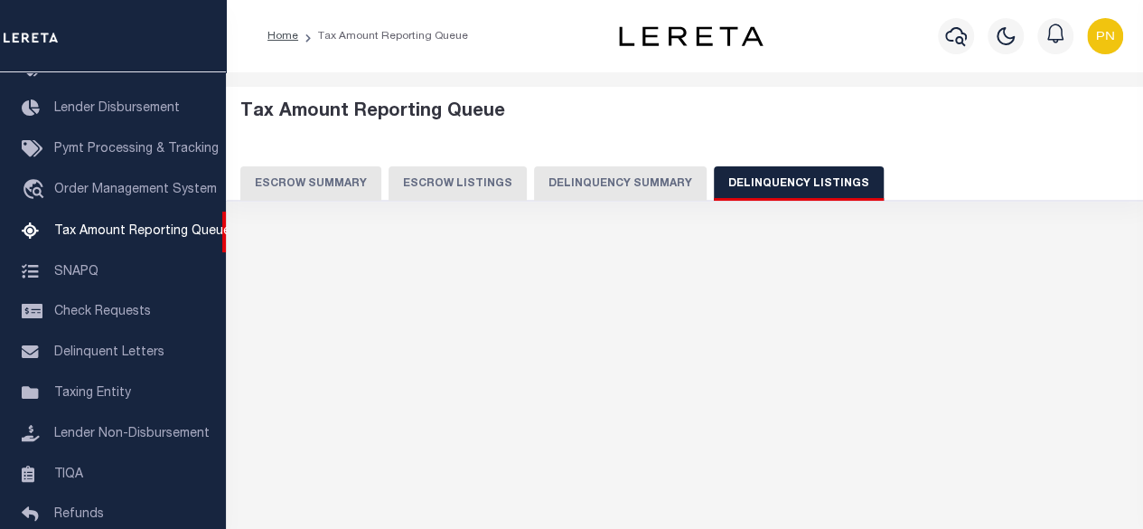
select select "100"
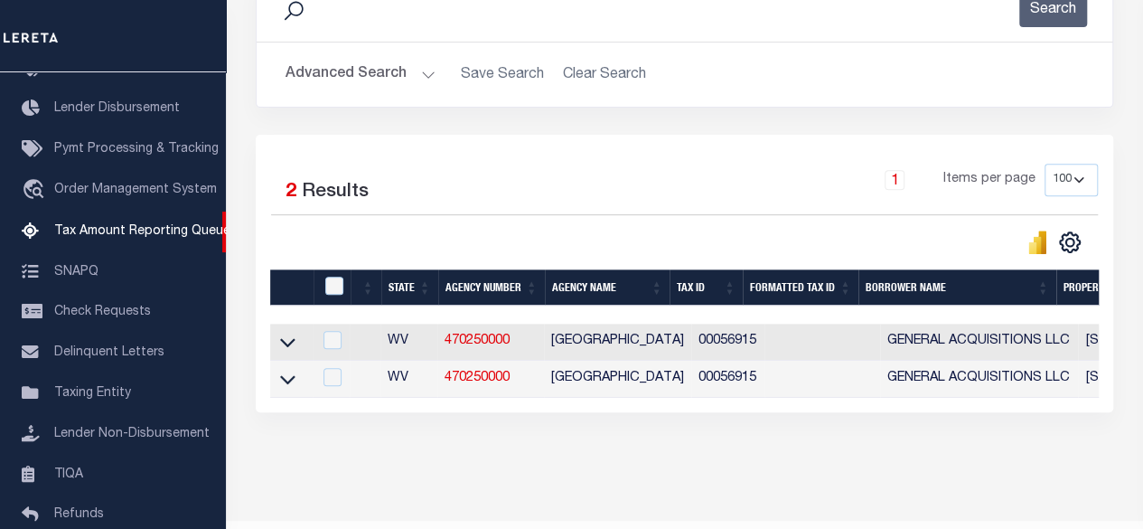
scroll to position [271, 0]
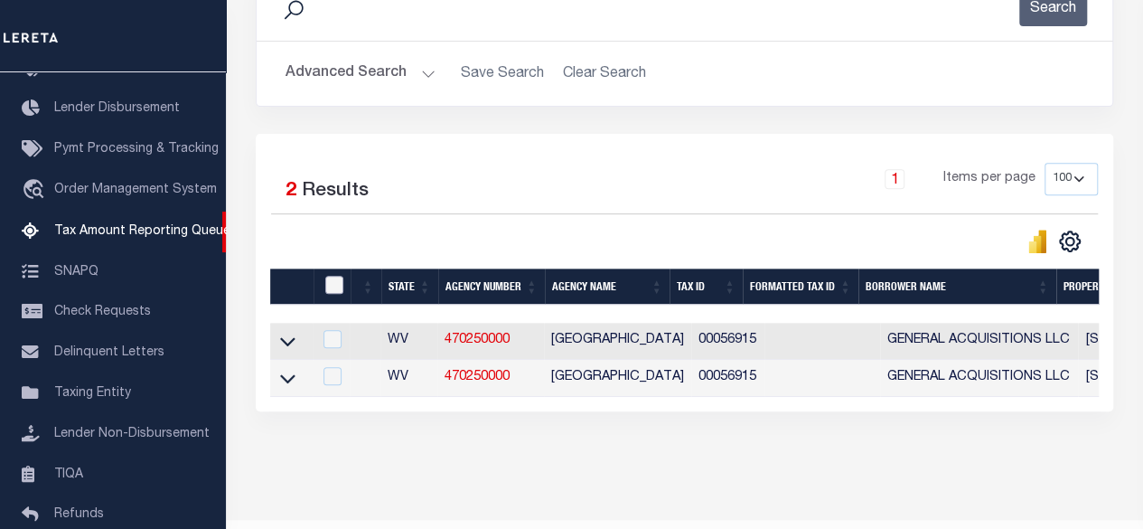
click at [334, 279] on input "checkbox" at bounding box center [334, 285] width 18 height 18
checkbox input "true"
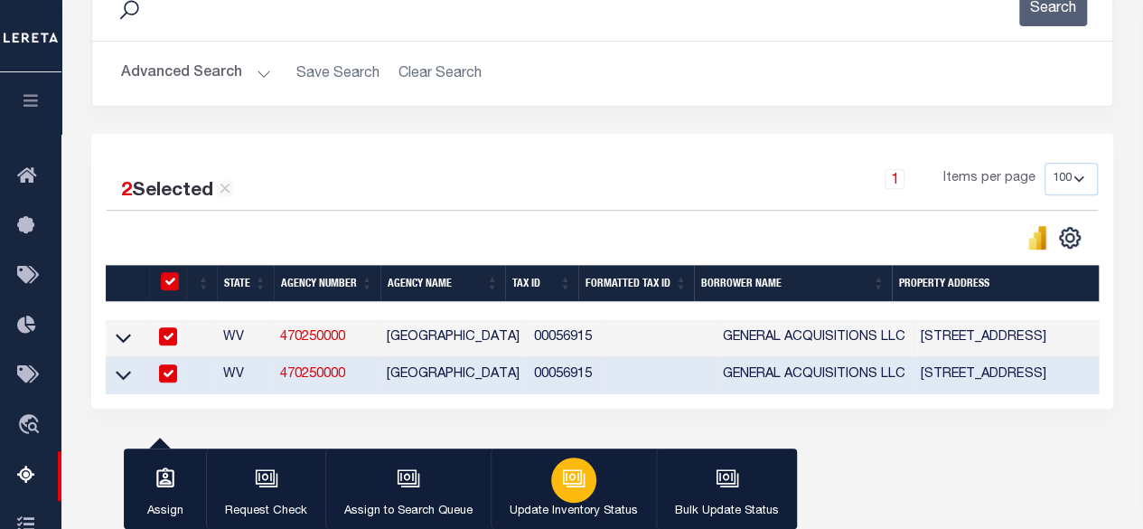
click at [564, 504] on p "Update Inventory Status" at bounding box center [574, 512] width 128 height 18
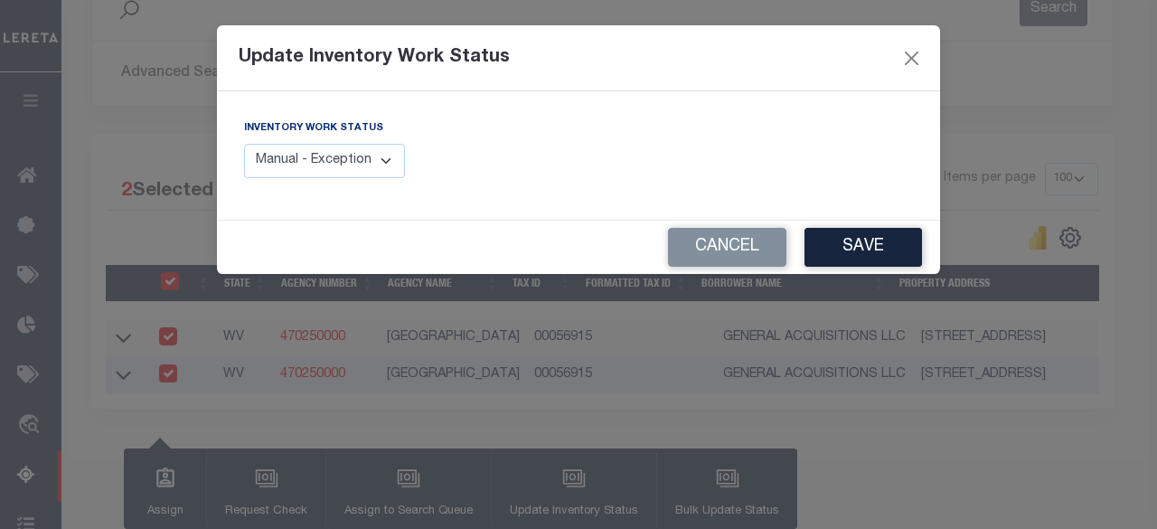
click at [336, 162] on select "Manual - Exception Pended - Awaiting Search Late Add Exception Completed" at bounding box center [324, 161] width 161 height 35
select select "4"
click at [244, 144] on select "Manual - Exception Pended - Awaiting Search Late Add Exception Completed" at bounding box center [324, 161] width 161 height 35
click at [861, 255] on button "Save" at bounding box center [864, 247] width 118 height 39
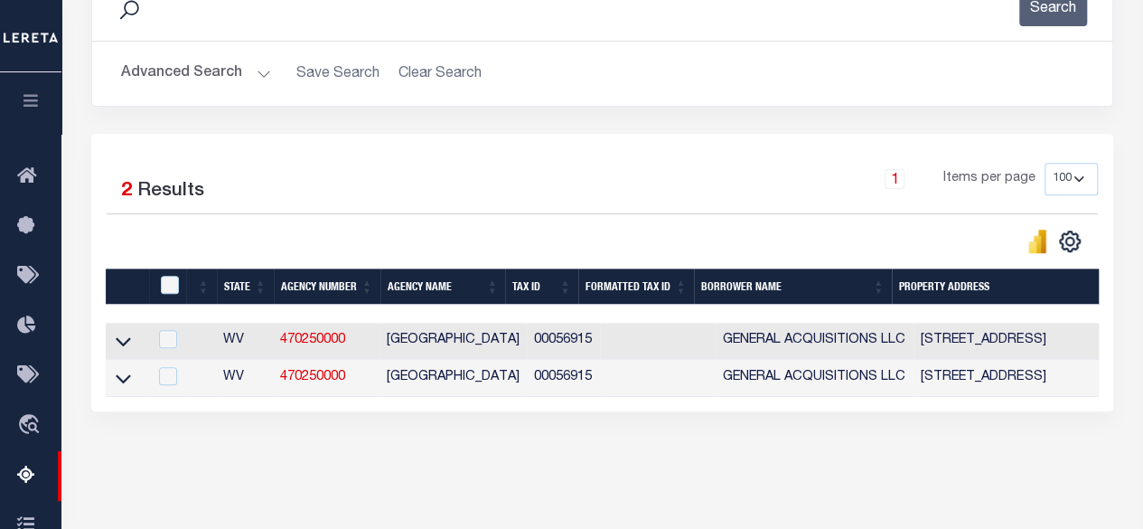
click at [232, 66] on button "Advanced Search" at bounding box center [196, 73] width 150 height 35
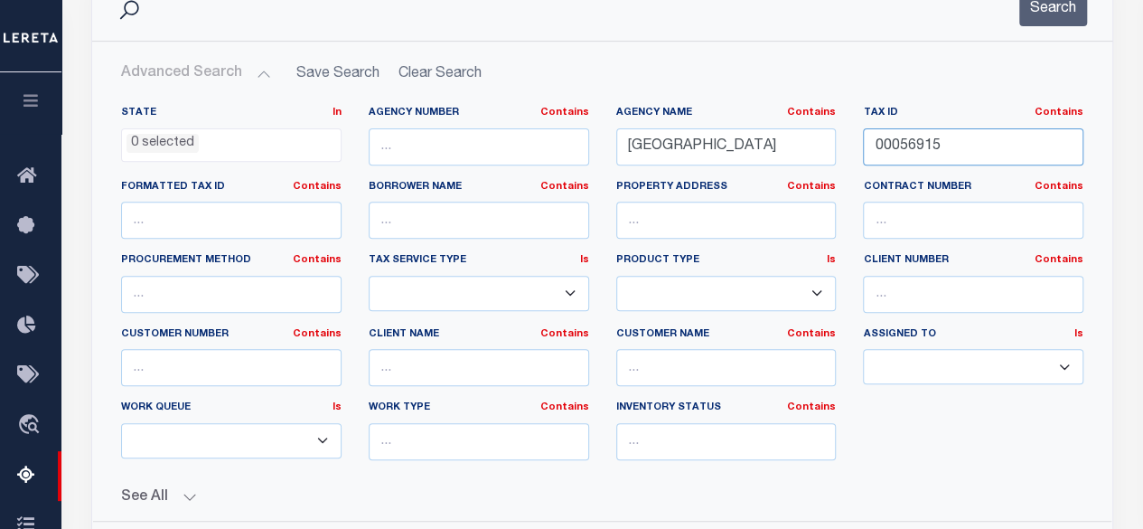
drag, startPoint x: 953, startPoint y: 149, endPoint x: 867, endPoint y: 152, distance: 85.9
click at [867, 152] on input "00056915" at bounding box center [973, 146] width 221 height 37
paste input "3012596"
type input "03012596"
click at [1055, 15] on button "Search" at bounding box center [1054, 8] width 68 height 35
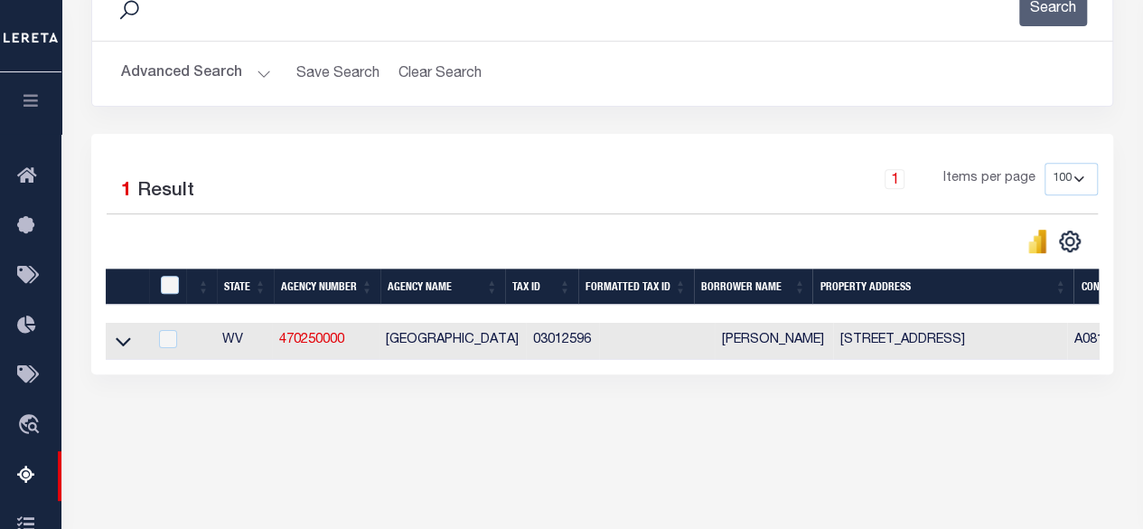
click at [121, 339] on icon at bounding box center [123, 341] width 15 height 19
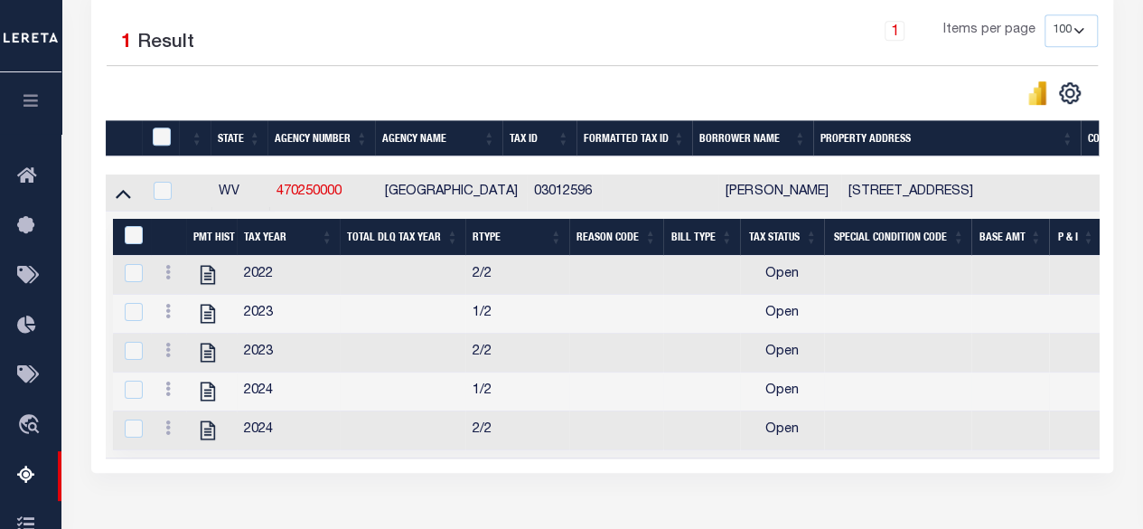
scroll to position [450, 0]
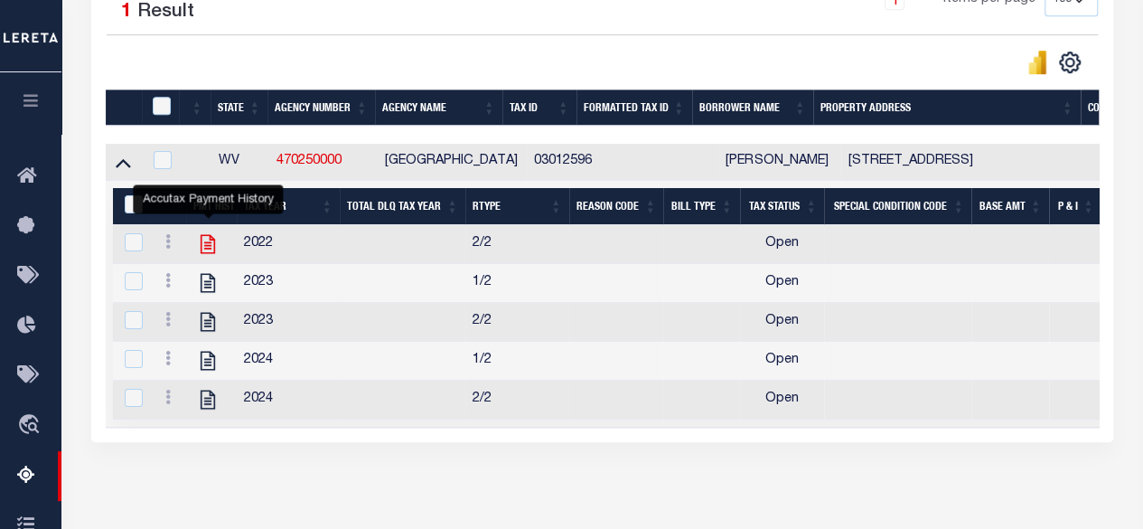
click at [211, 240] on icon "" at bounding box center [208, 244] width 14 height 19
checkbox input "true"
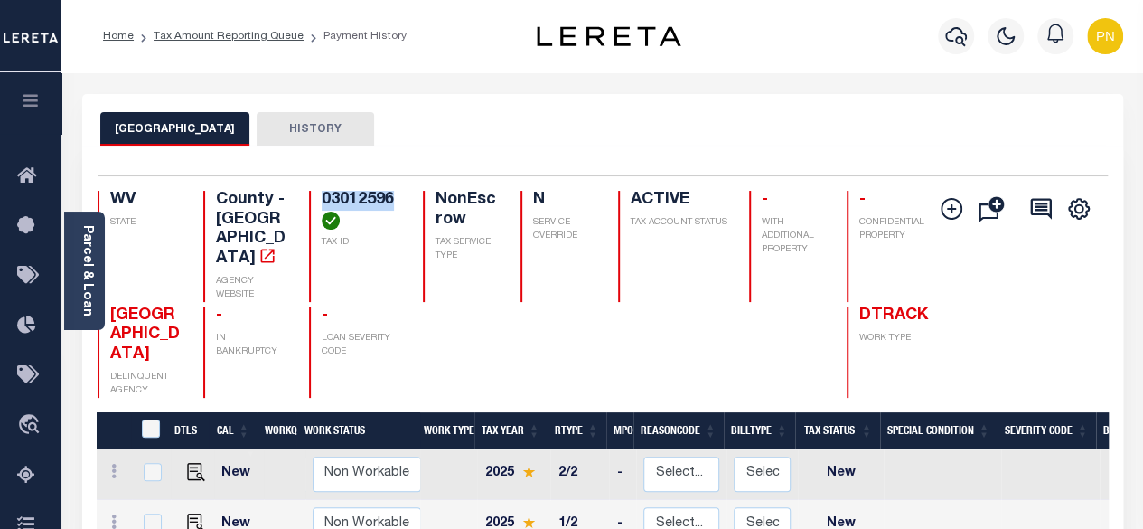
drag, startPoint x: 399, startPoint y: 200, endPoint x: 321, endPoint y: 200, distance: 77.7
click at [322, 200] on h4 "03012596" at bounding box center [362, 210] width 80 height 39
copy h4 "03012596"
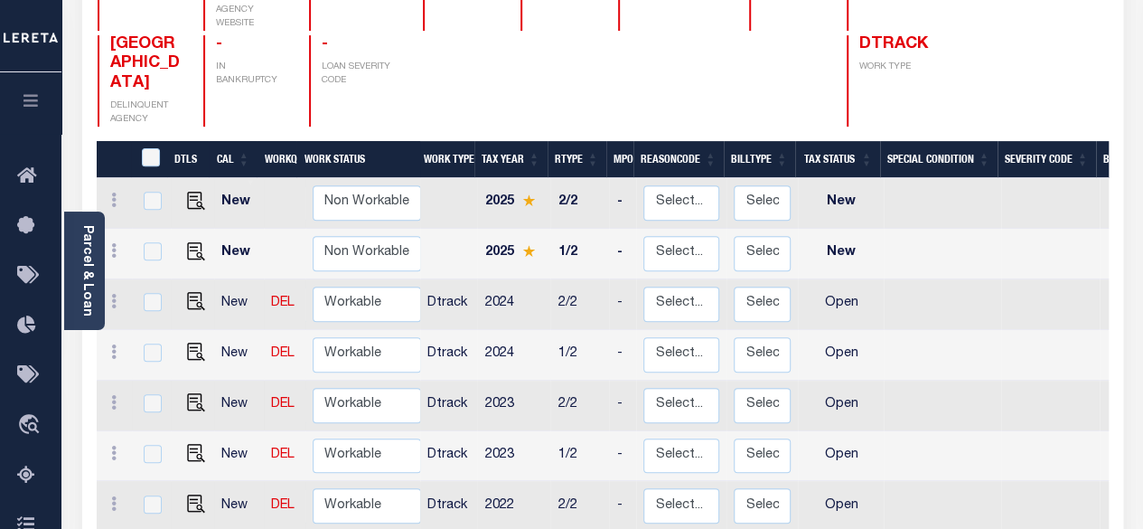
scroll to position [2, 0]
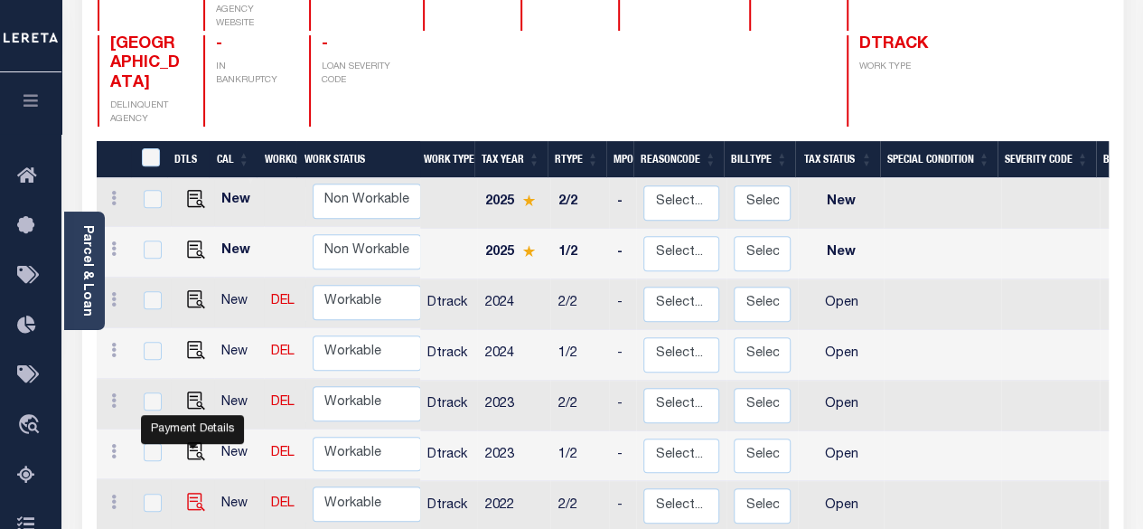
click at [193, 493] on img "" at bounding box center [196, 502] width 18 height 18
checkbox input "true"
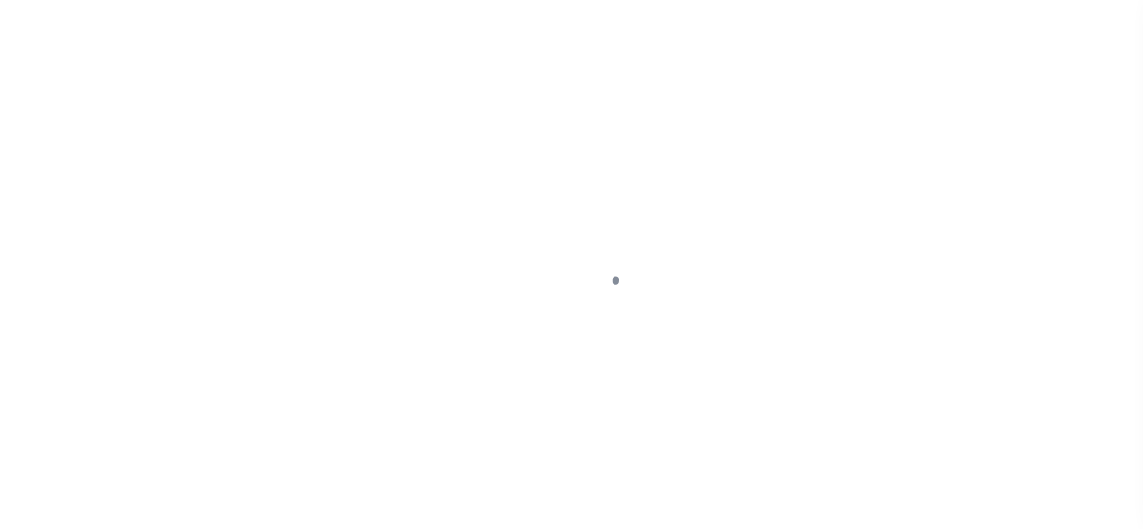
select select "OP2"
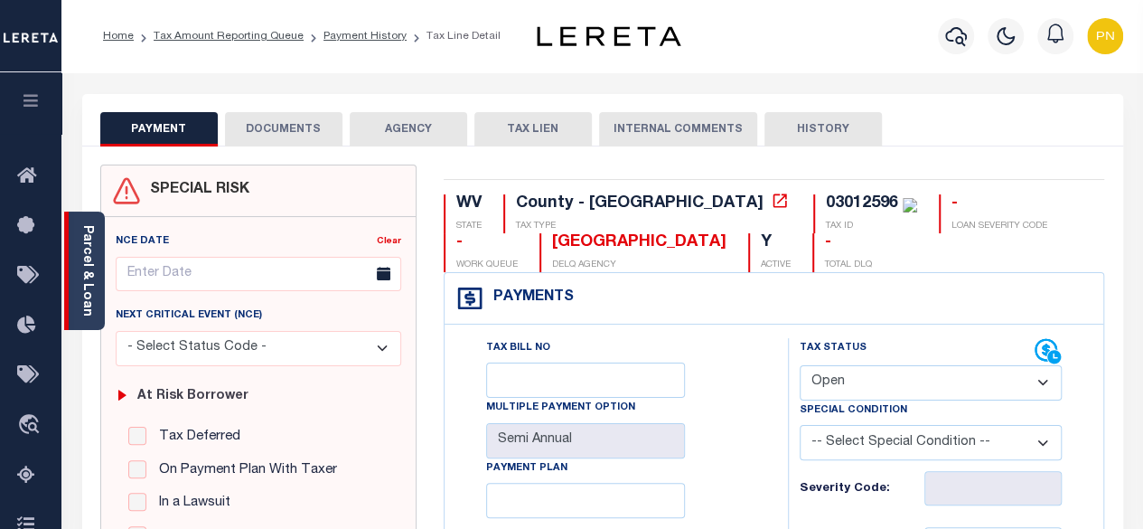
click at [92, 249] on link "Parcel & Loan" at bounding box center [86, 270] width 13 height 91
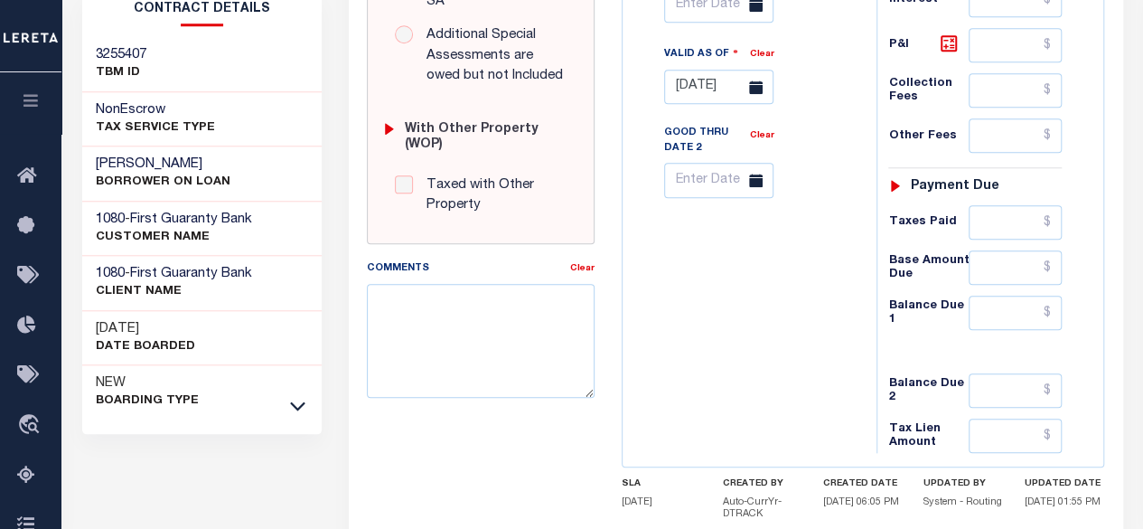
scroll to position [814, 0]
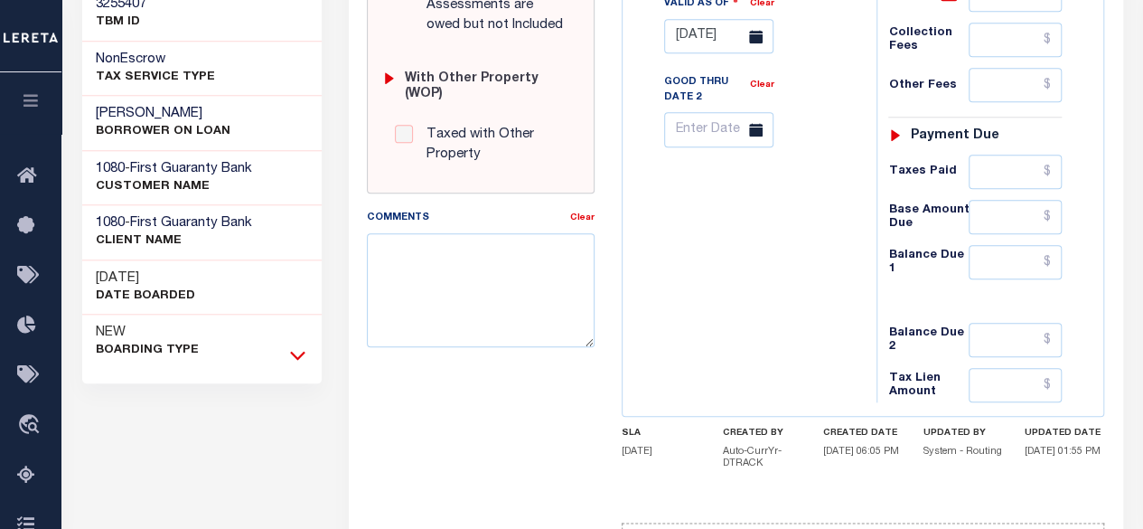
click at [297, 345] on icon at bounding box center [297, 354] width 15 height 19
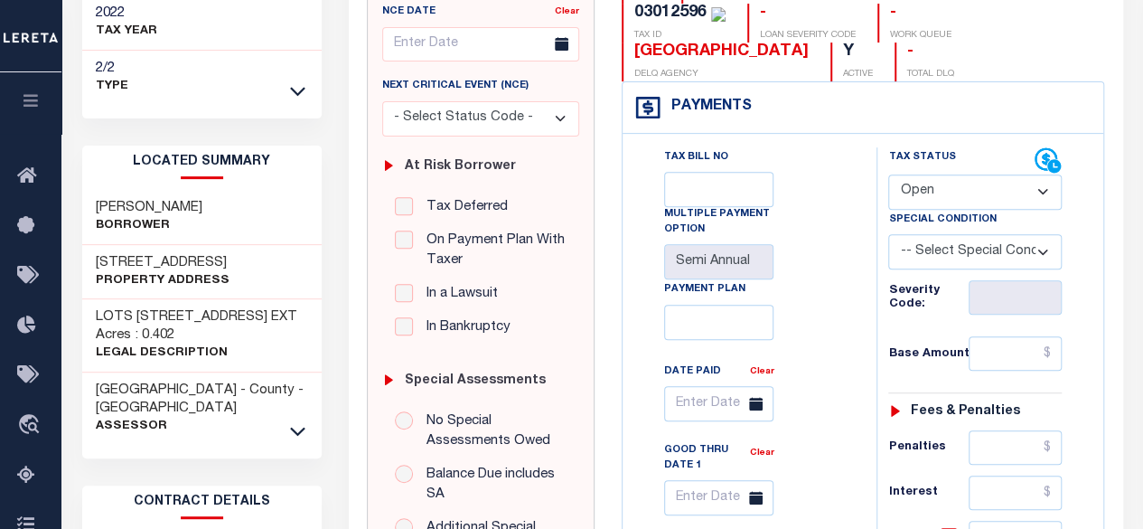
scroll to position [271, 0]
drag, startPoint x: 213, startPoint y: 212, endPoint x: 94, endPoint y: 209, distance: 119.4
click at [94, 209] on div "[PERSON_NAME]" at bounding box center [202, 216] width 240 height 55
copy h3 "[PERSON_NAME]"
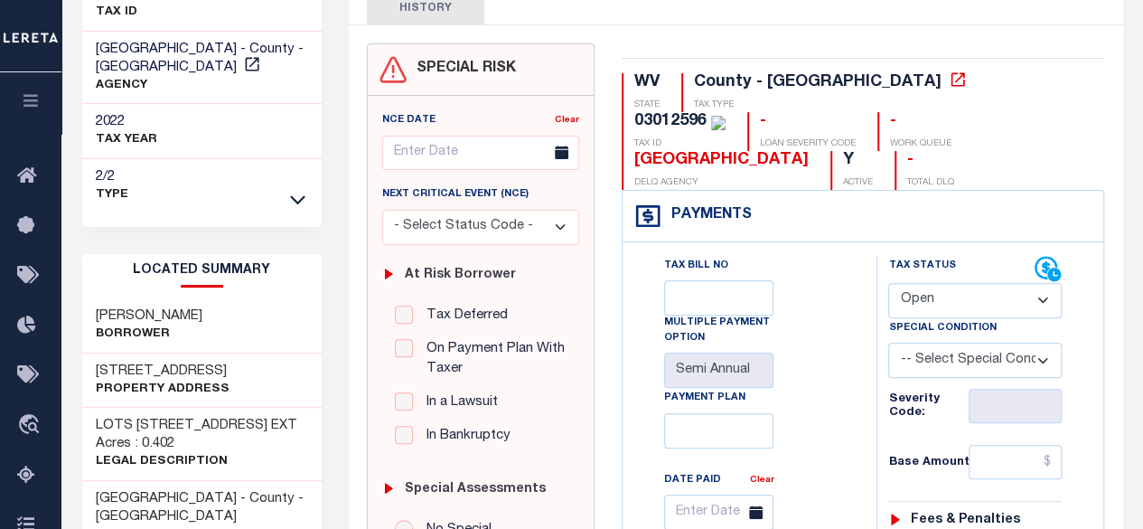
scroll to position [0, 0]
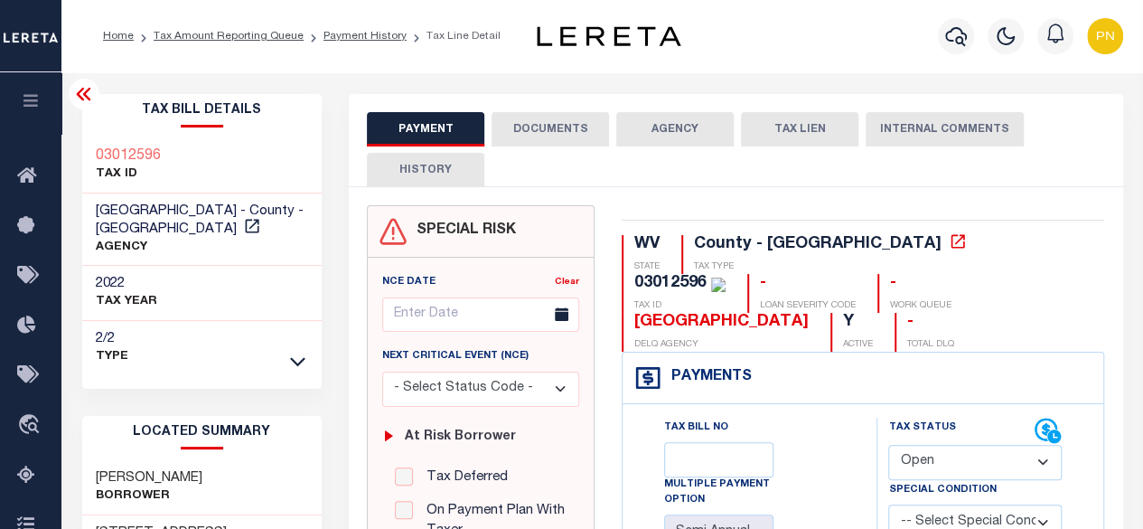
click at [80, 99] on icon at bounding box center [83, 94] width 14 height 13
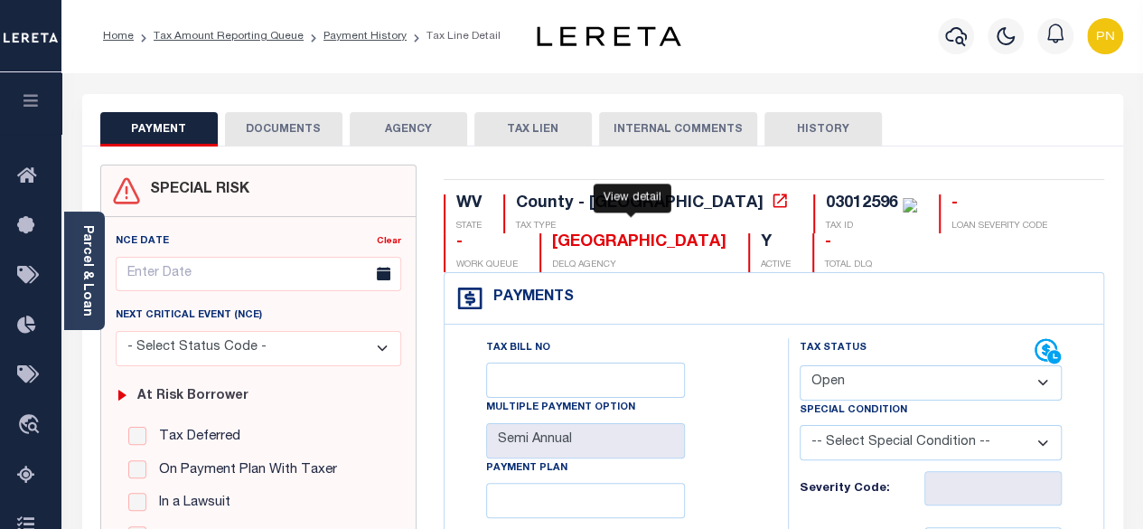
click at [774, 198] on icon at bounding box center [781, 200] width 14 height 14
drag, startPoint x: 748, startPoint y: 202, endPoint x: 678, endPoint y: 204, distance: 70.5
click at [826, 204] on div "03012596" at bounding box center [862, 203] width 72 height 16
copy div "03012596"
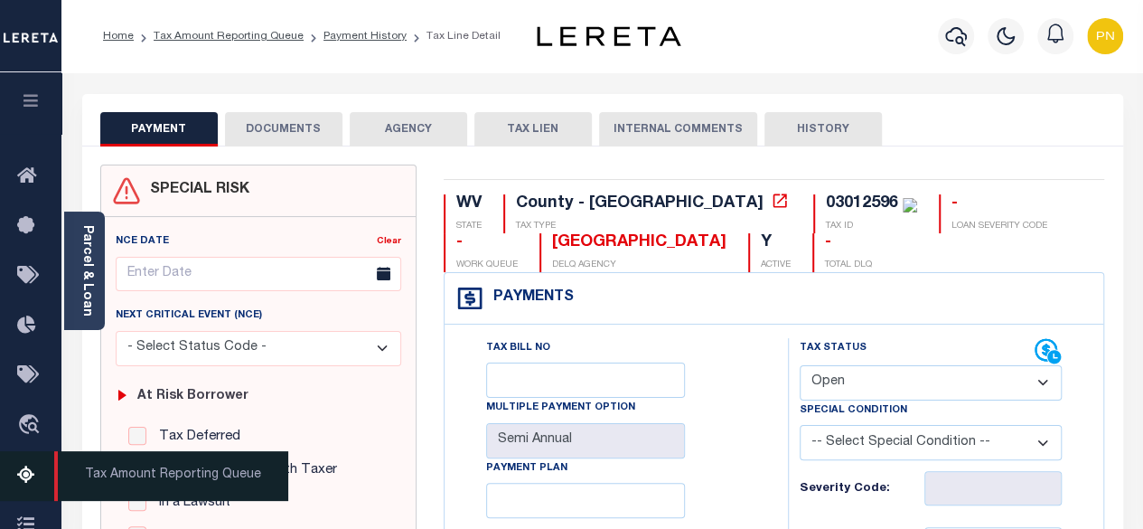
click at [18, 479] on icon at bounding box center [31, 476] width 29 height 23
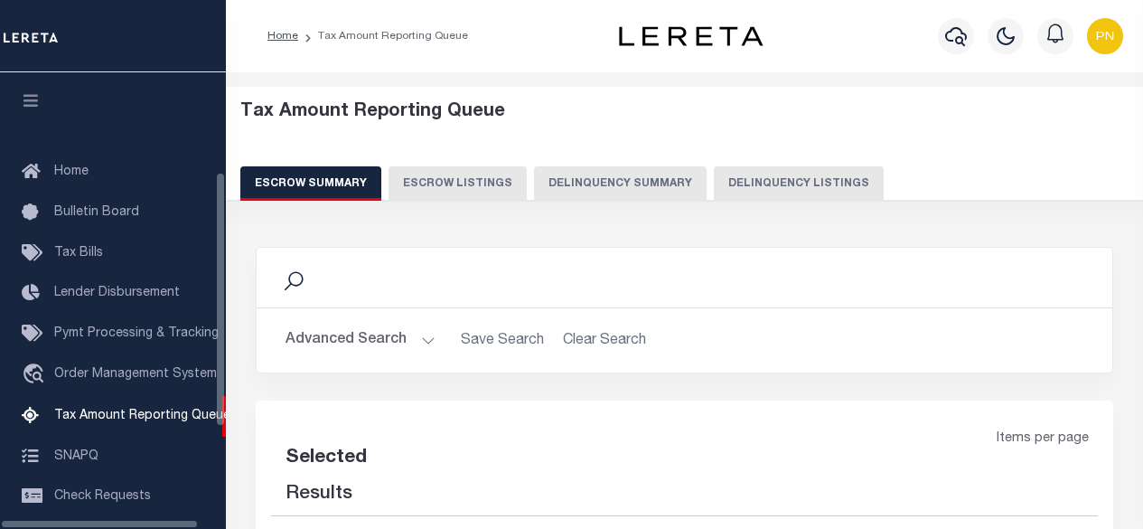
select select "100"
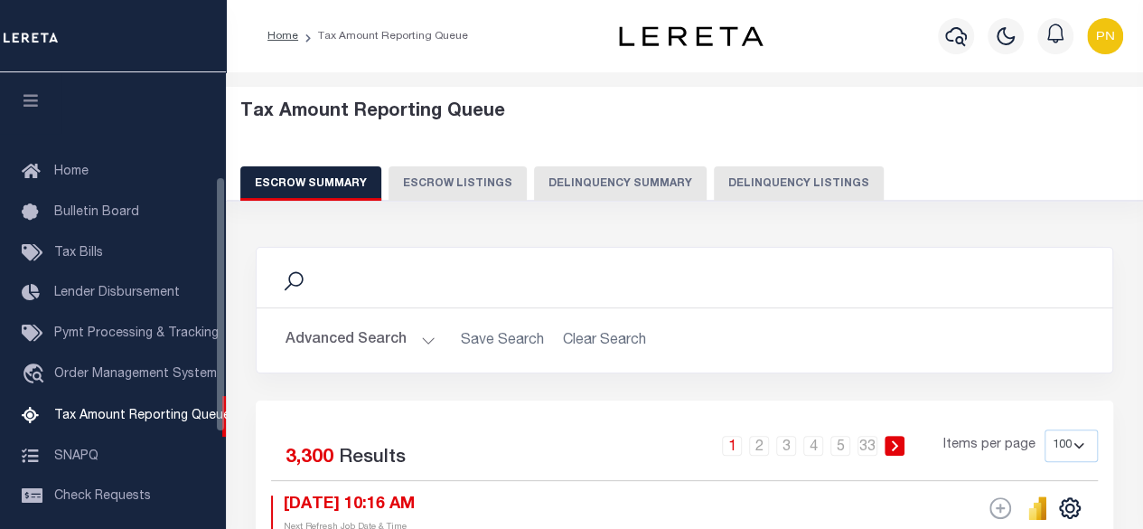
scroll to position [184, 0]
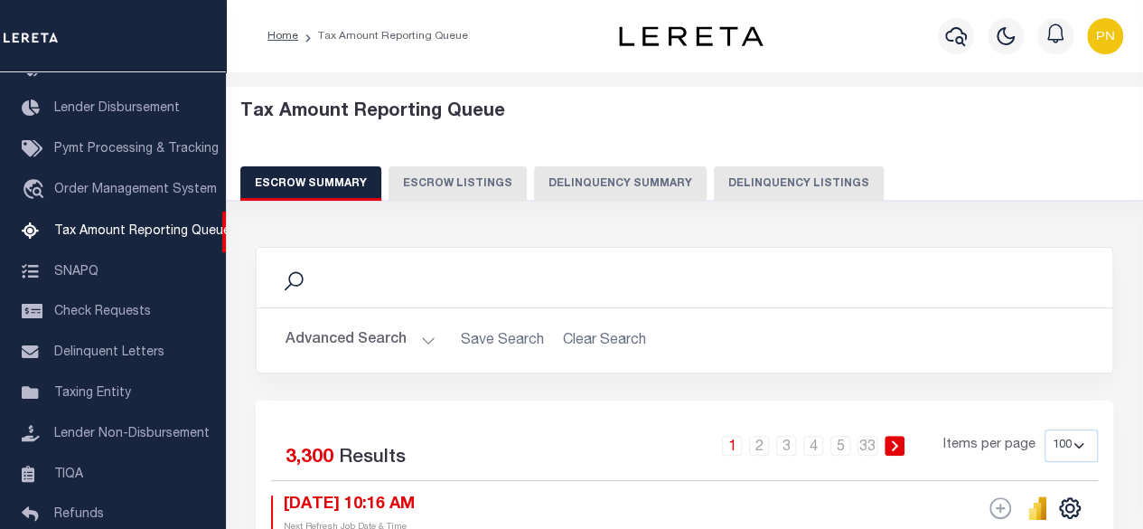
click at [598, 181] on button "Delinquency Summary" at bounding box center [620, 183] width 173 height 34
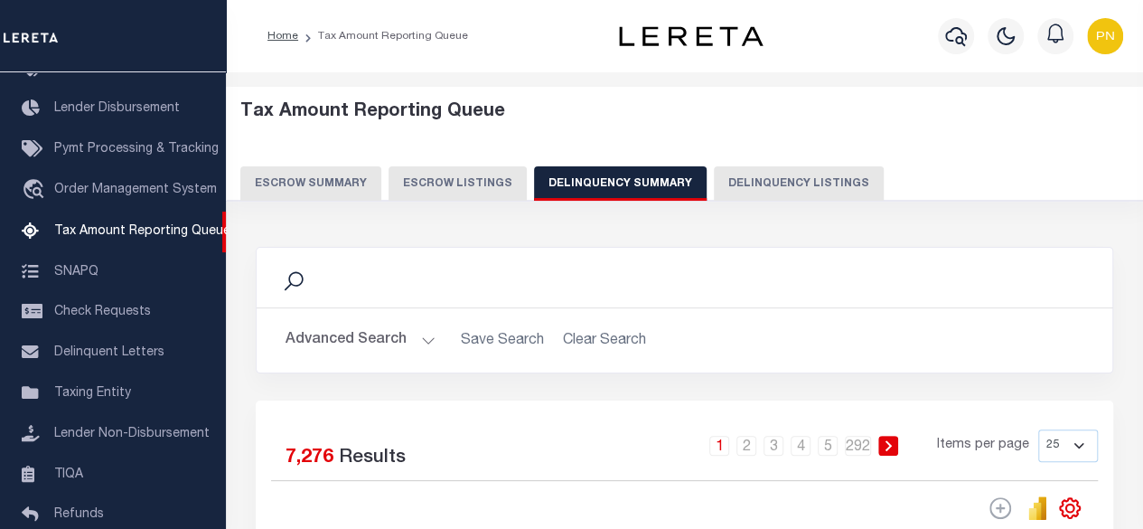
click at [783, 185] on button "Delinquency Listings" at bounding box center [799, 183] width 170 height 34
select select "100"
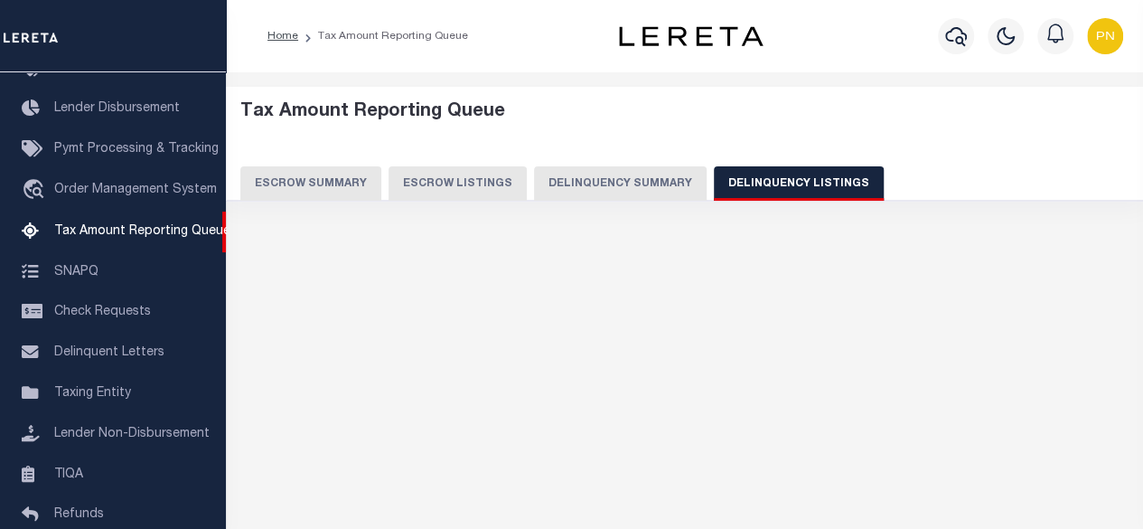
select select "100"
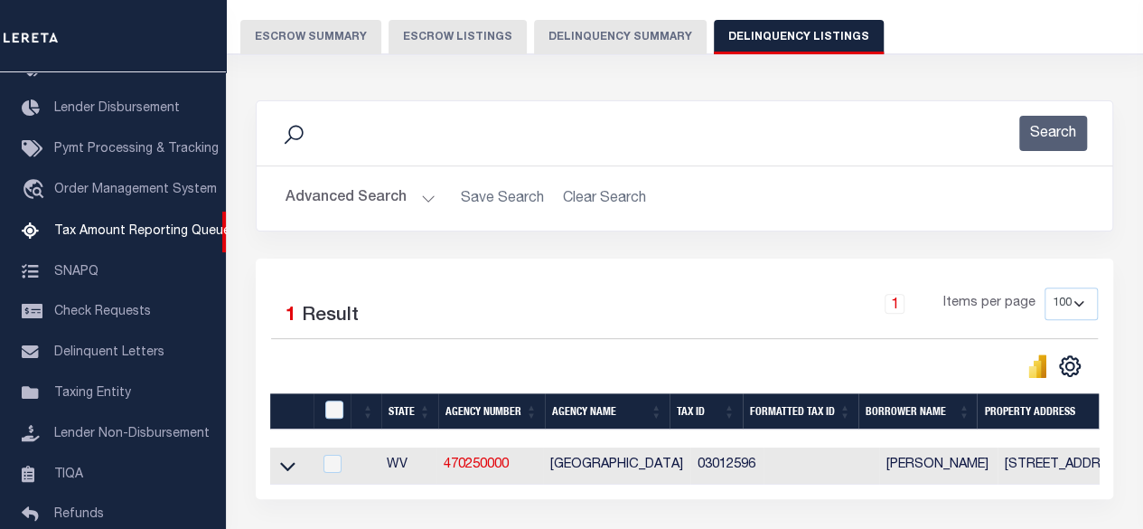
scroll to position [271, 0]
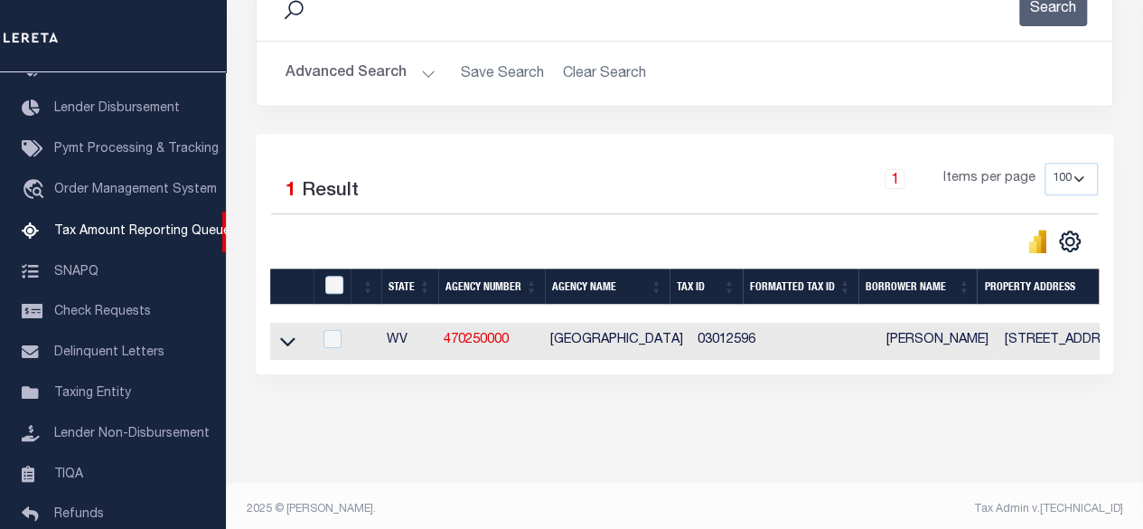
click at [387, 73] on button "Advanced Search" at bounding box center [361, 73] width 150 height 35
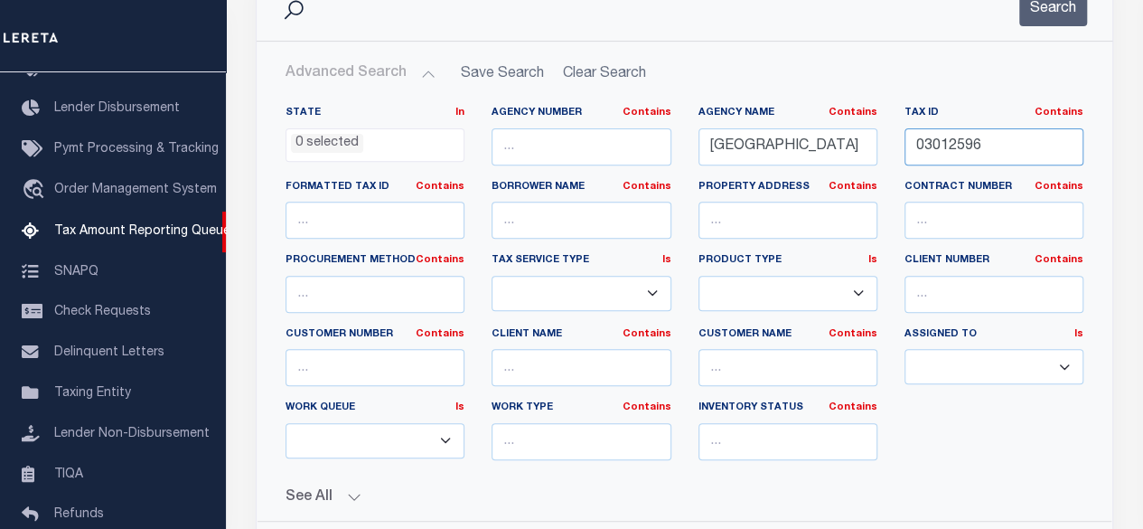
drag, startPoint x: 1002, startPoint y: 141, endPoint x: 906, endPoint y: 152, distance: 97.3
click at [906, 152] on input "03012596" at bounding box center [994, 146] width 179 height 37
paste input "0005188"
type input "00005188"
click at [1042, 17] on button "Search" at bounding box center [1054, 8] width 68 height 35
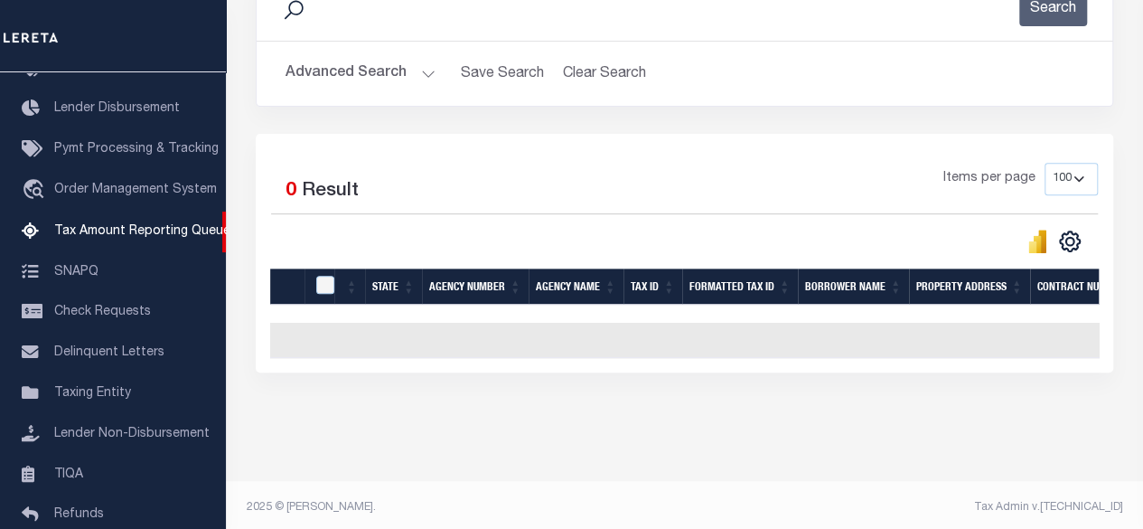
click at [405, 81] on button "Advanced Search" at bounding box center [361, 73] width 150 height 35
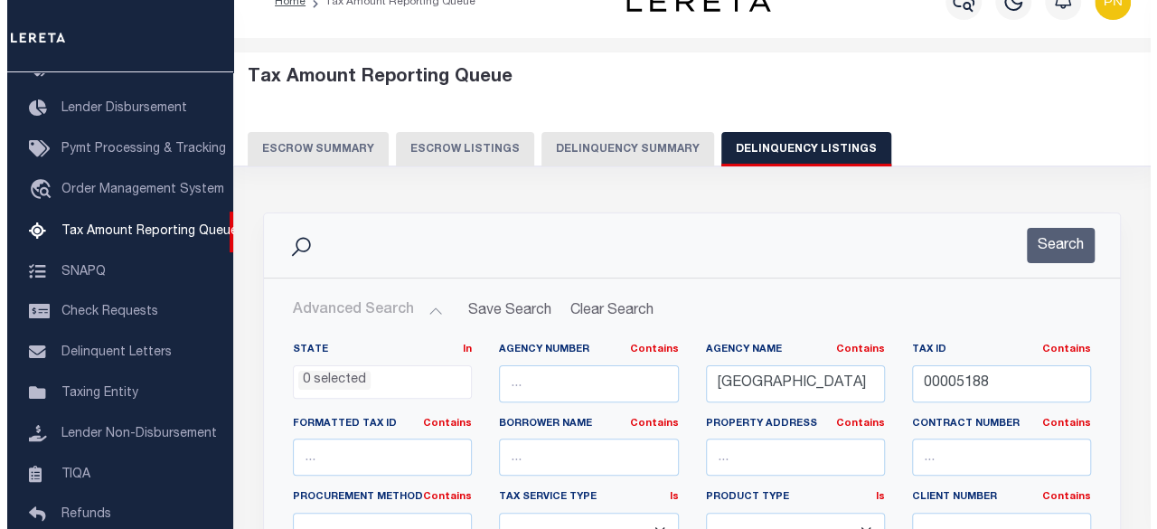
scroll to position [0, 0]
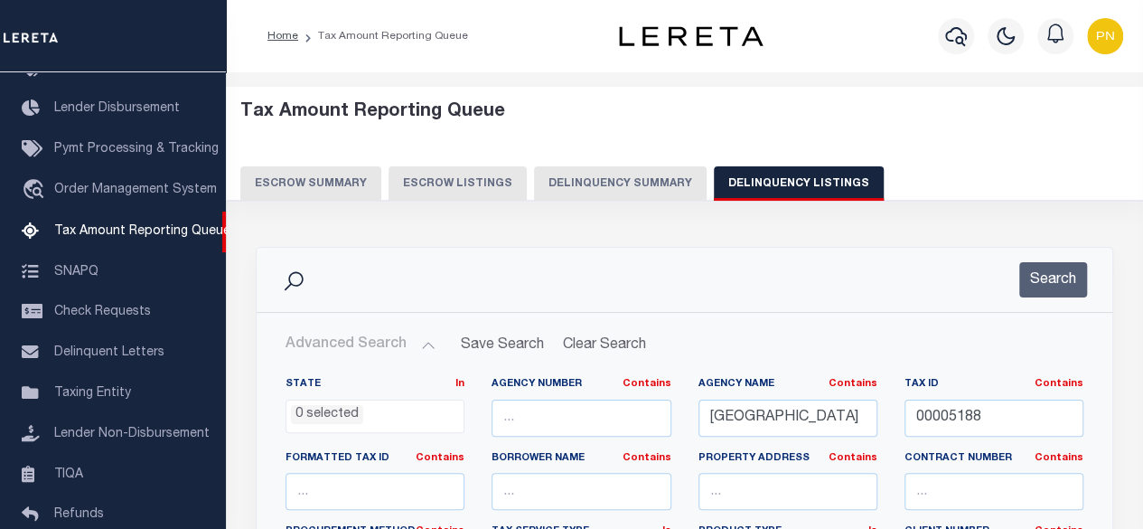
click at [984, 56] on div at bounding box center [1006, 36] width 50 height 63
click at [952, 37] on icon "button" at bounding box center [957, 36] width 22 height 22
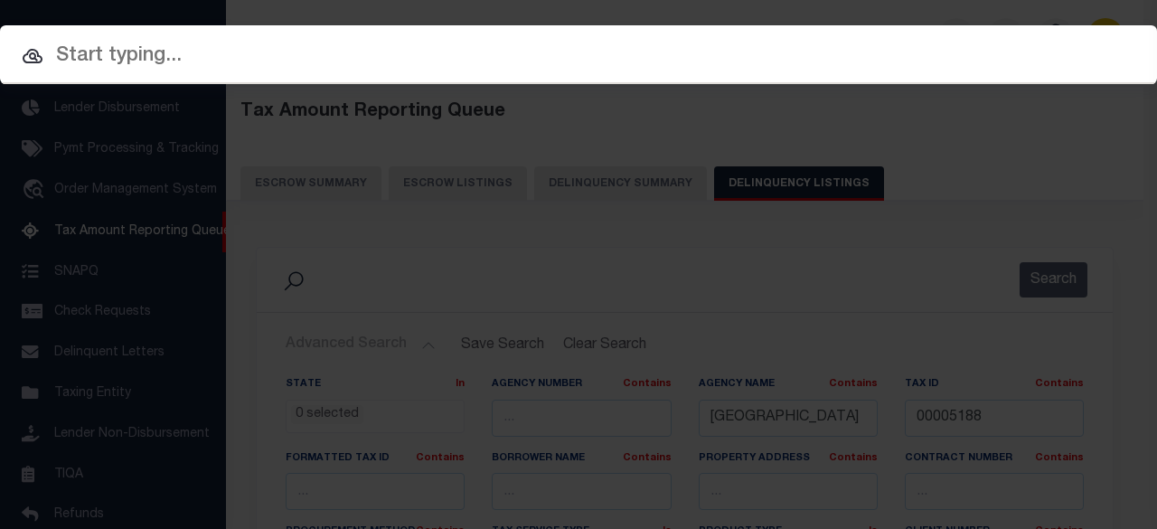
click at [474, 48] on input "text" at bounding box center [578, 57] width 1157 height 32
paste input "2189964"
type input "2189964"
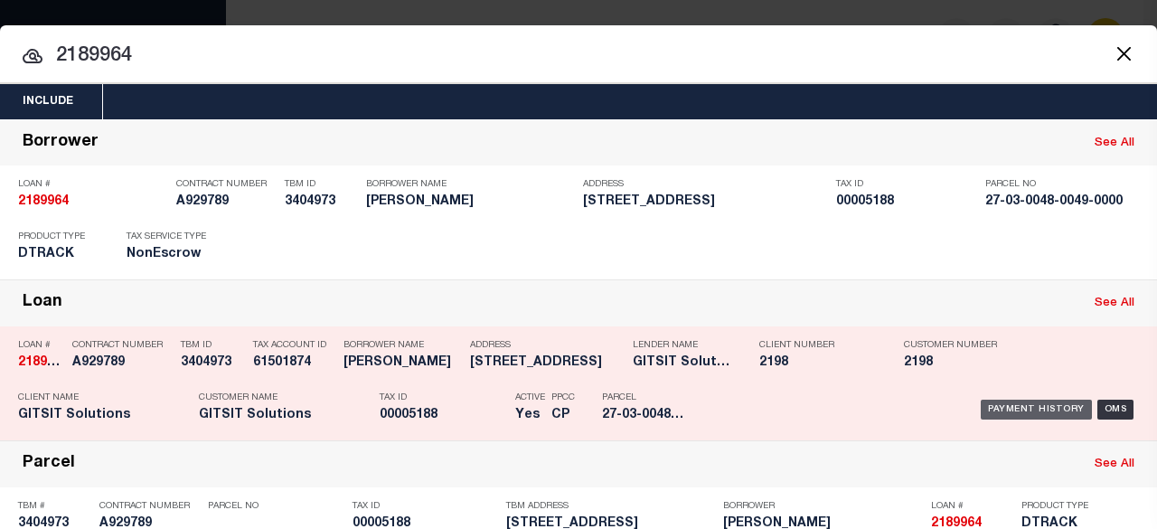
click at [1011, 406] on div "Payment History" at bounding box center [1036, 410] width 111 height 20
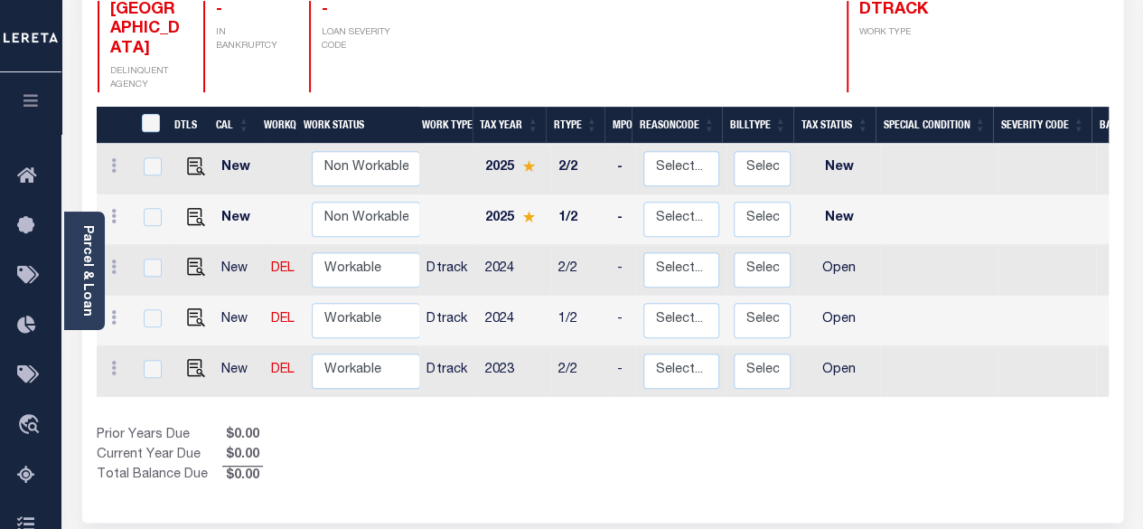
scroll to position [362, 0]
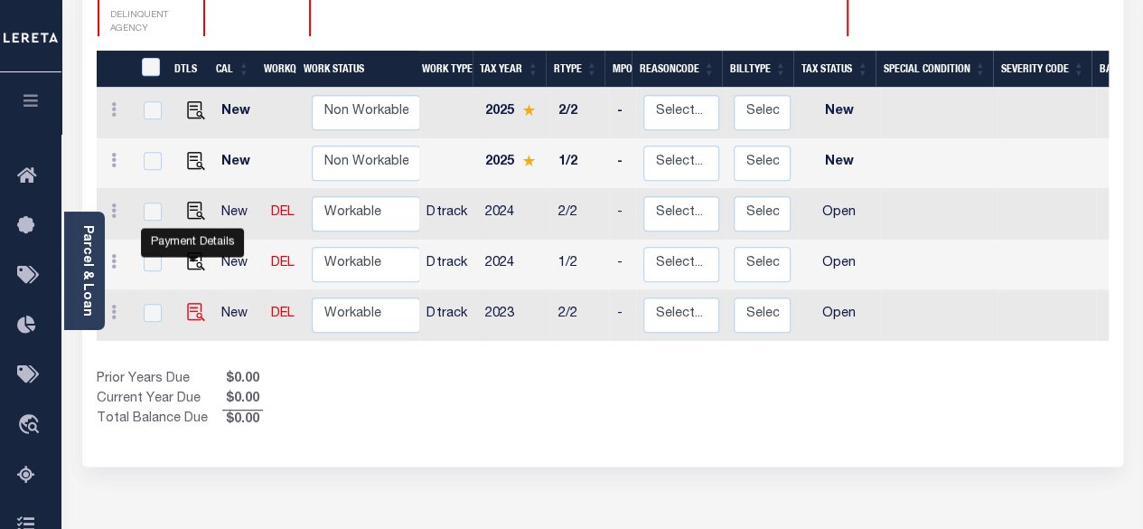
click at [195, 303] on img "" at bounding box center [196, 312] width 18 height 18
checkbox input "true"
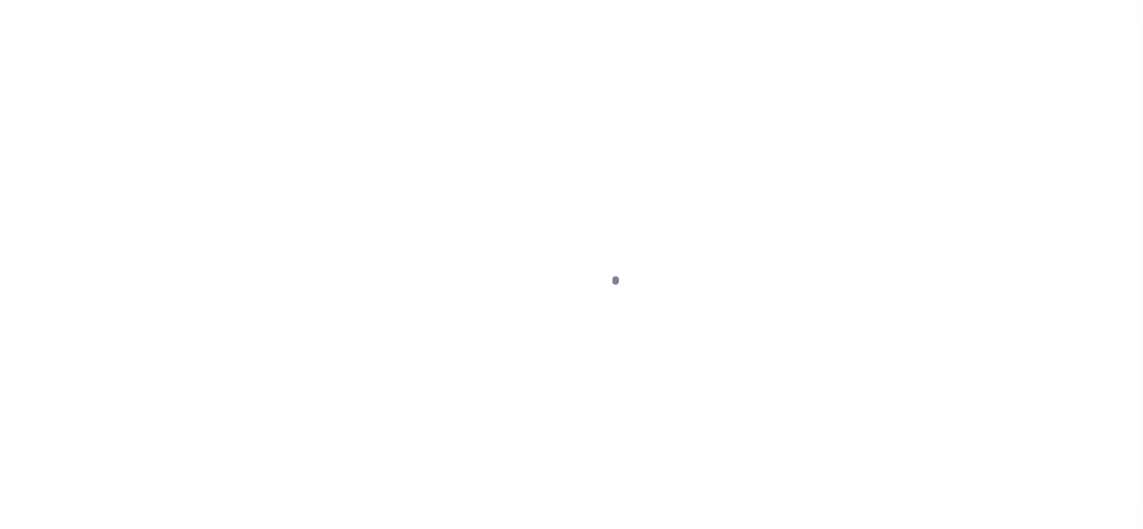
select select "OP2"
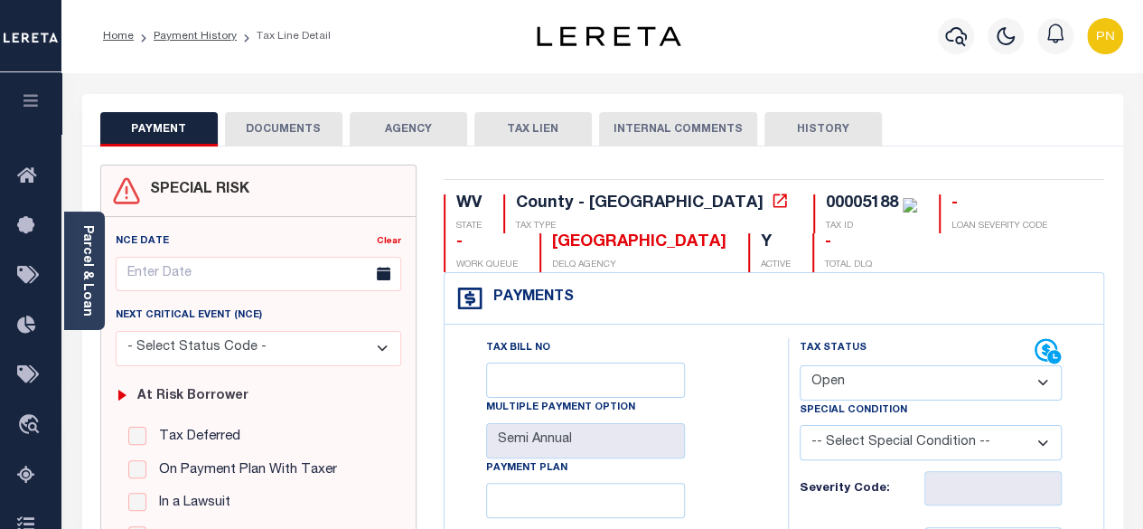
click at [314, 129] on button "DOCUMENTS" at bounding box center [284, 129] width 118 height 34
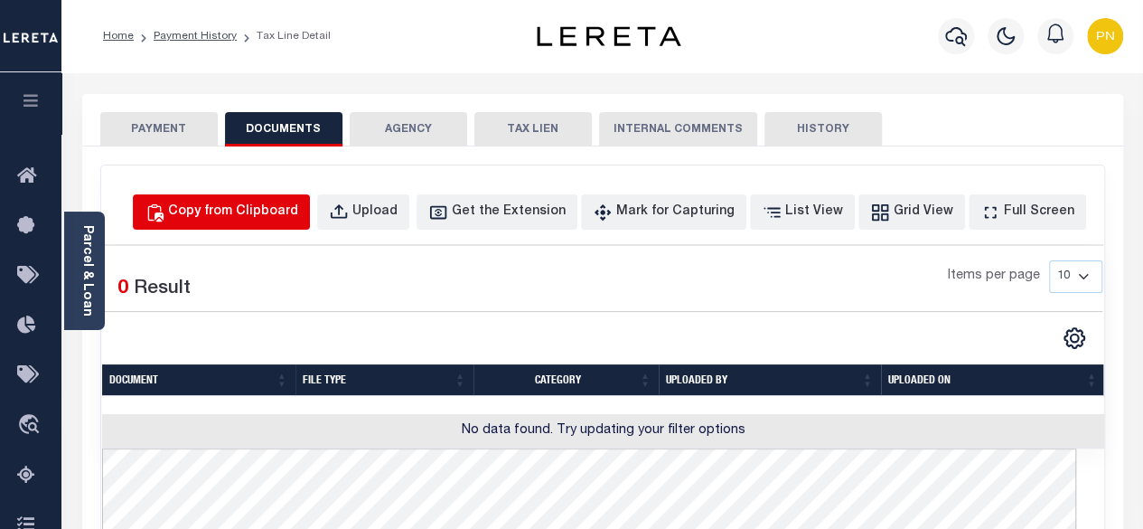
click at [234, 218] on div "Copy from Clipboard" at bounding box center [233, 212] width 130 height 20
select select "POP"
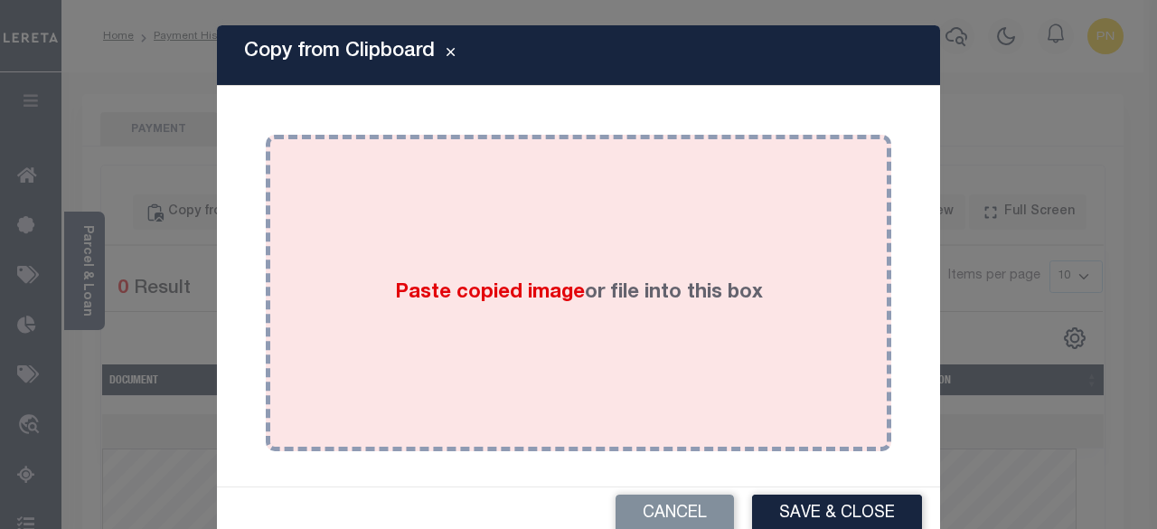
click at [517, 215] on div "Paste copied image or file into this box" at bounding box center [578, 292] width 598 height 289
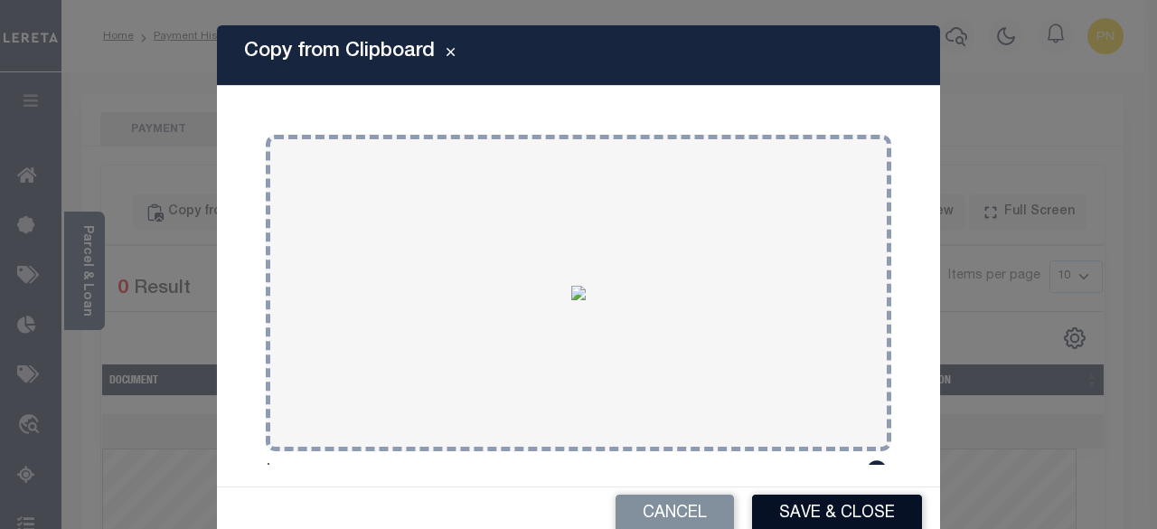
click at [814, 513] on button "Save & Close" at bounding box center [837, 513] width 170 height 39
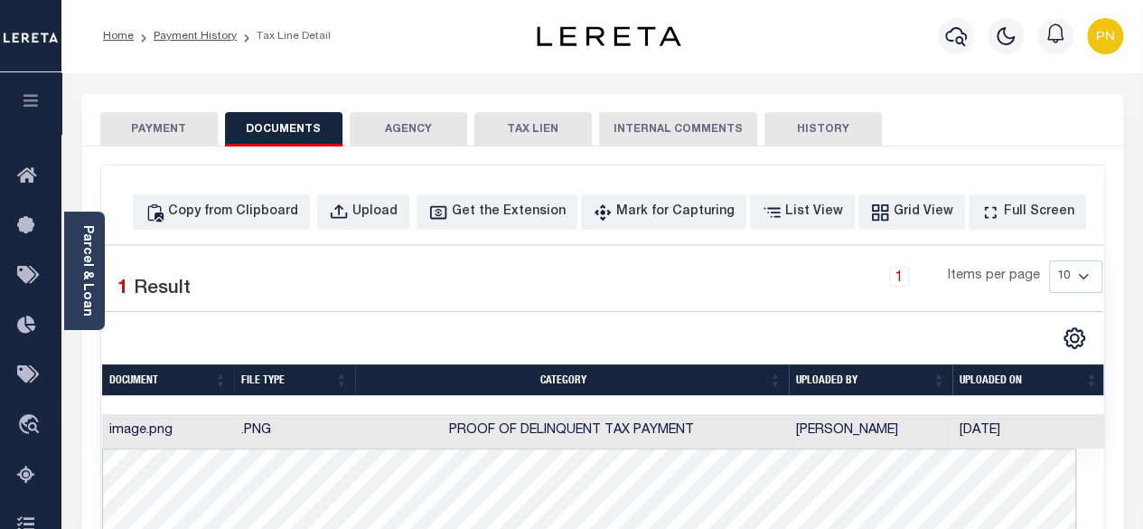
click at [193, 133] on button "PAYMENT" at bounding box center [159, 129] width 118 height 34
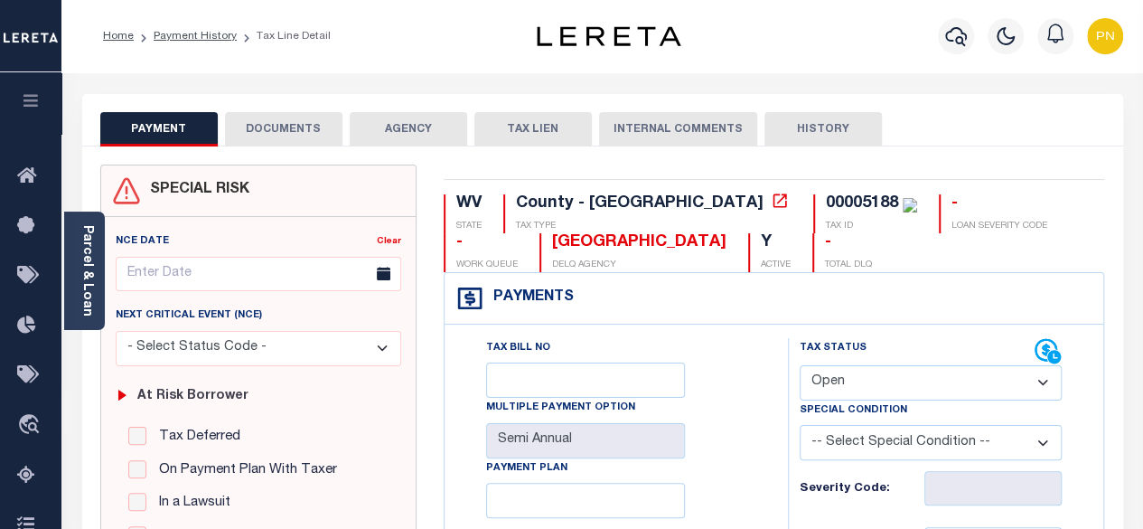
click at [1005, 391] on select "- Select Status Code - Open Due/Unpaid Paid Incomplete No Tax Due Internal Refu…" at bounding box center [931, 382] width 263 height 35
select select "PYD"
click at [800, 365] on select "- Select Status Code - Open Due/Unpaid Paid Incomplete No Tax Due Internal Refu…" at bounding box center [931, 382] width 263 height 35
type input "[DATE]"
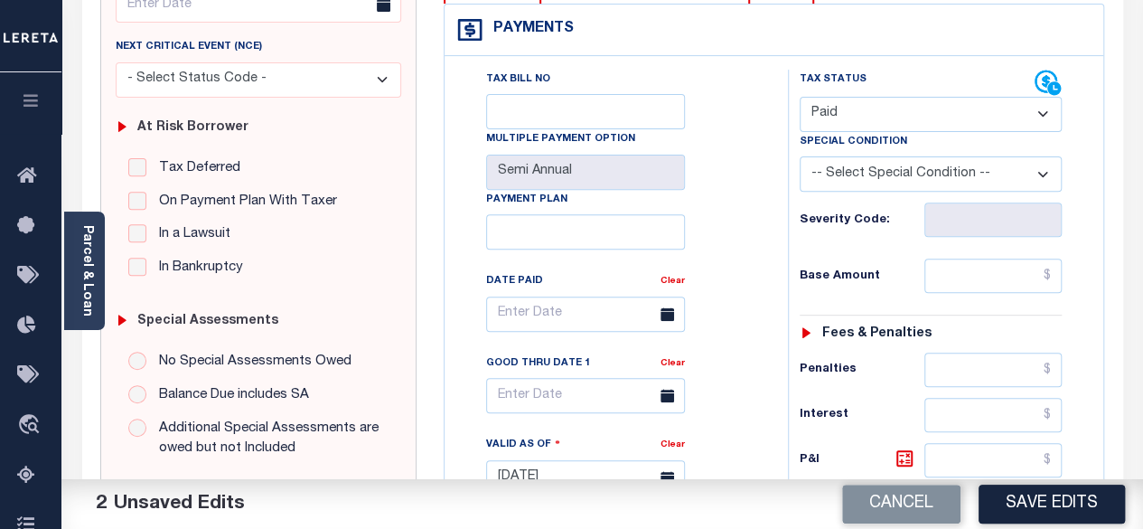
scroll to position [271, 0]
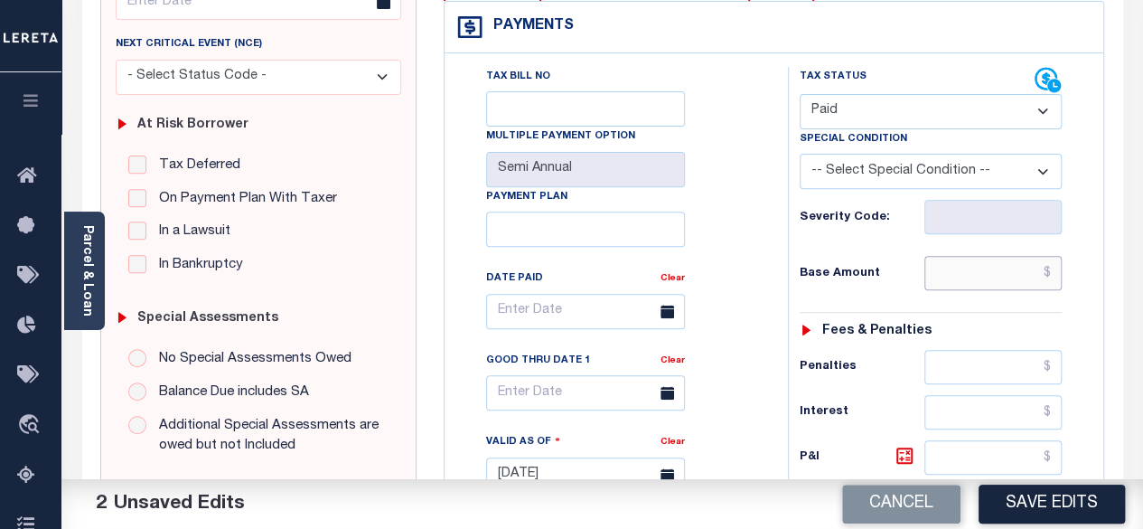
click at [1055, 277] on input "text" at bounding box center [993, 273] width 137 height 34
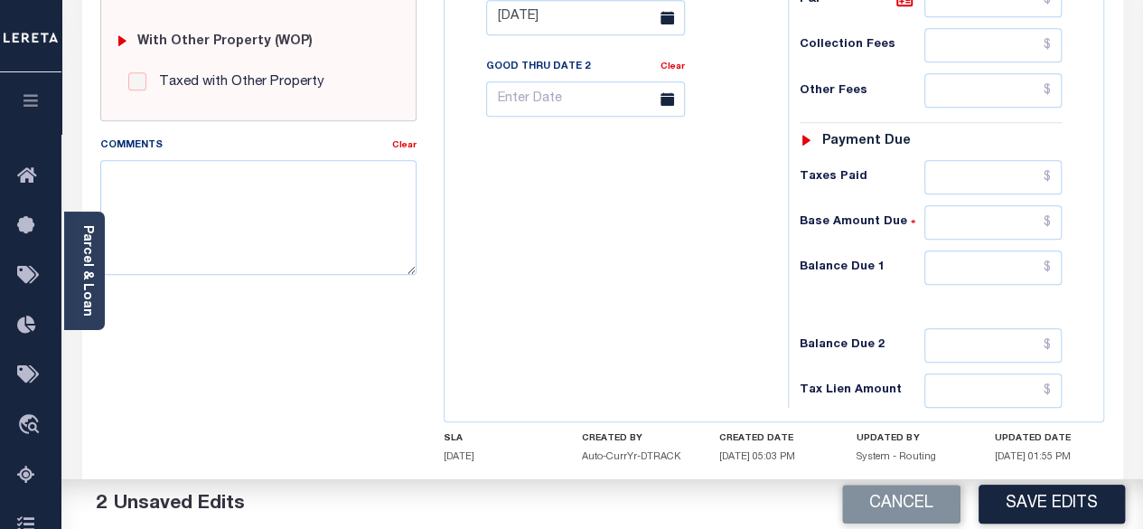
scroll to position [814, 0]
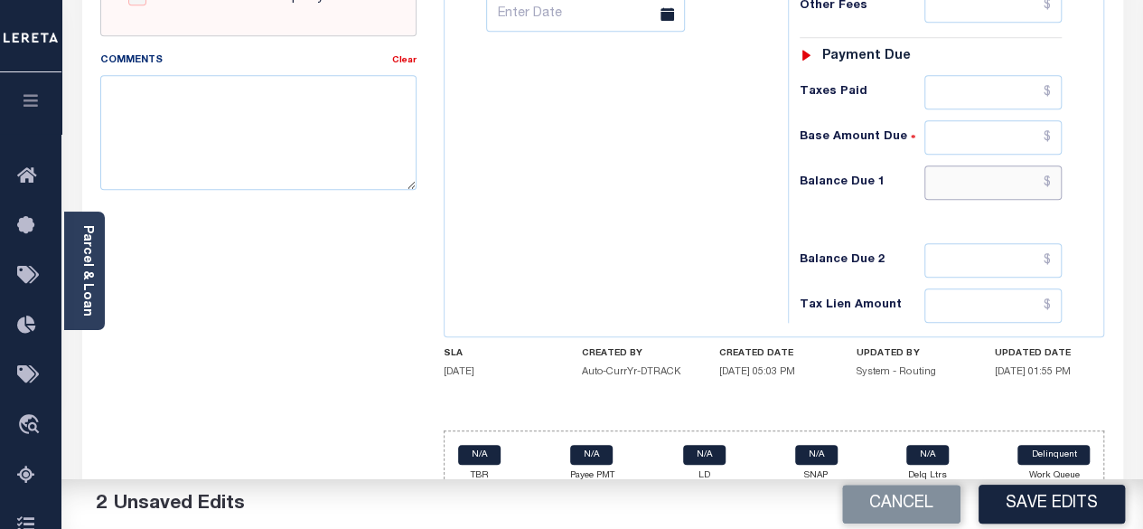
type input "$0.00"
click at [1054, 180] on input "text" at bounding box center [993, 182] width 137 height 34
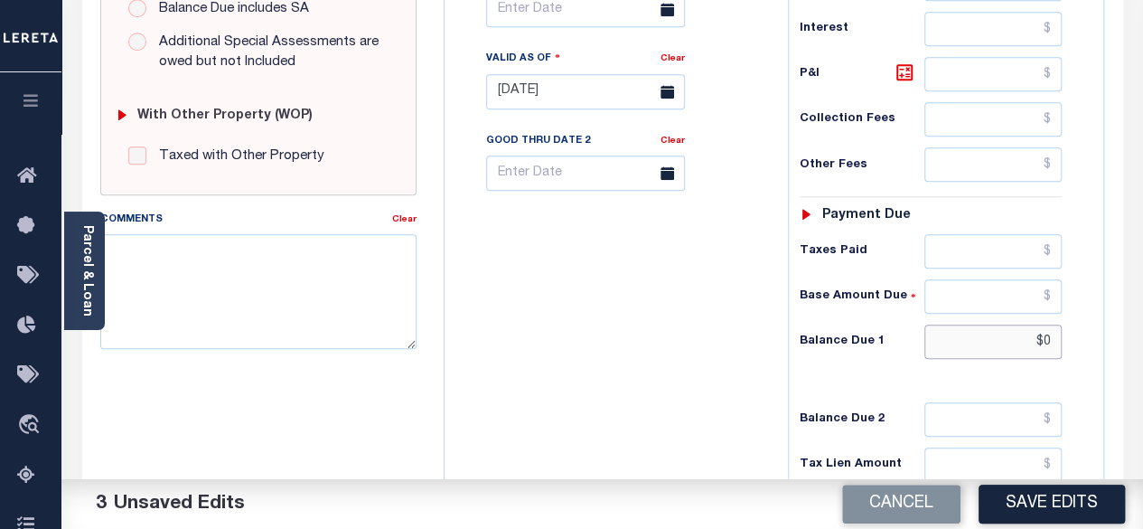
scroll to position [633, 0]
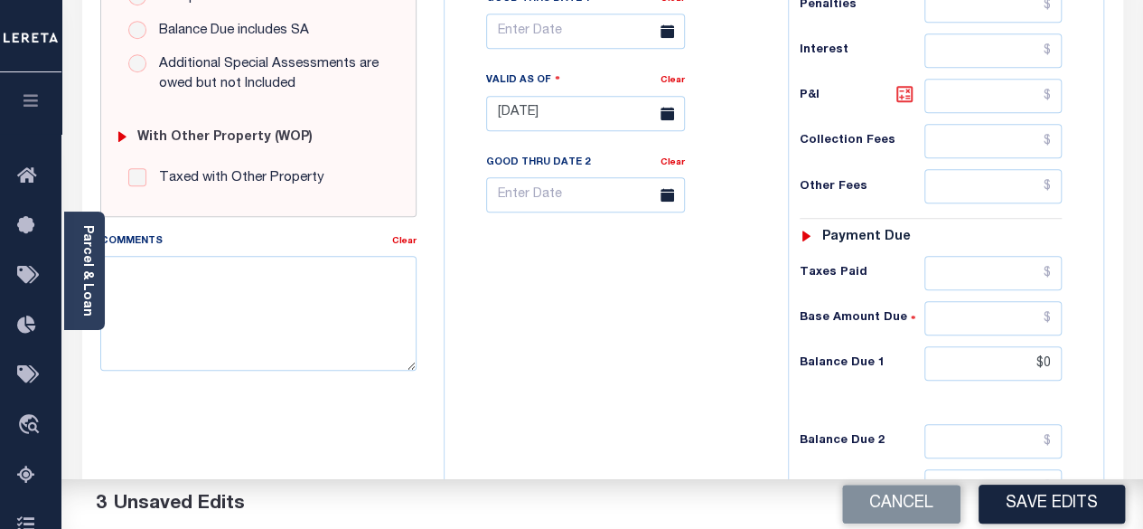
type input "$0.00"
click at [906, 99] on icon at bounding box center [905, 94] width 16 height 16
type input "$0.00"
click at [1071, 502] on button "Save Edits" at bounding box center [1052, 504] width 146 height 39
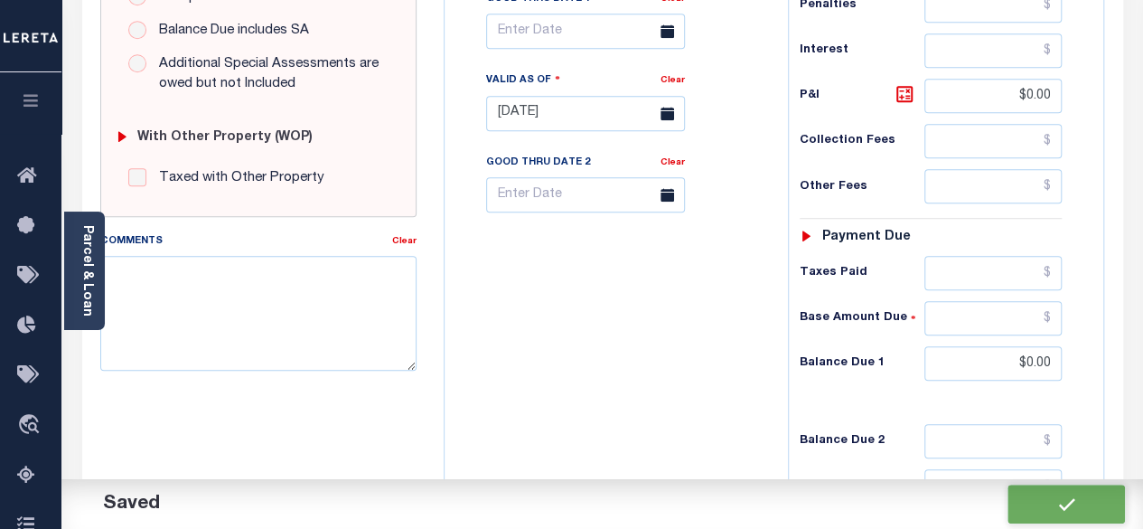
checkbox input "false"
type input "$0"
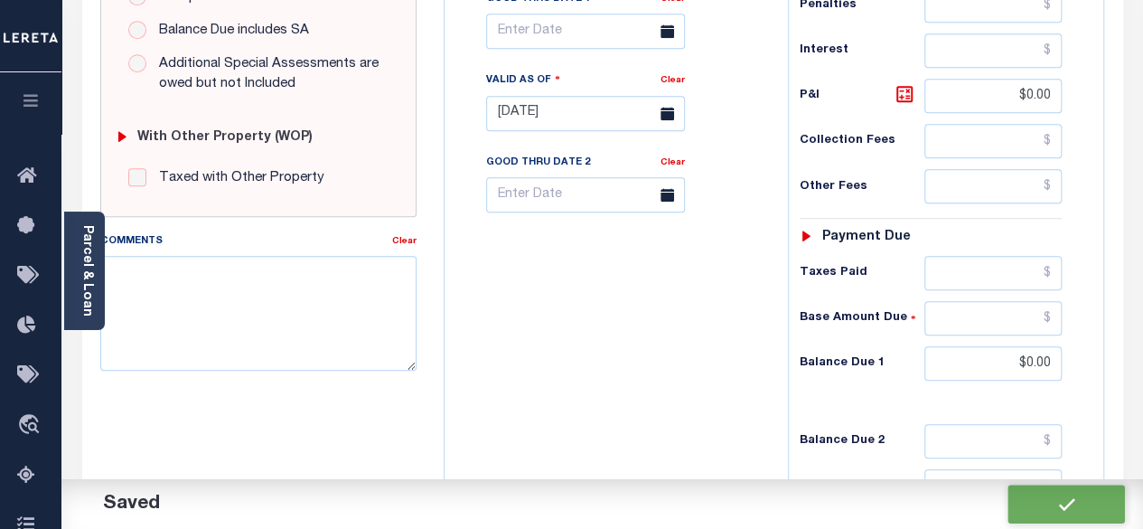
type input "$0"
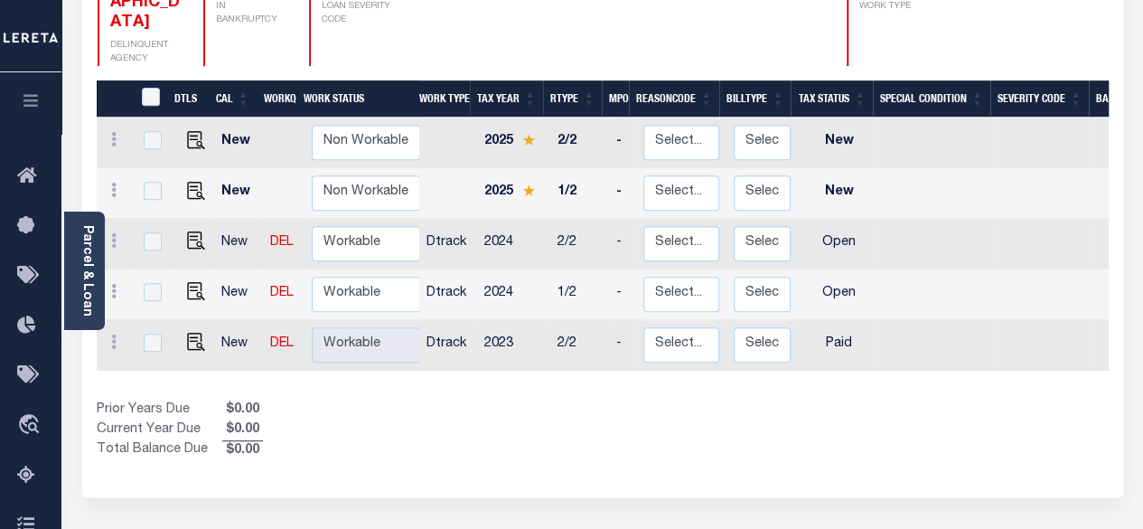
scroll to position [271, 0]
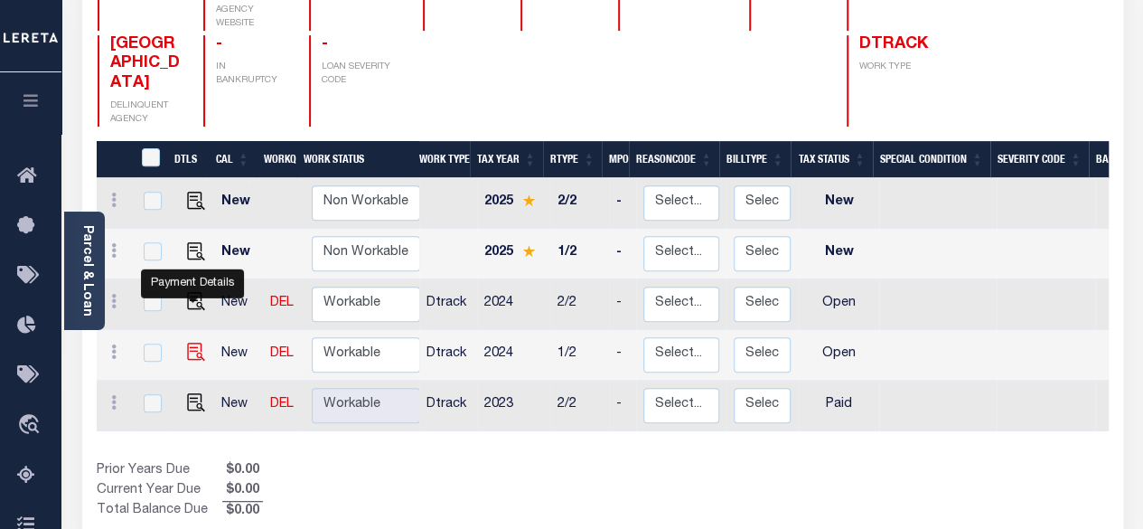
click at [187, 343] on img "" at bounding box center [196, 352] width 18 height 18
checkbox input "true"
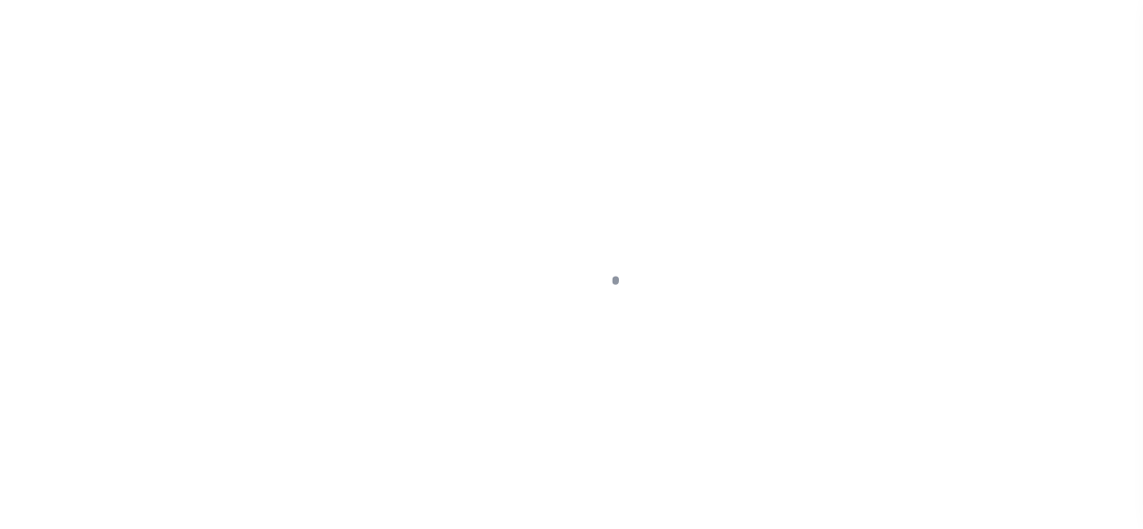
select select "OP2"
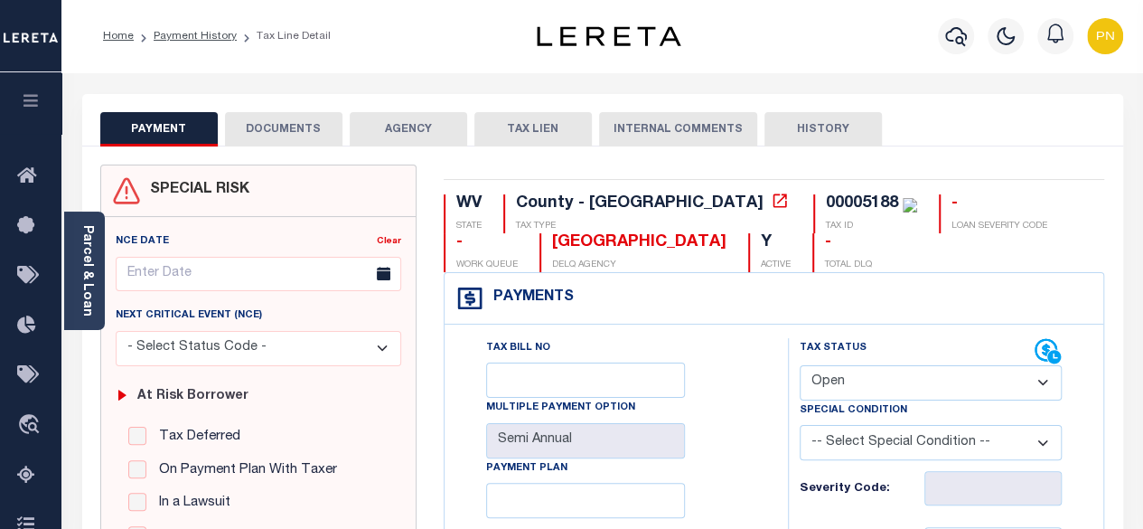
click at [297, 135] on button "DOCUMENTS" at bounding box center [284, 129] width 118 height 34
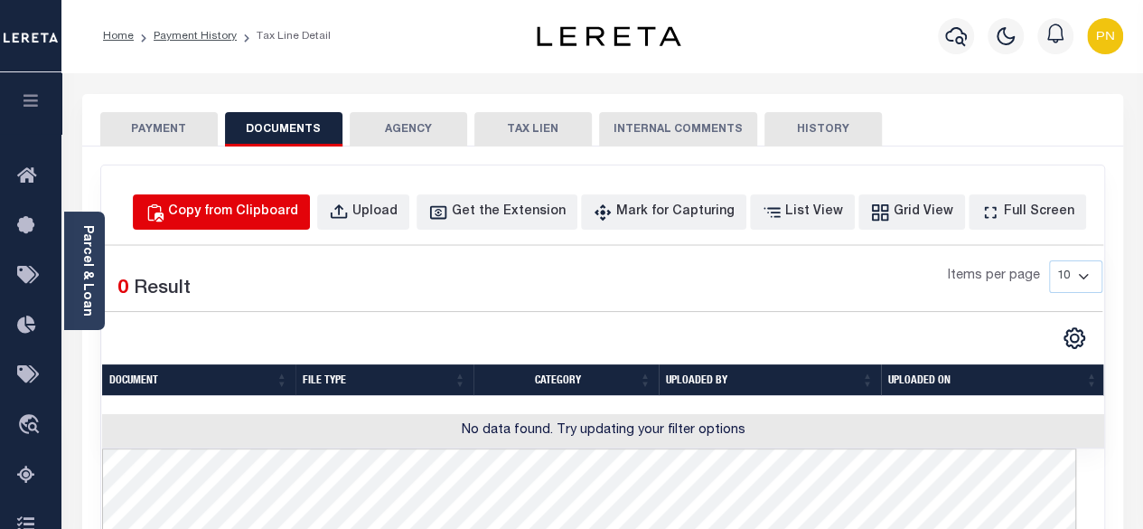
click at [306, 222] on button "Copy from Clipboard" at bounding box center [221, 211] width 177 height 35
select select "POP"
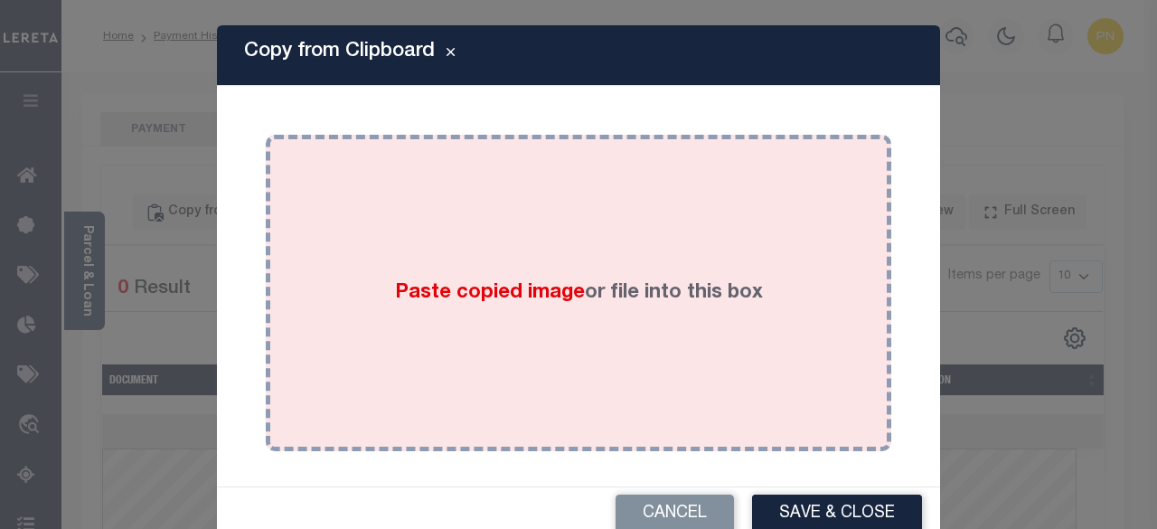
click at [493, 240] on div "Paste copied image or file into this box" at bounding box center [578, 292] width 598 height 289
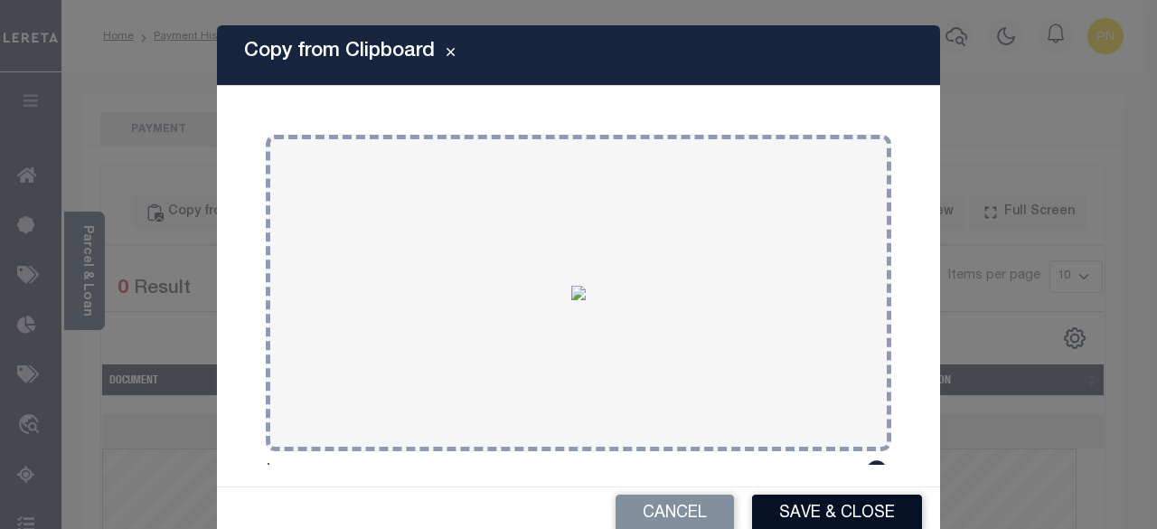
click at [843, 507] on button "Save & Close" at bounding box center [837, 513] width 170 height 39
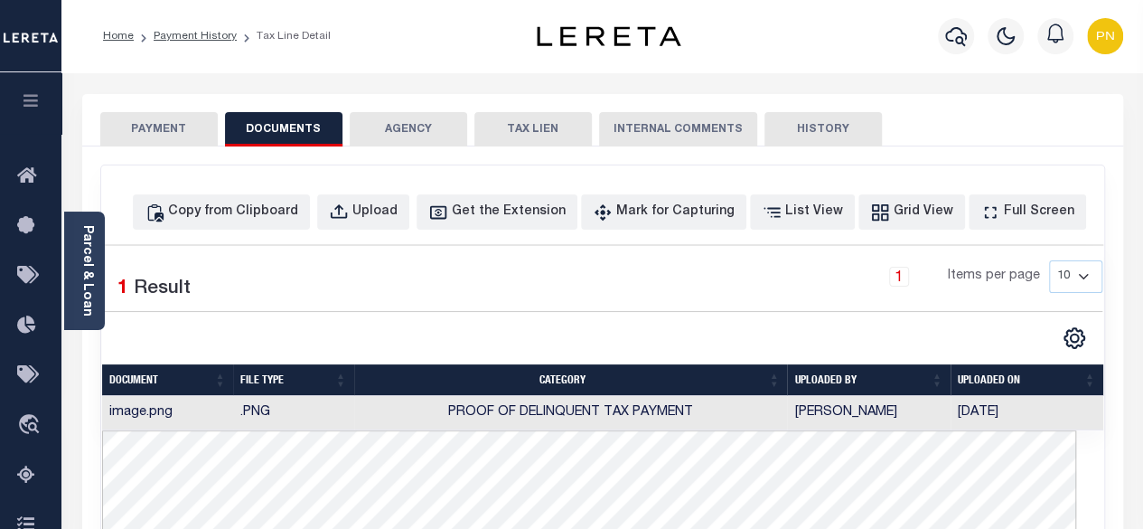
click at [169, 140] on button "PAYMENT" at bounding box center [159, 129] width 118 height 34
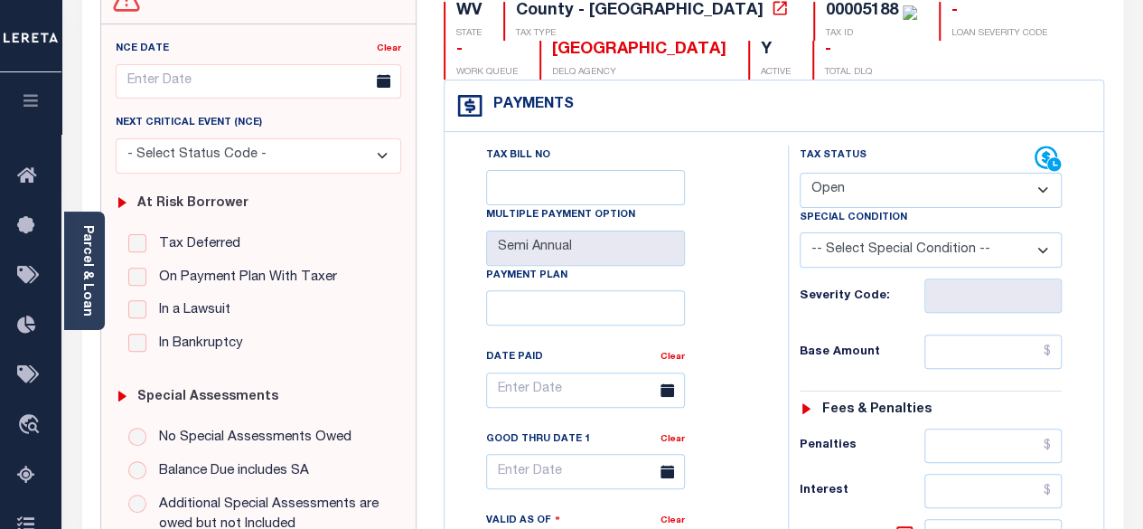
scroll to position [362, 0]
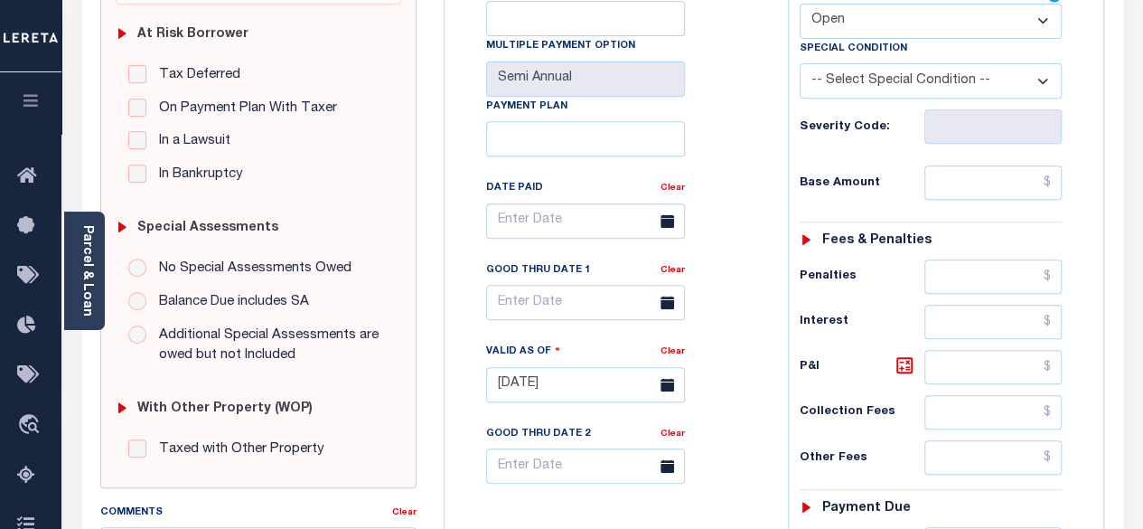
click at [984, 23] on select "- Select Status Code - Open Due/Unpaid Paid Incomplete No Tax Due Internal Refu…" at bounding box center [931, 21] width 263 height 35
select select "PYD"
click at [800, 4] on select "- Select Status Code - Open Due/Unpaid Paid Incomplete No Tax Due Internal Refu…" at bounding box center [931, 21] width 263 height 35
type input "[DATE]"
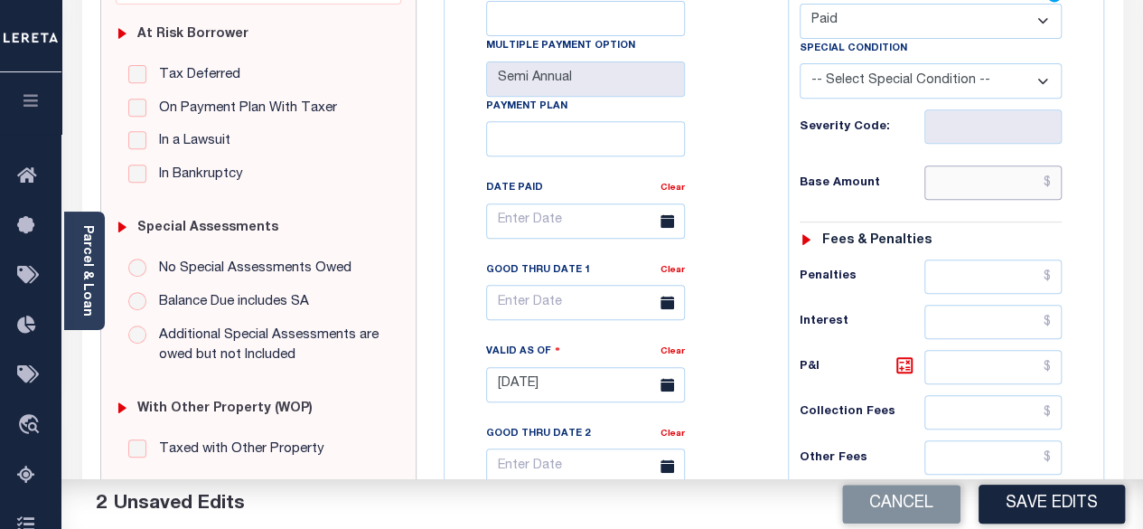
click at [1056, 180] on input "text" at bounding box center [993, 182] width 137 height 34
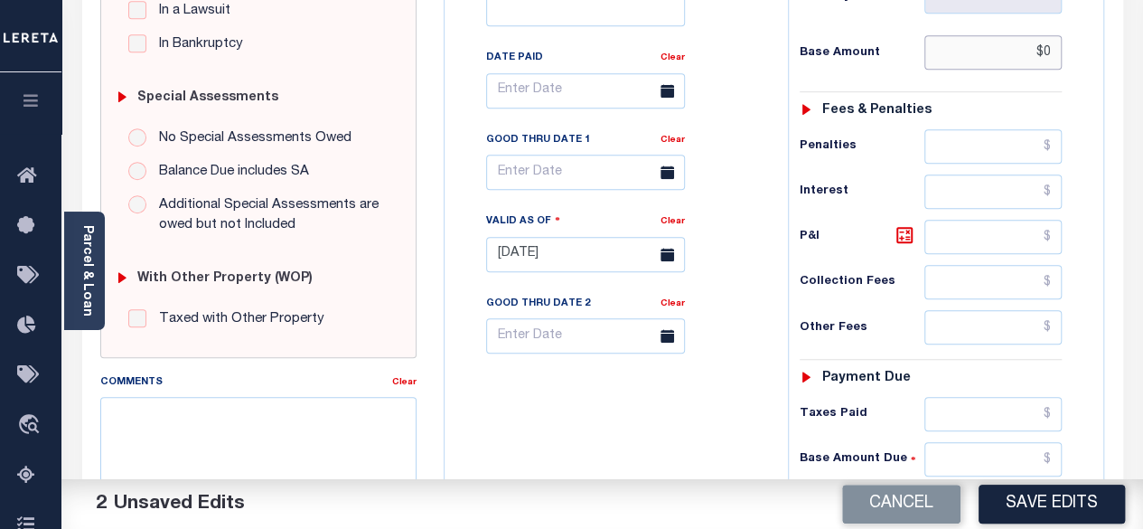
scroll to position [542, 0]
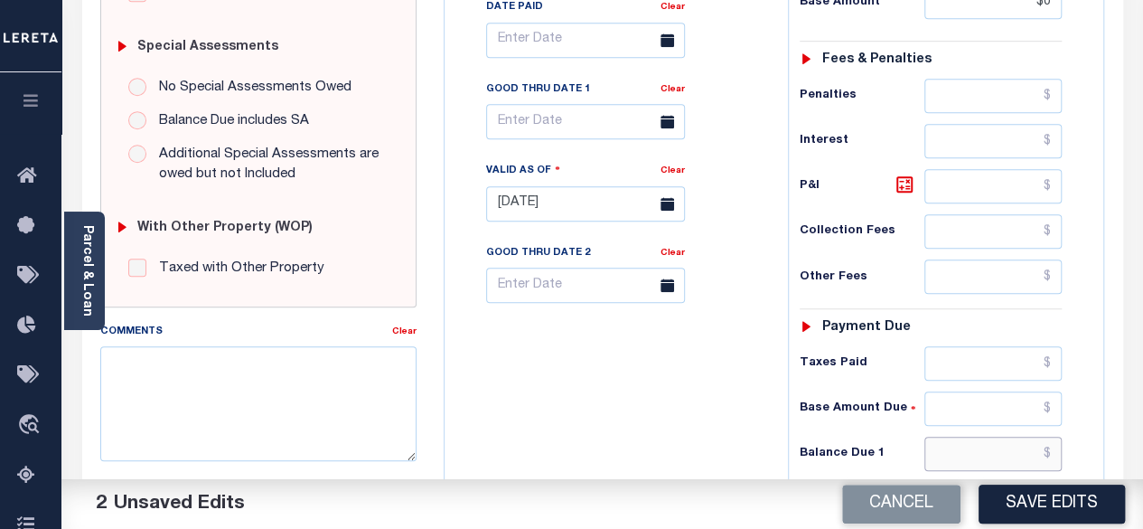
click at [1056, 447] on input "text" at bounding box center [993, 454] width 137 height 34
type input "$0.00"
click at [899, 184] on icon at bounding box center [905, 184] width 16 height 16
type input "$0.00"
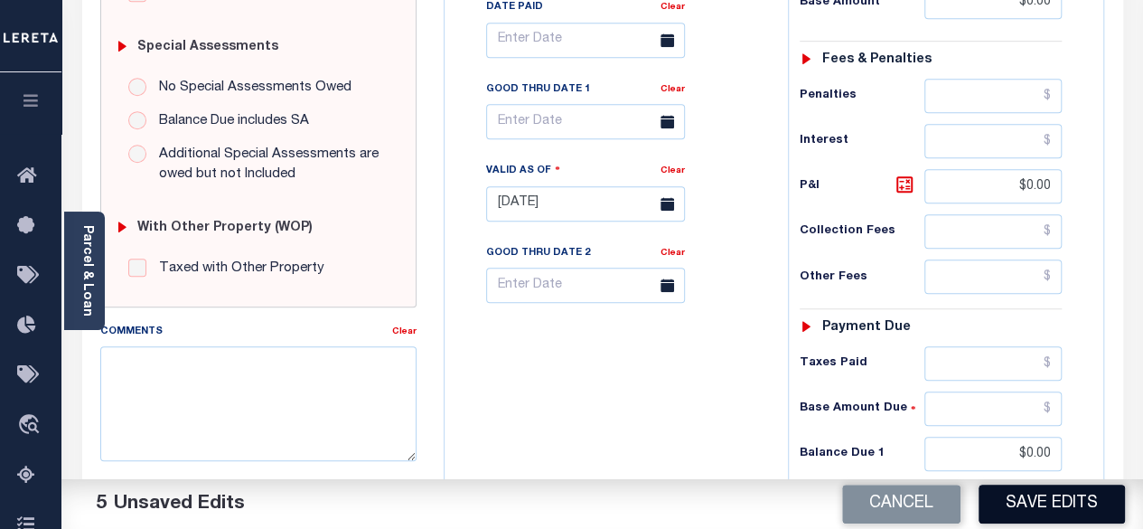
click at [1038, 507] on button "Save Edits" at bounding box center [1052, 504] width 146 height 39
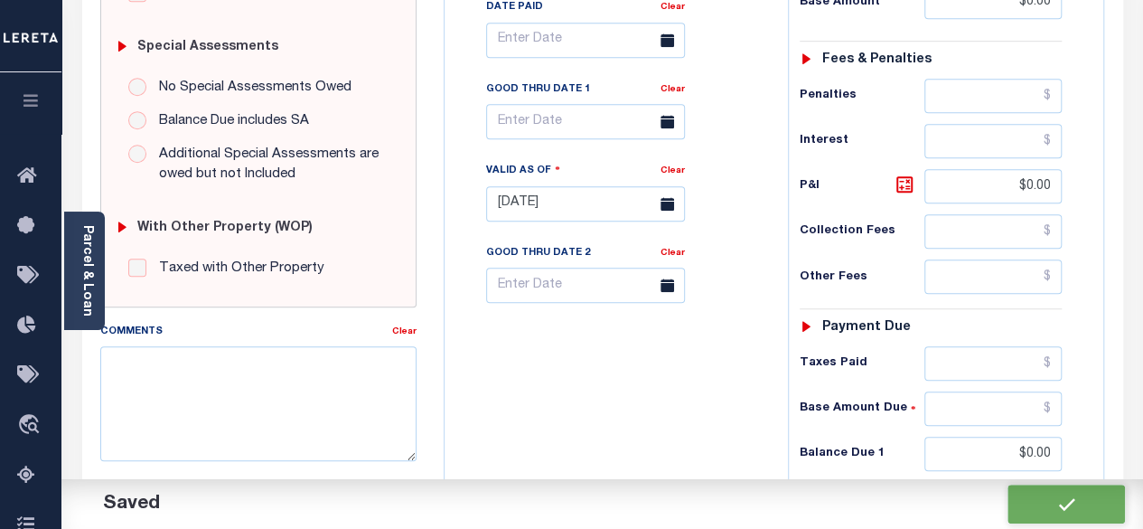
checkbox input "false"
type input "$0"
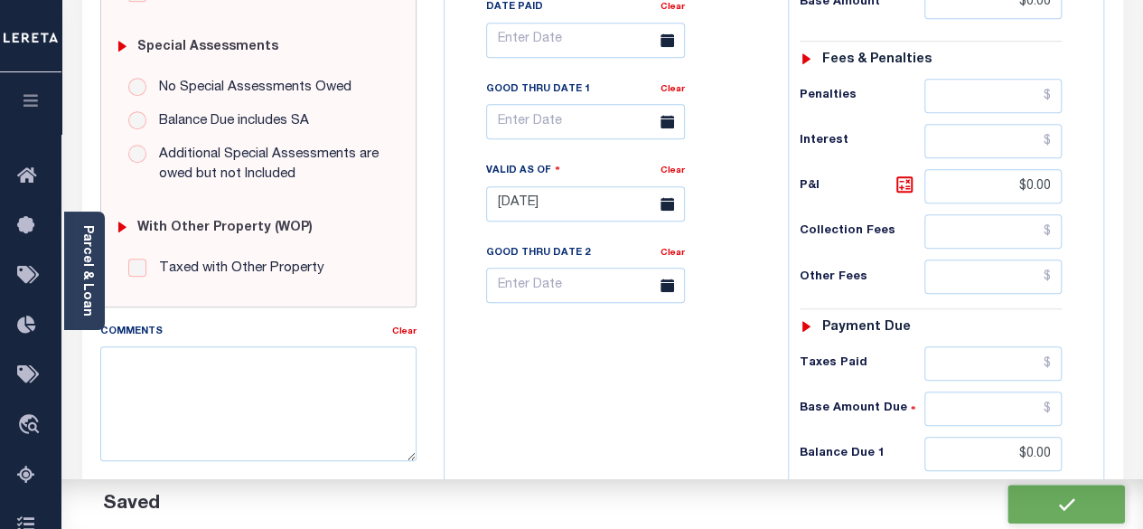
type input "$0"
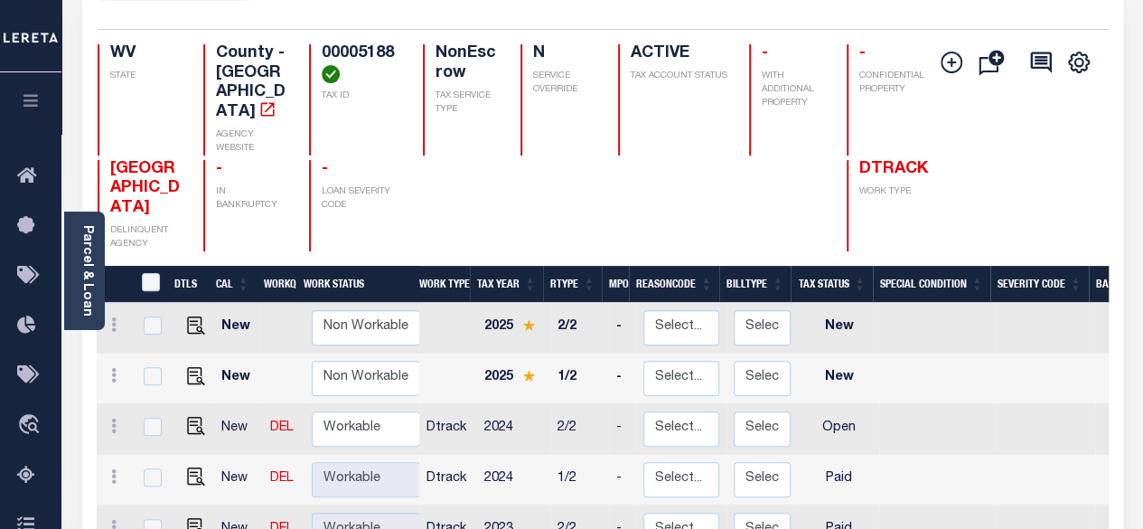
scroll to position [181, 0]
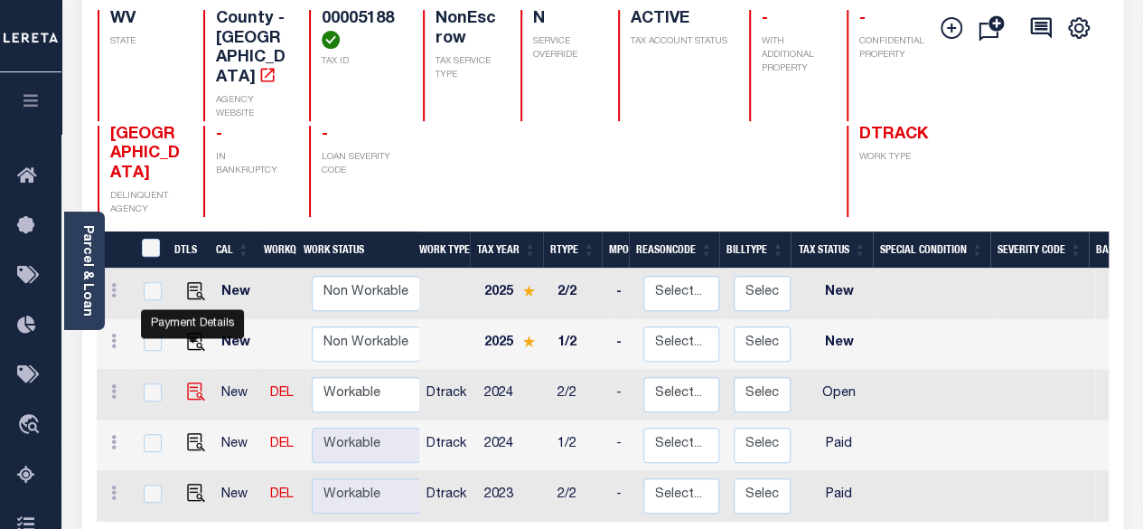
click at [187, 382] on img "" at bounding box center [196, 391] width 18 height 18
checkbox input "true"
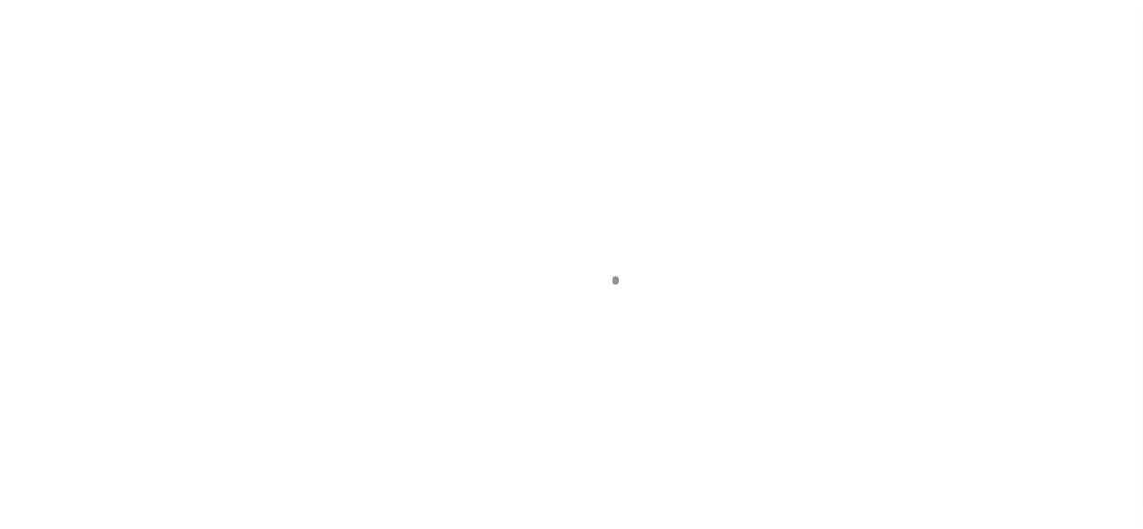
select select "OP2"
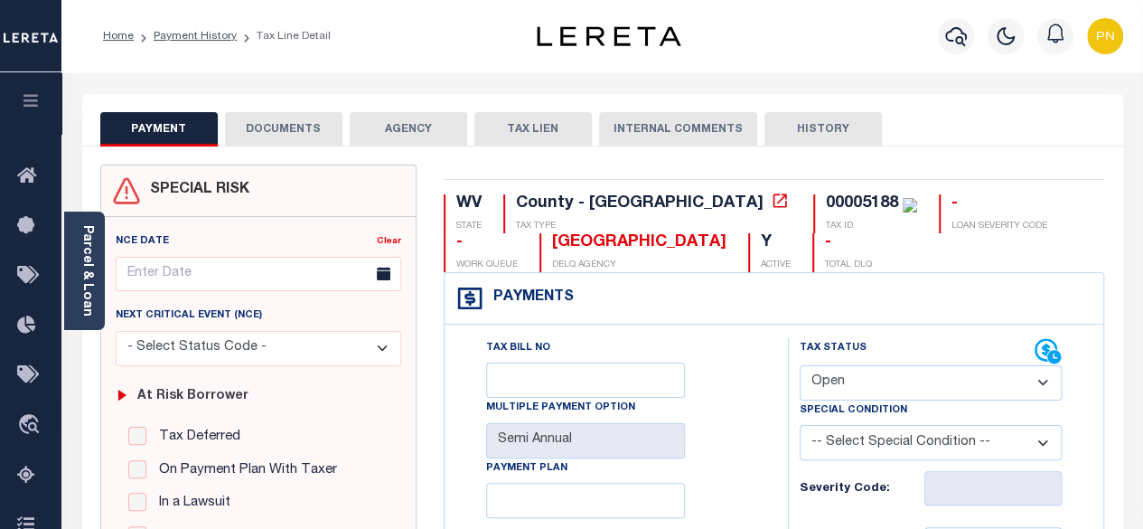
click at [287, 138] on button "DOCUMENTS" at bounding box center [284, 129] width 118 height 34
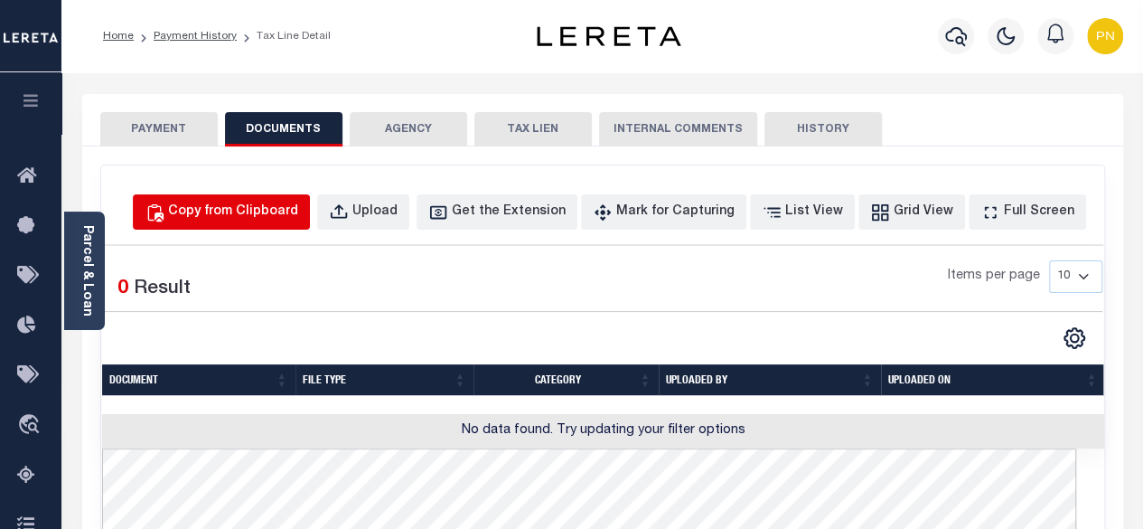
click at [289, 219] on div "Copy from Clipboard" at bounding box center [233, 212] width 130 height 20
select select "POP"
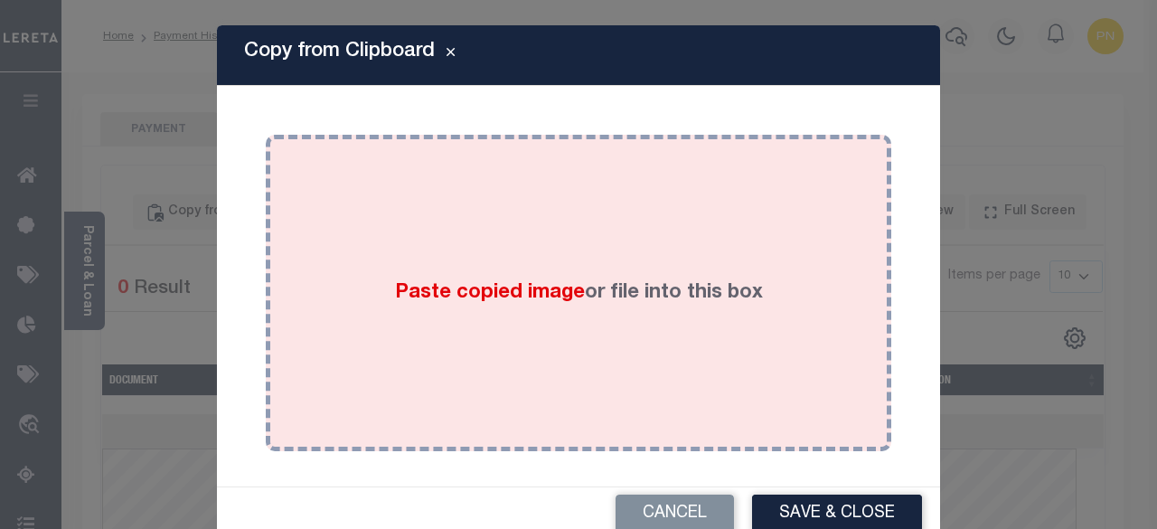
click at [369, 265] on div "Paste copied image or file into this box" at bounding box center [578, 292] width 598 height 289
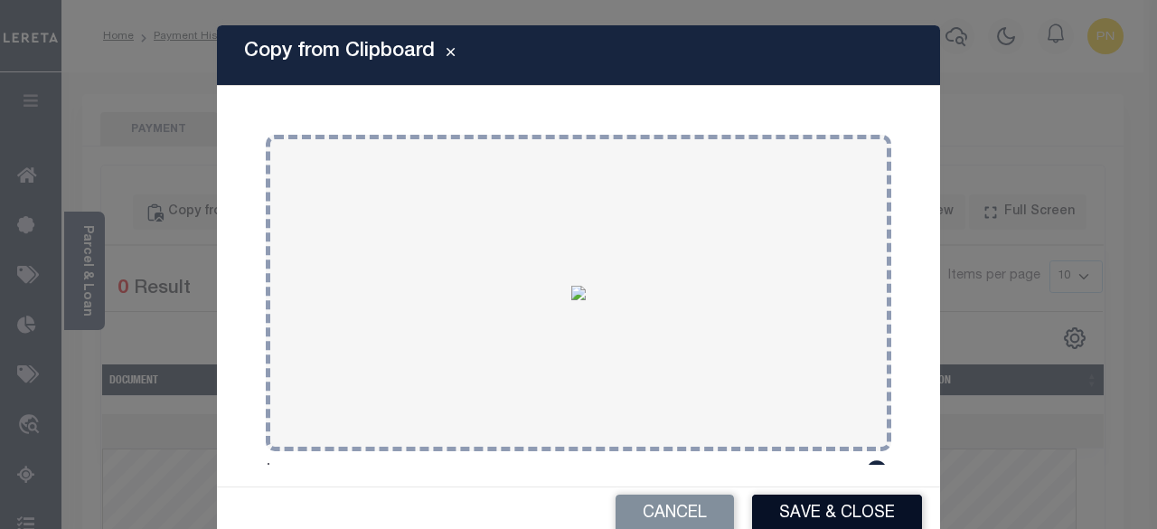
click at [826, 514] on button "Save & Close" at bounding box center [837, 513] width 170 height 39
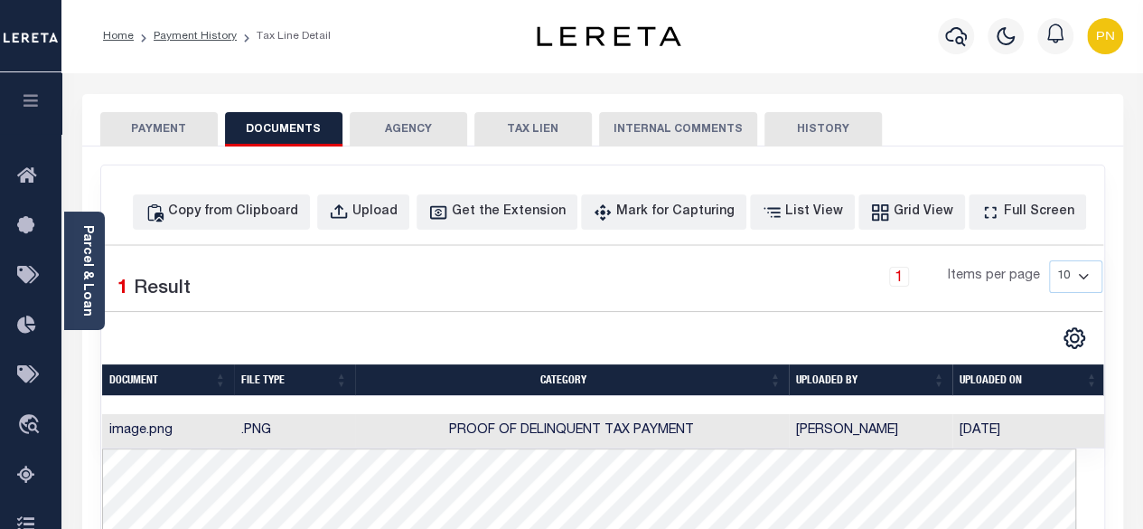
click at [169, 118] on button "PAYMENT" at bounding box center [159, 129] width 118 height 34
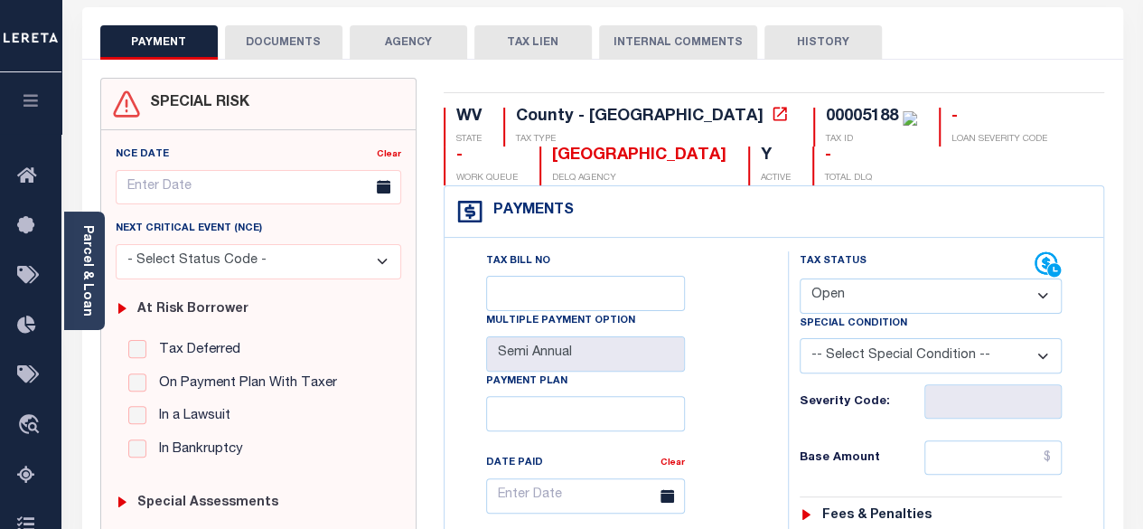
scroll to position [90, 0]
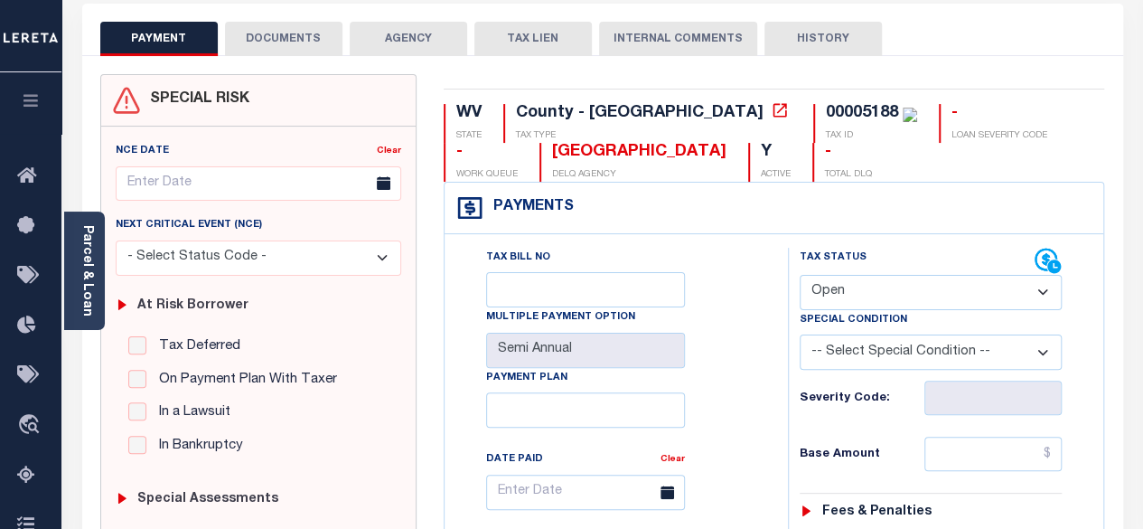
click at [993, 377] on div "Severity Code:" at bounding box center [931, 392] width 290 height 45
click at [912, 285] on select "- Select Status Code - Open Due/Unpaid Paid Incomplete No Tax Due Internal Refu…" at bounding box center [931, 292] width 263 height 35
select select "PYD"
click at [800, 275] on select "- Select Status Code - Open Due/Unpaid Paid Incomplete No Tax Due Internal Refu…" at bounding box center [931, 292] width 263 height 35
type input "[DATE]"
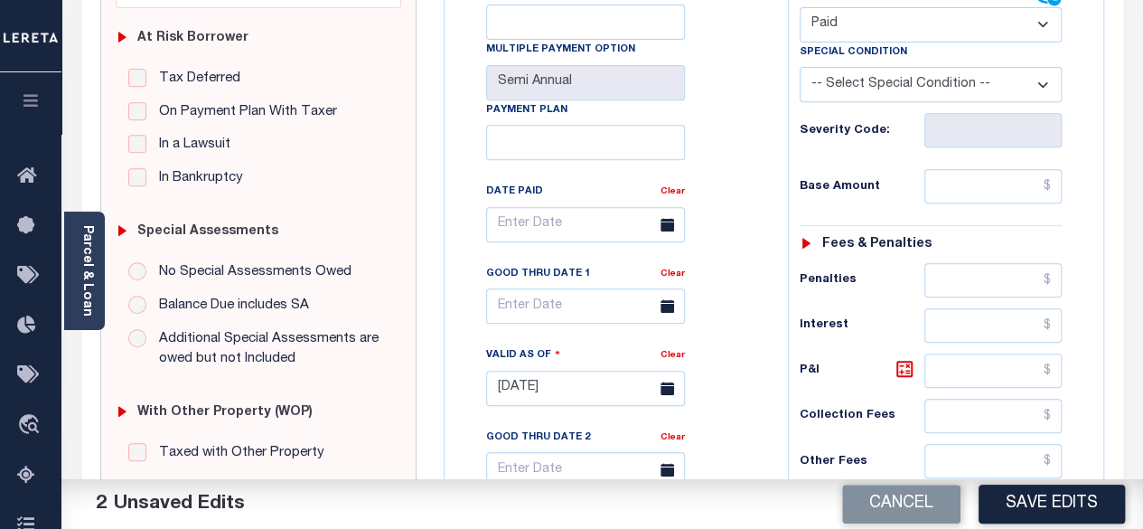
scroll to position [362, 0]
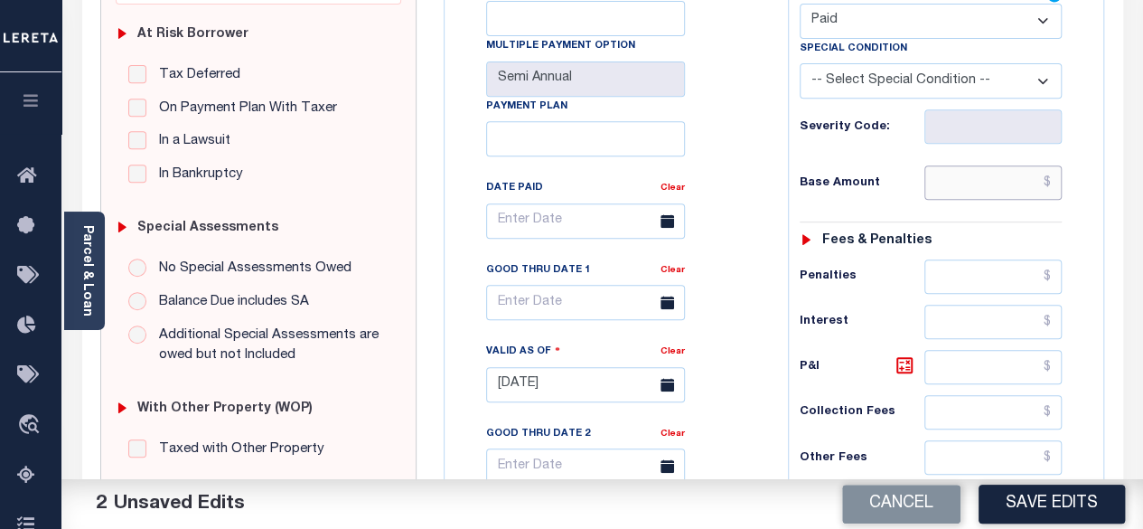
click at [1058, 185] on input "text" at bounding box center [993, 182] width 137 height 34
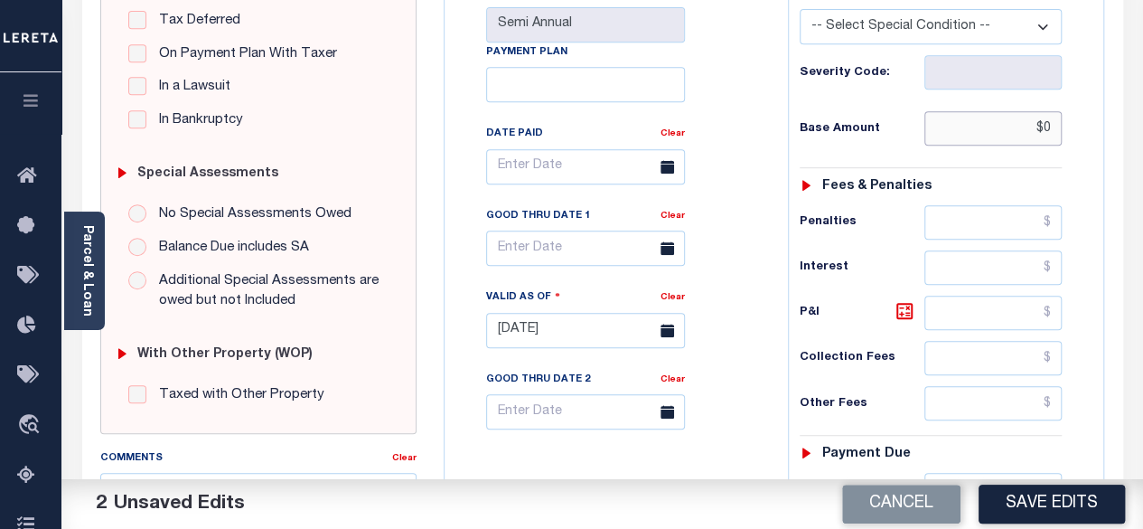
scroll to position [633, 0]
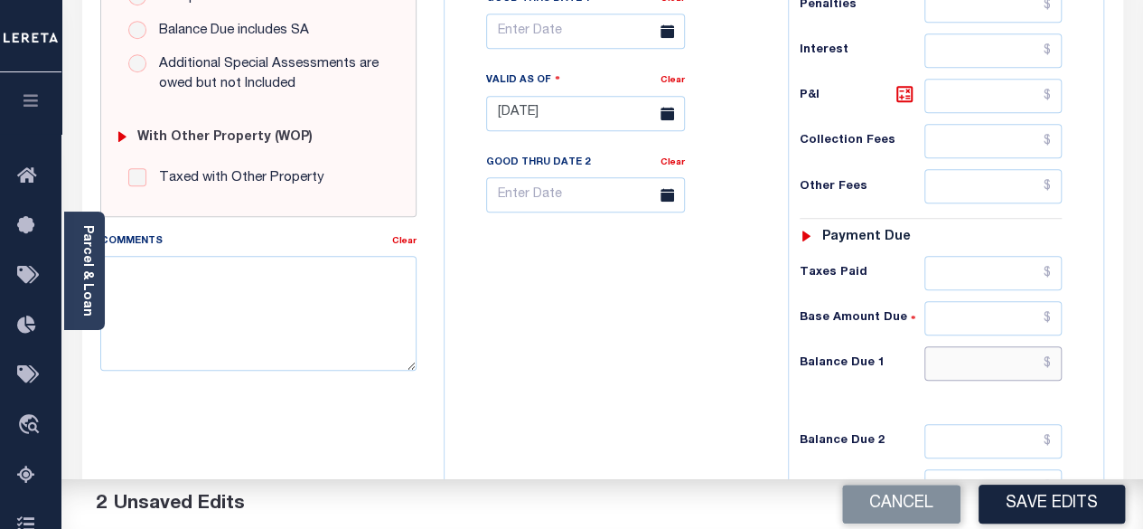
type input "$0.00"
click at [1055, 354] on input "text" at bounding box center [993, 363] width 137 height 34
type input "$0.00"
click at [903, 91] on icon at bounding box center [905, 94] width 22 height 22
type input "$0.00"
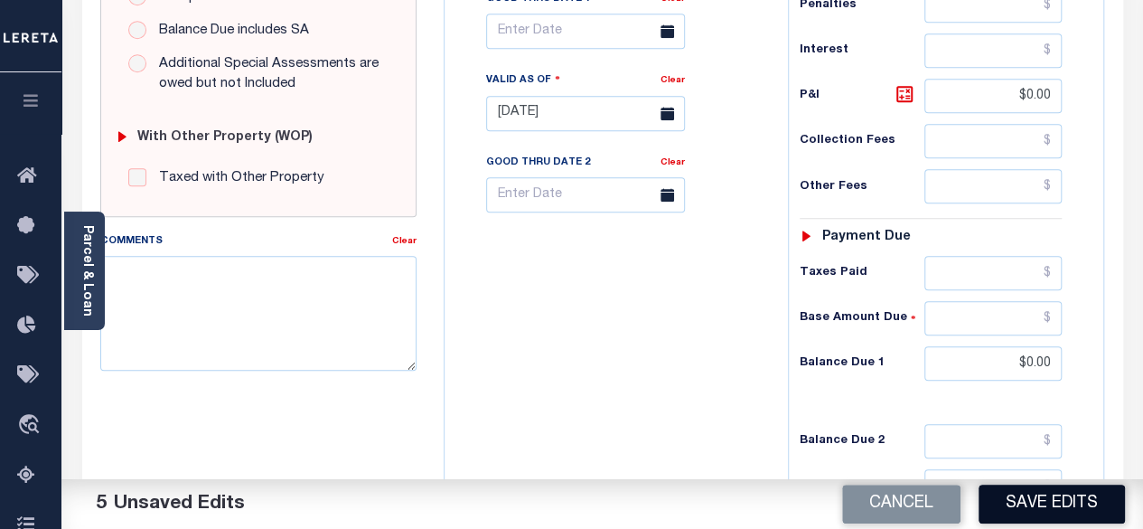
click at [1058, 500] on button "Save Edits" at bounding box center [1052, 504] width 146 height 39
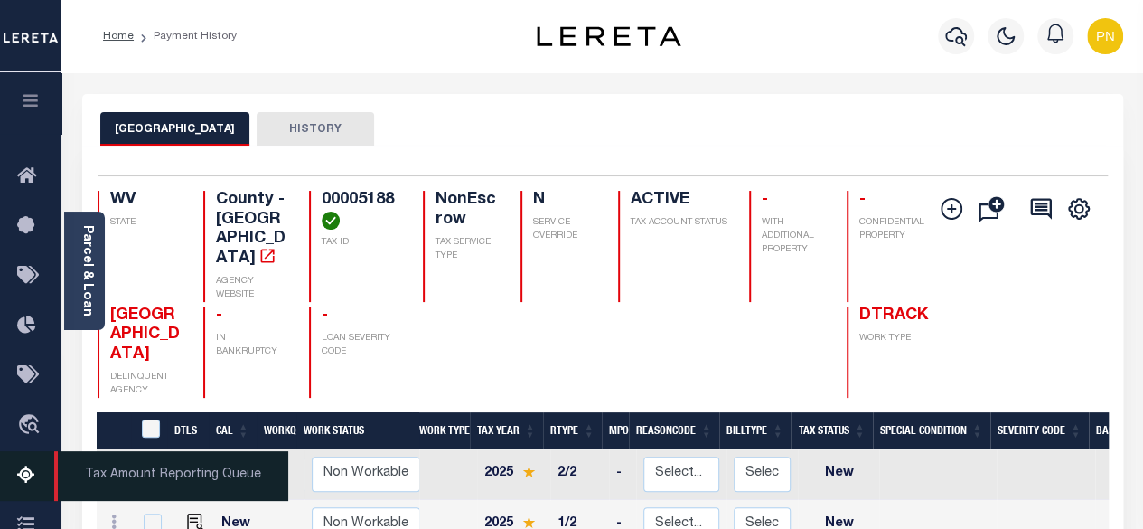
click at [26, 485] on icon at bounding box center [31, 476] width 29 height 23
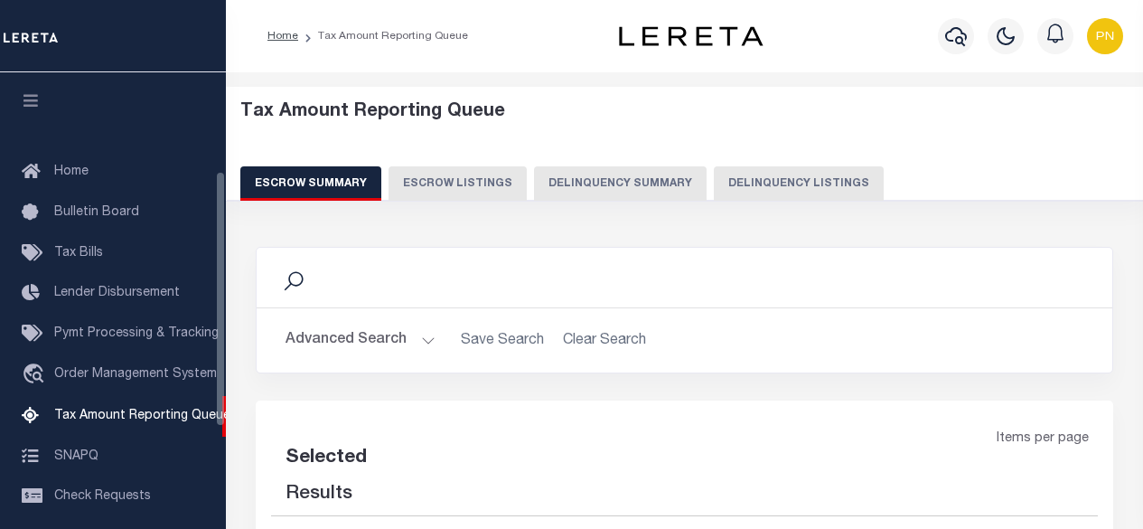
select select "100"
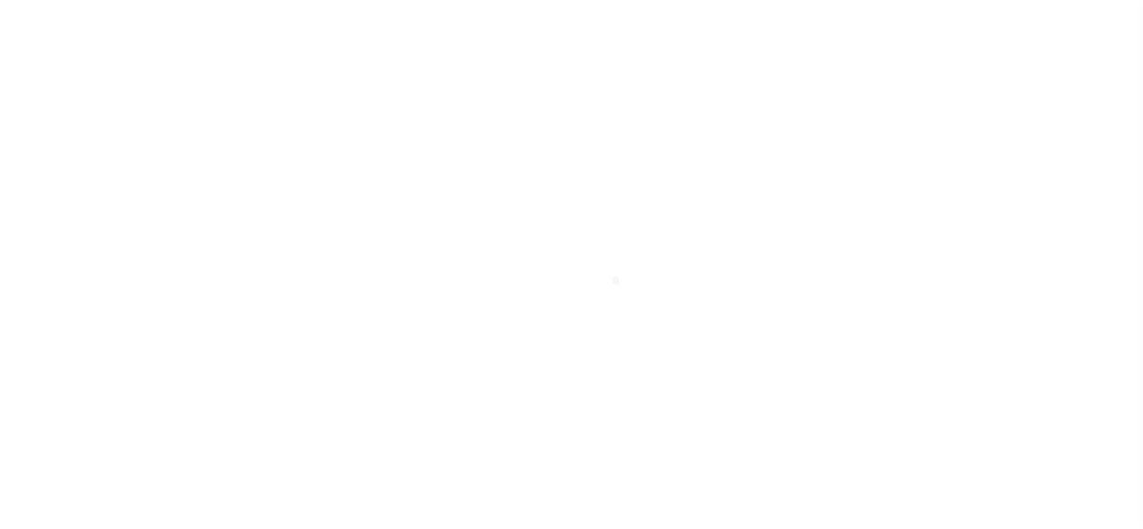
scroll to position [356, 0]
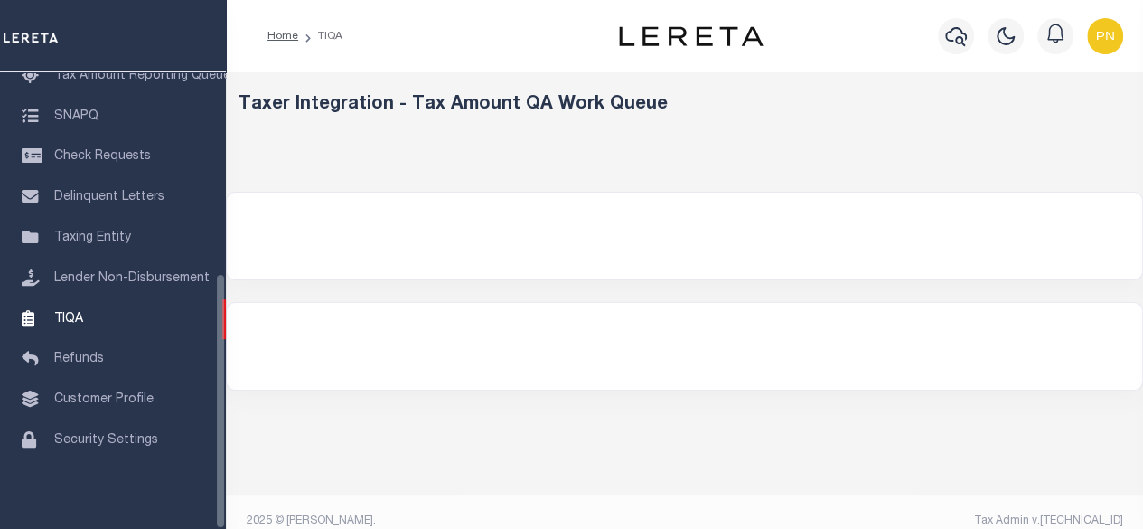
select select "200"
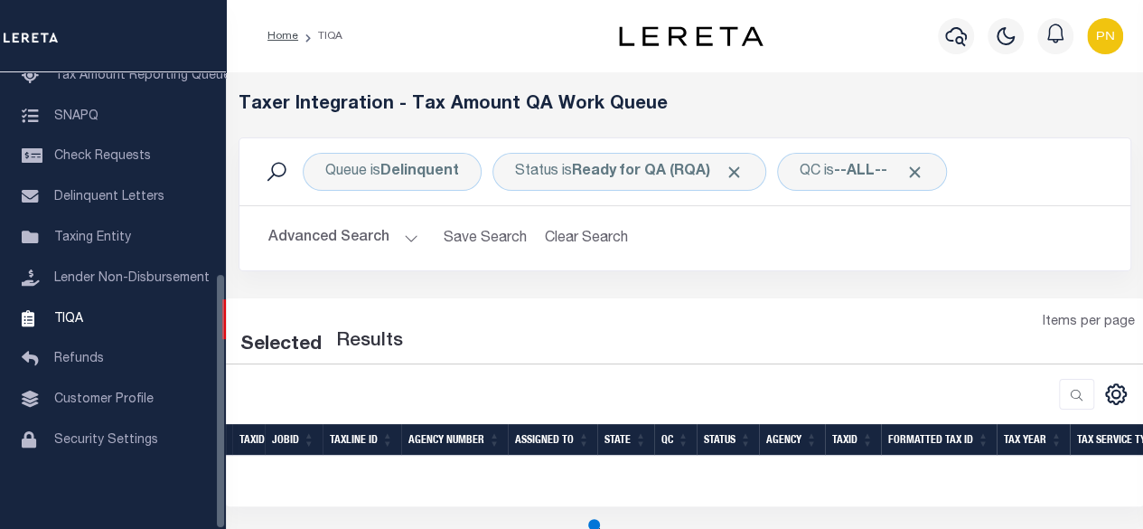
select select "200"
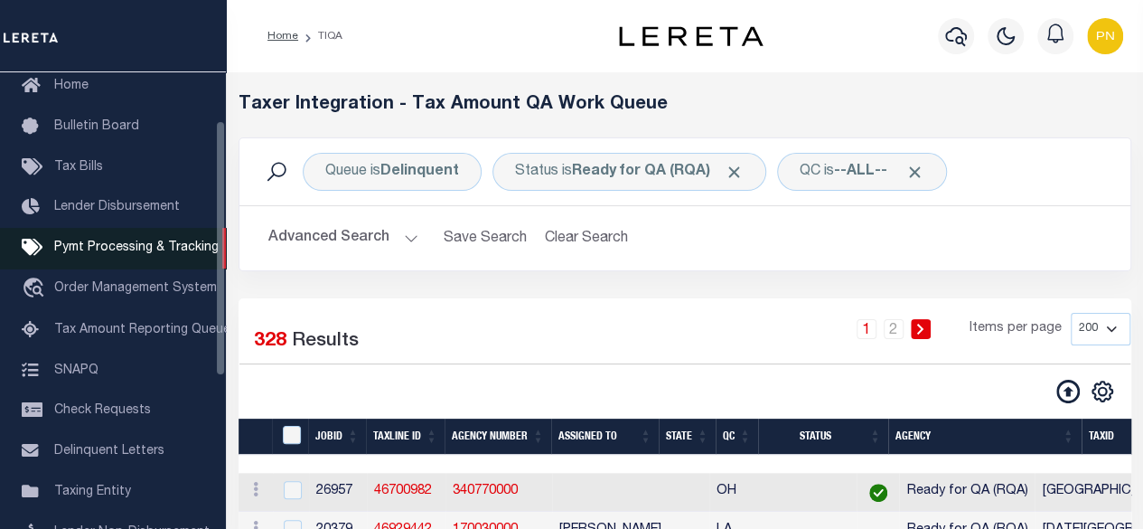
scroll to position [85, 0]
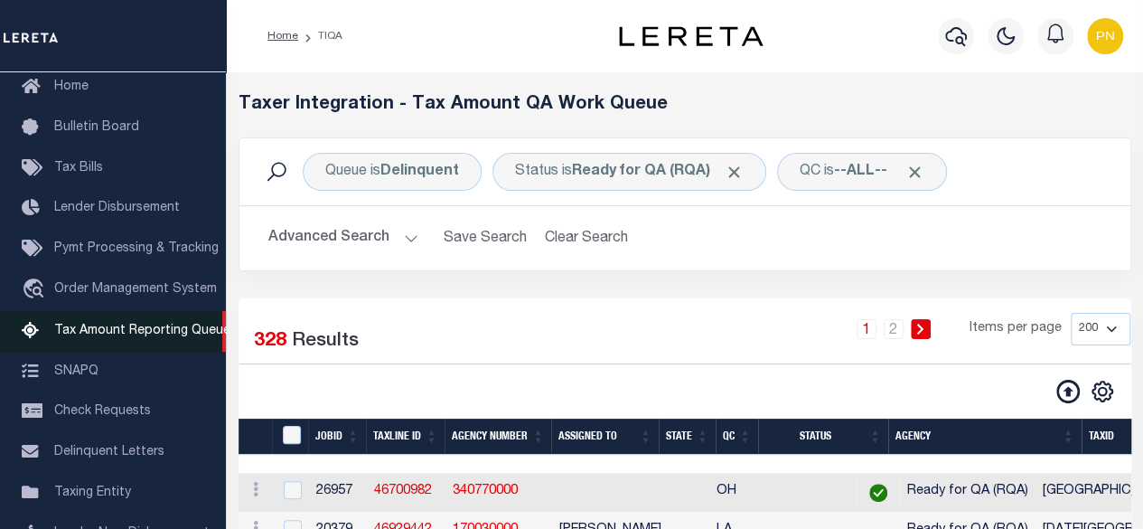
click at [101, 335] on span "Tax Amount Reporting Queue" at bounding box center [142, 331] width 176 height 13
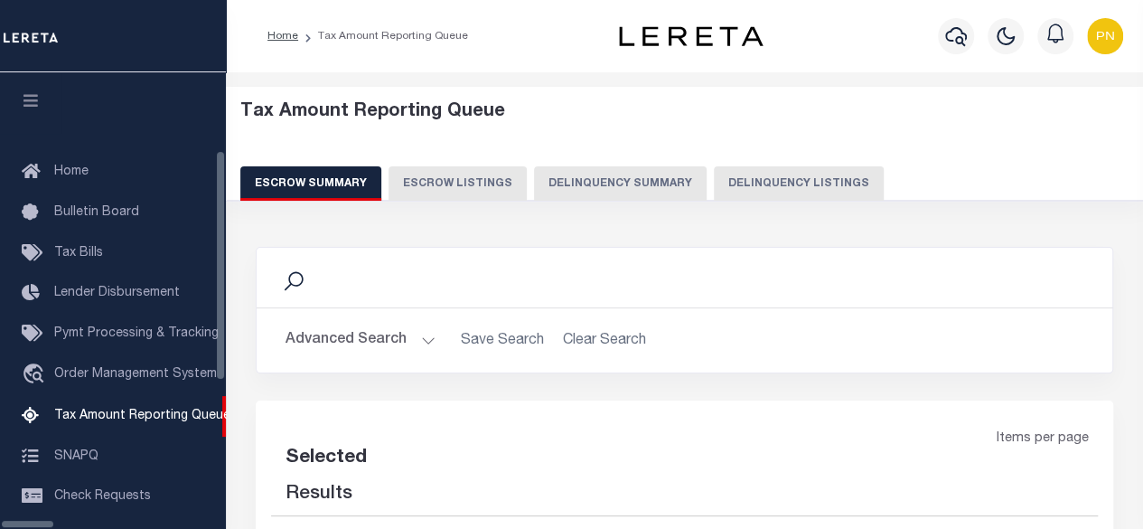
select select "100"
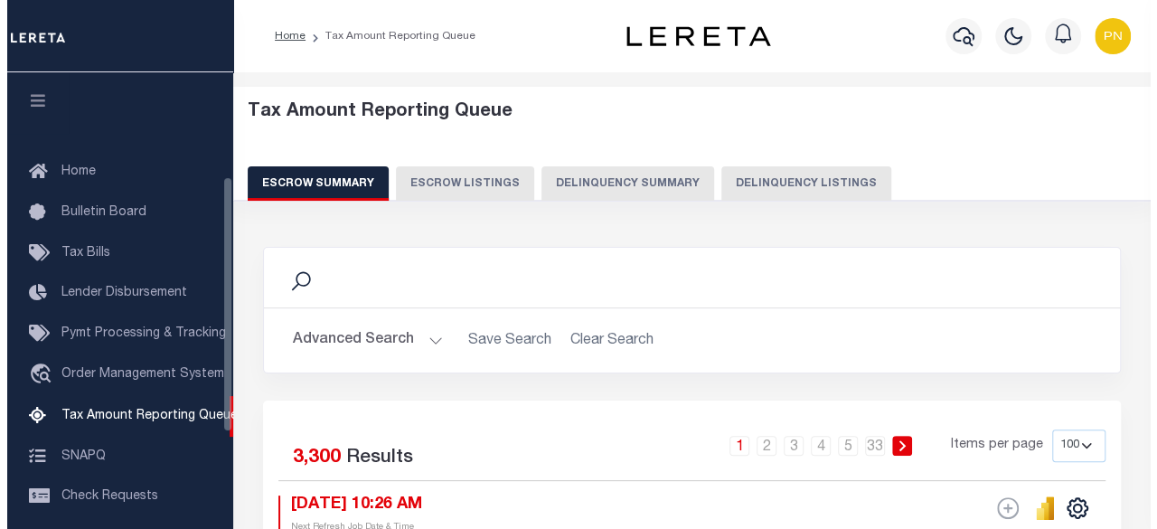
scroll to position [184, 0]
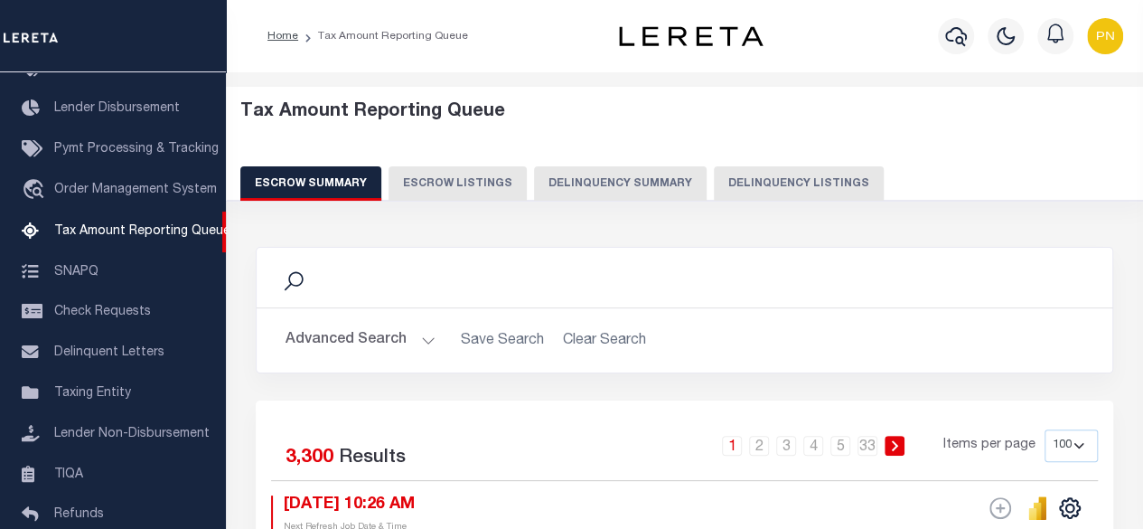
click at [763, 179] on button "Delinquency Listings" at bounding box center [799, 183] width 170 height 34
select select
select select "100"
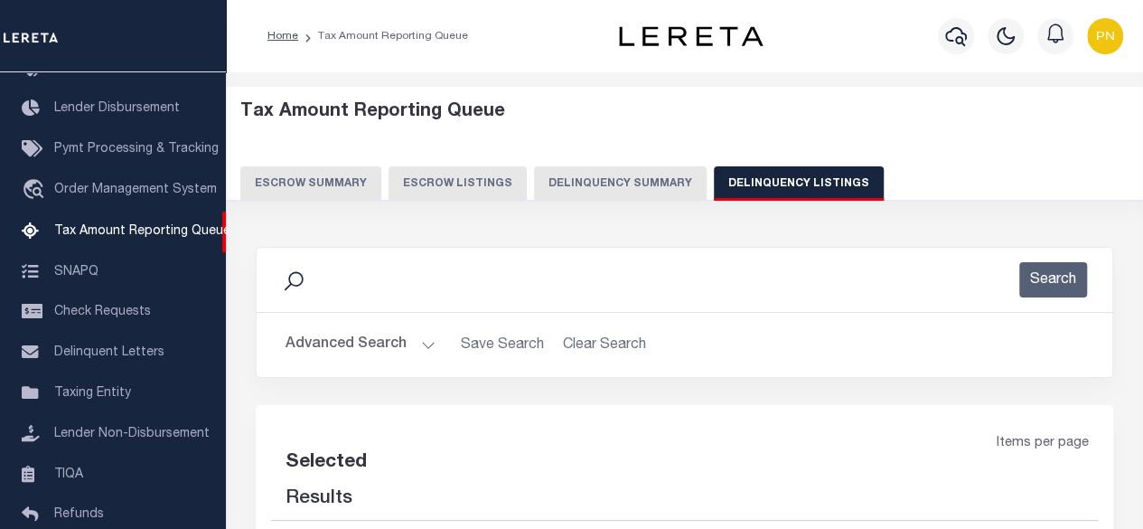
select select "100"
click at [408, 344] on button "Advanced Search" at bounding box center [361, 344] width 150 height 35
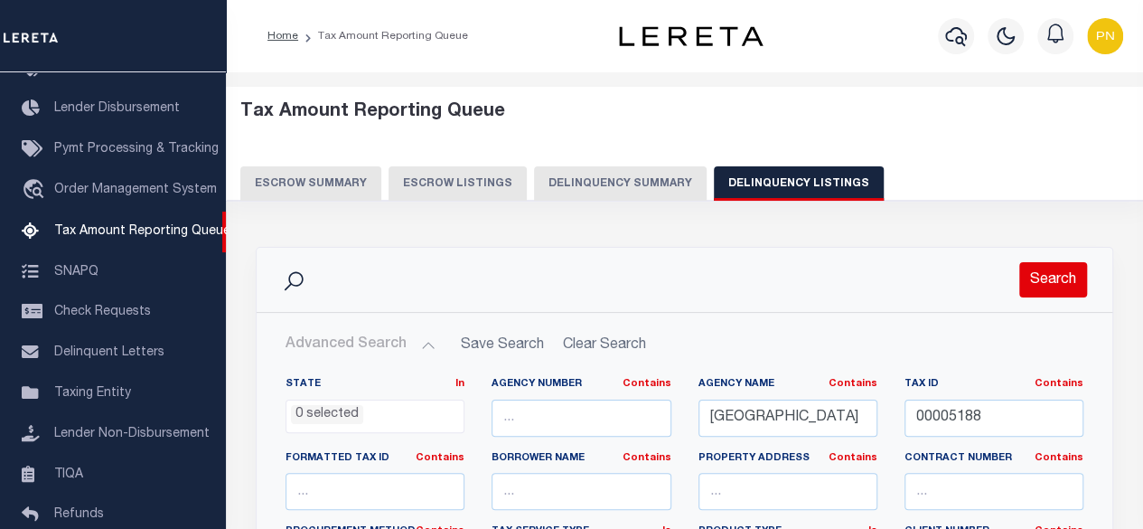
click at [1060, 269] on button "Search" at bounding box center [1054, 279] width 68 height 35
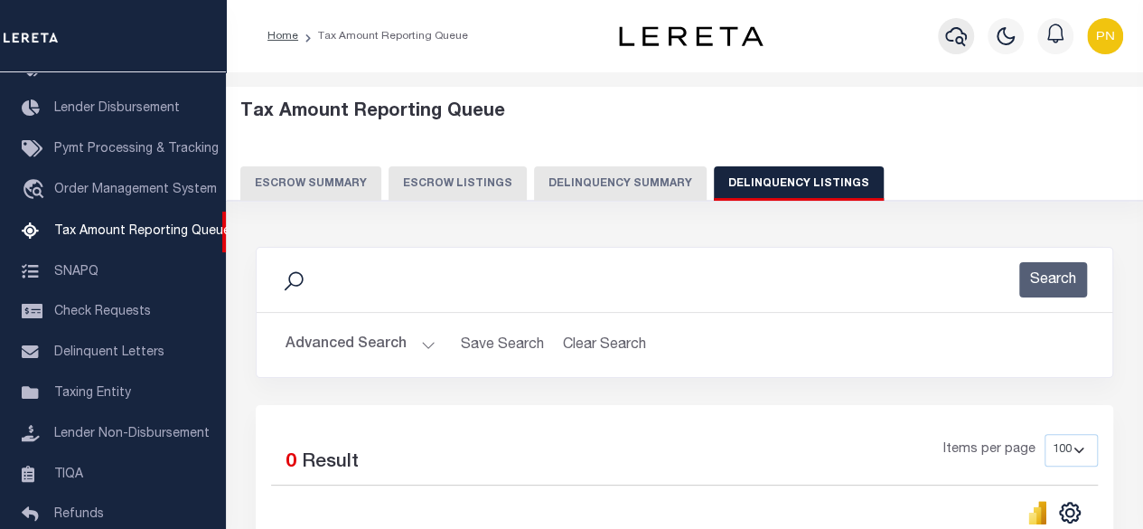
click at [960, 41] on icon "button" at bounding box center [957, 36] width 22 height 22
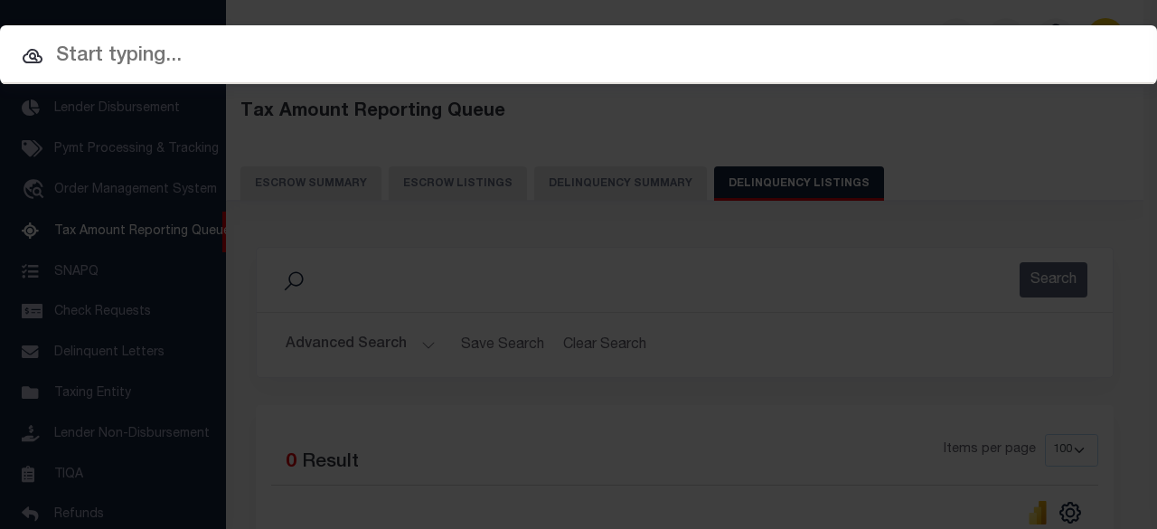
click at [497, 57] on input "text" at bounding box center [578, 57] width 1157 height 32
paste input "2189964"
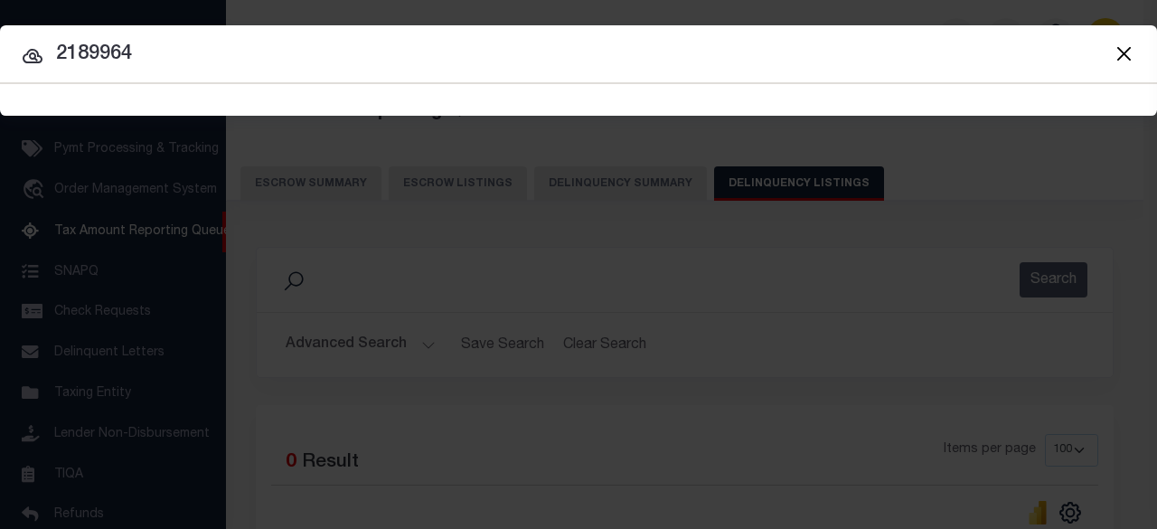
type input "2189964"
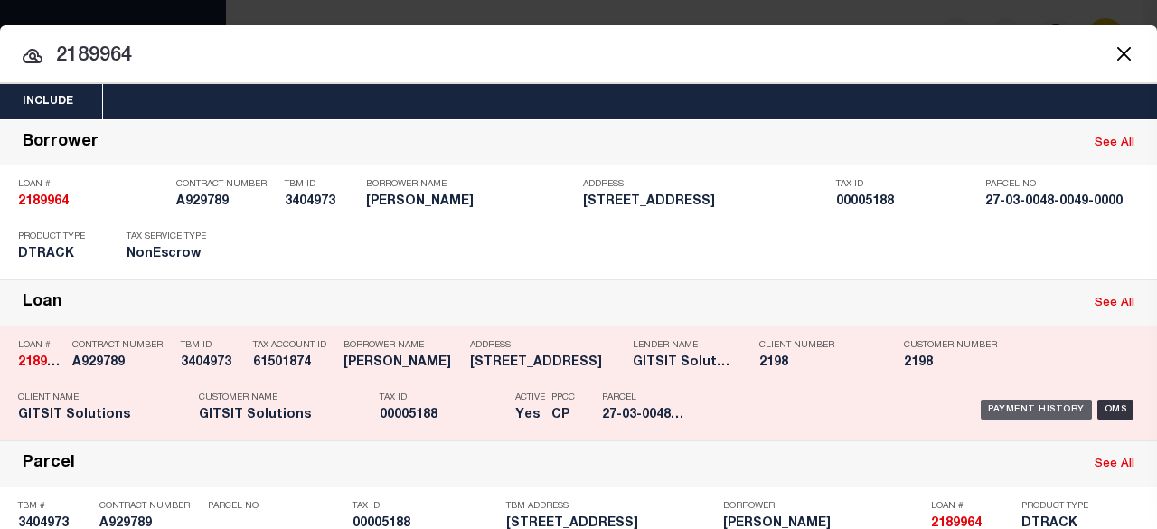
click at [1012, 406] on div "Payment History" at bounding box center [1036, 410] width 111 height 20
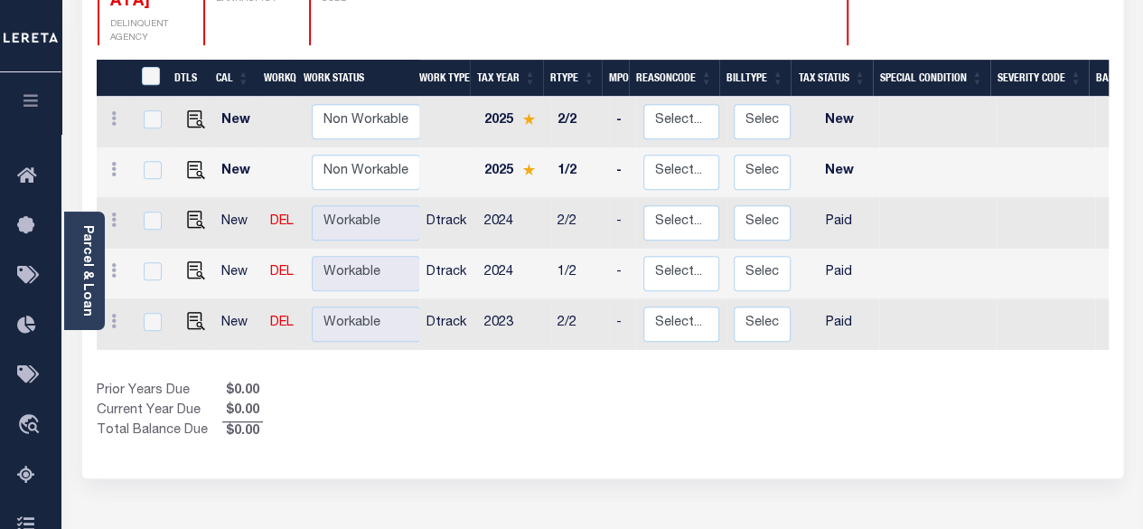
scroll to position [362, 0]
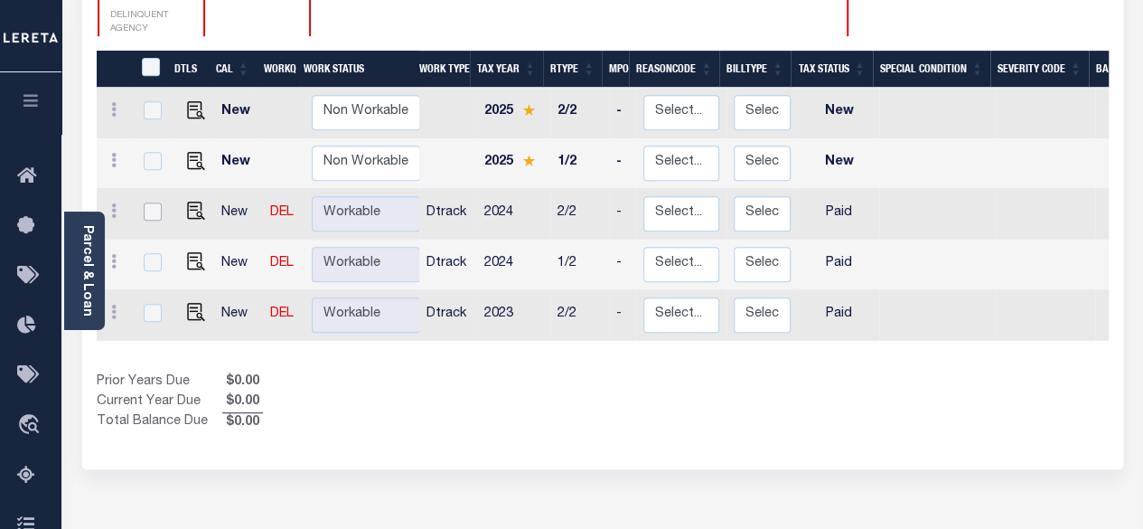
click at [150, 202] on input "checkbox" at bounding box center [153, 211] width 18 height 18
checkbox input "true"
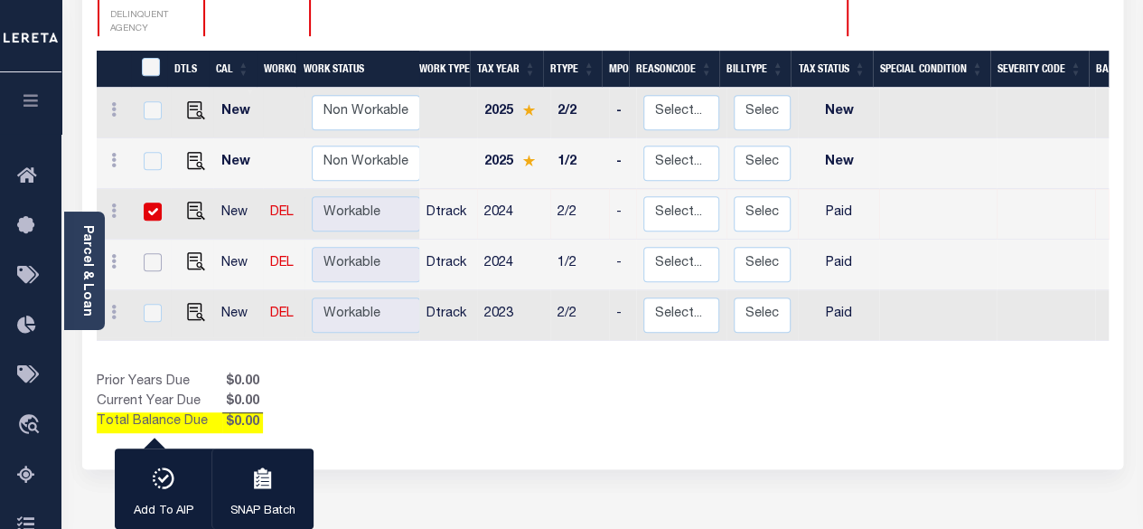
click at [150, 253] on input "checkbox" at bounding box center [153, 262] width 18 height 18
checkbox input "true"
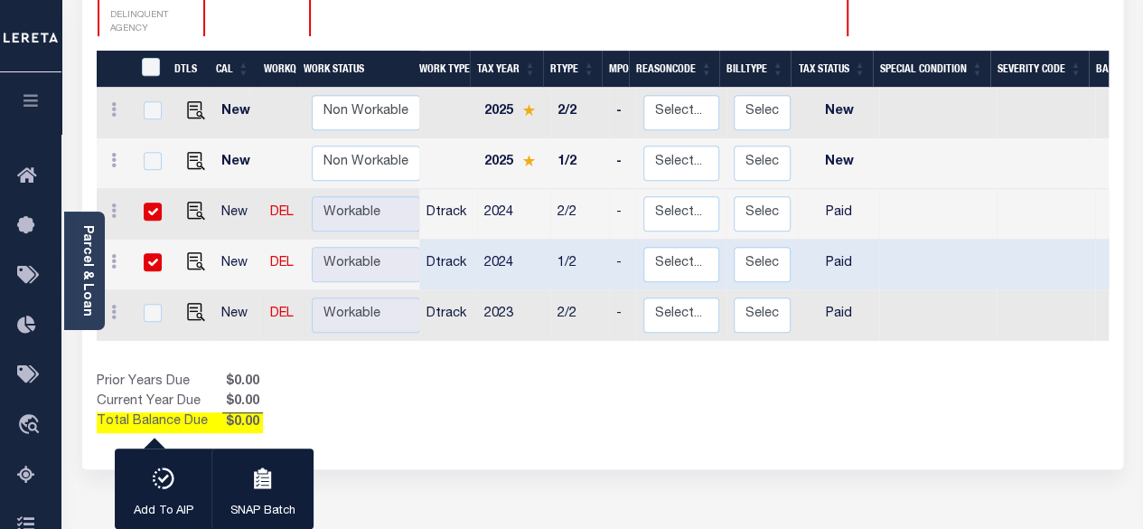
click at [160, 290] on td at bounding box center [151, 315] width 38 height 51
checkbox input "true"
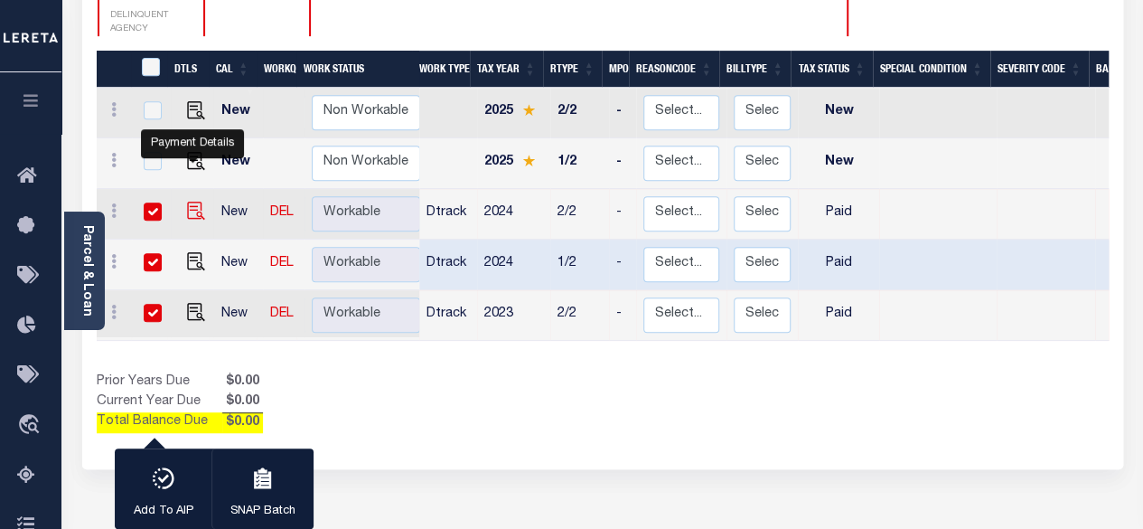
click at [195, 202] on img "" at bounding box center [196, 211] width 18 height 18
checkbox input "false"
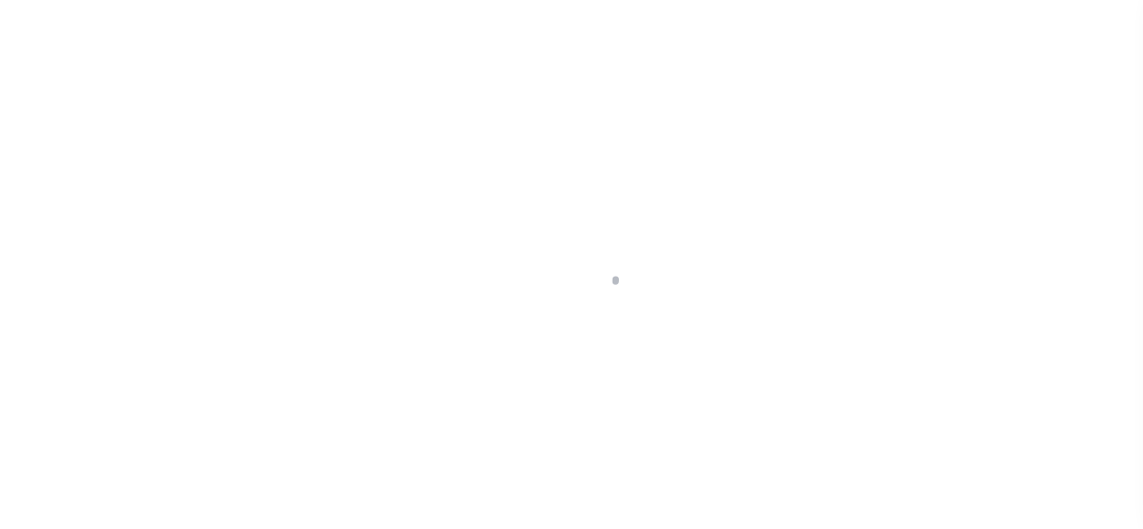
select select "PYD"
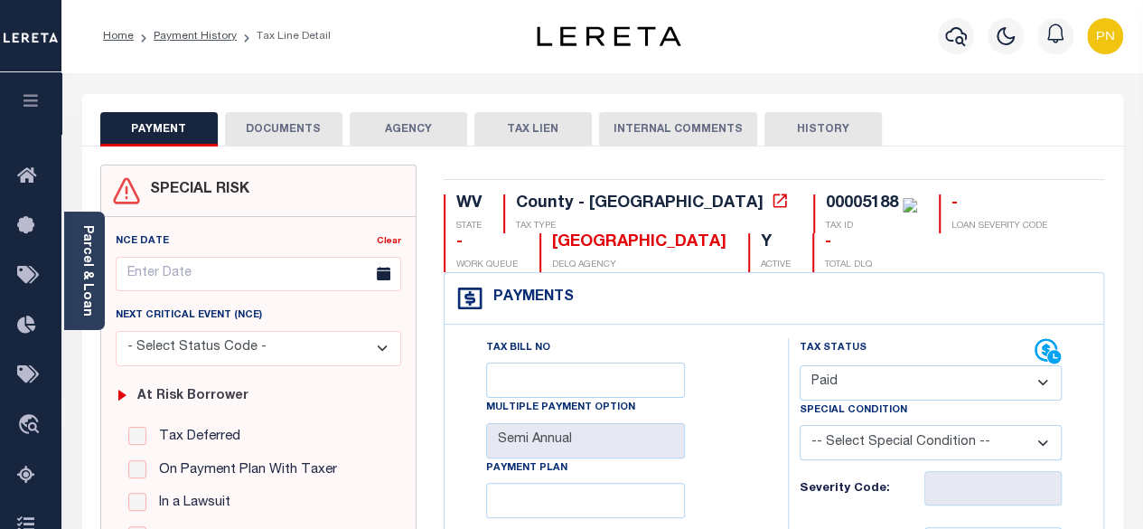
click at [973, 409] on div "Special Condition" at bounding box center [931, 412] width 263 height 25
